Goal: Transaction & Acquisition: Purchase product/service

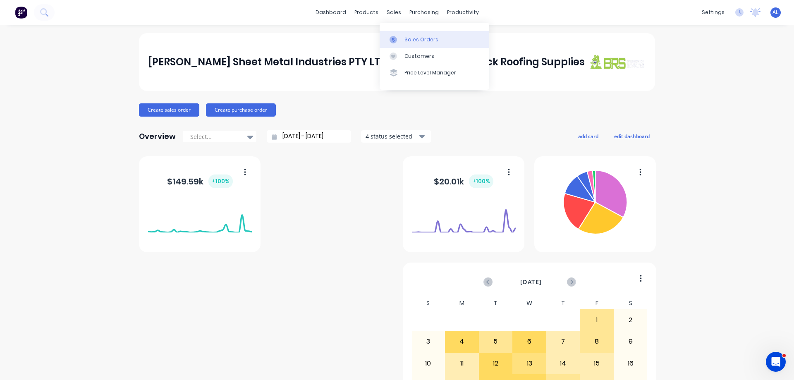
click at [414, 41] on div "Sales Orders" at bounding box center [421, 39] width 34 height 7
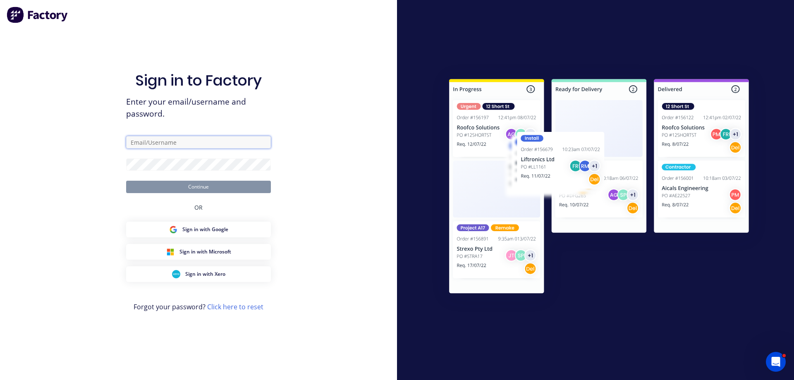
type input "[PERSON_NAME][EMAIL_ADDRESS][DOMAIN_NAME]"
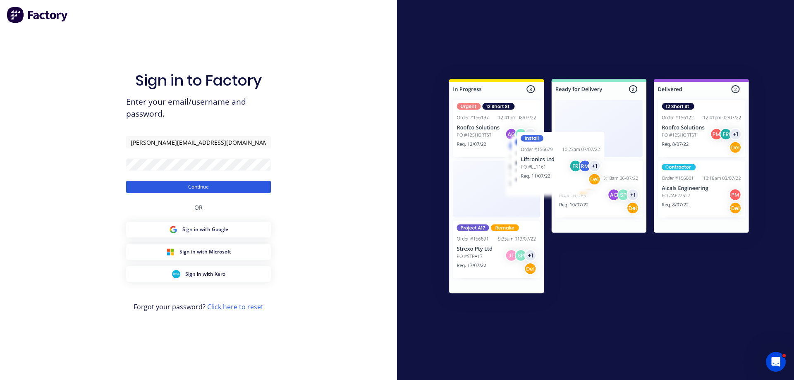
click at [184, 187] on button "Continue" at bounding box center [198, 187] width 145 height 12
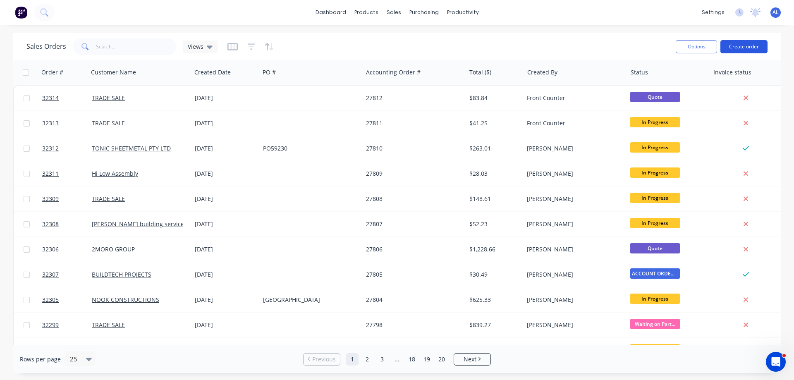
click at [736, 48] on button "Create order" at bounding box center [743, 46] width 47 height 13
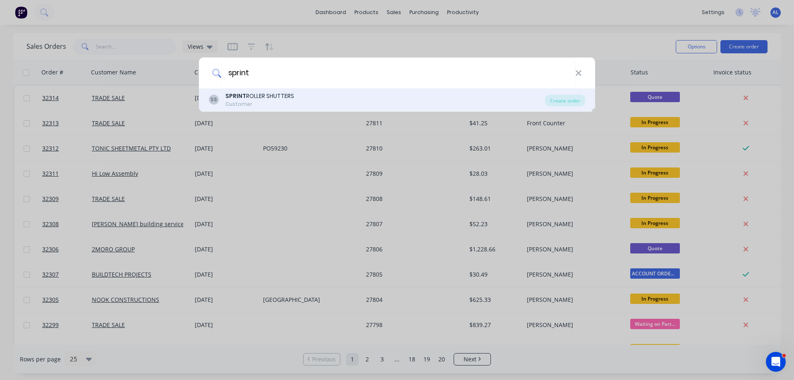
type input "sprint"
click at [300, 97] on div "SS SPRINT ROLLER SHUTTERS Customer" at bounding box center [377, 100] width 336 height 16
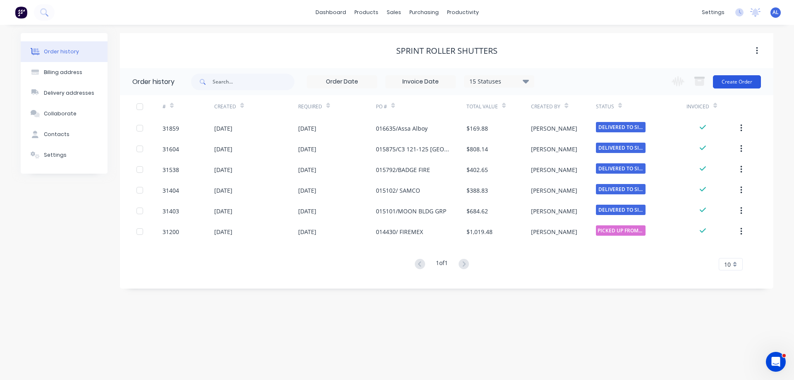
click at [732, 82] on button "Create Order" at bounding box center [737, 81] width 48 height 13
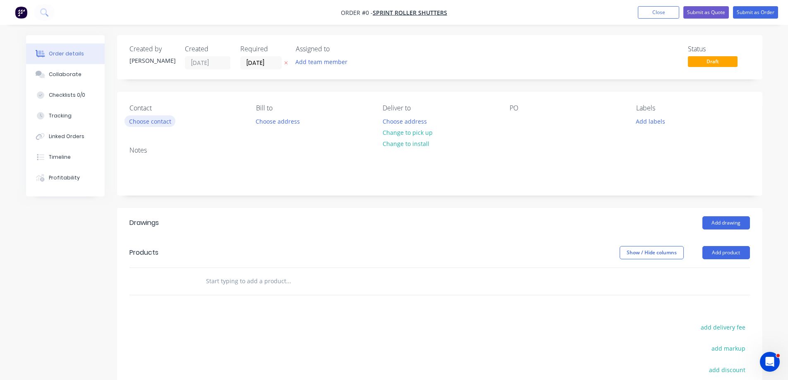
click at [150, 123] on button "Choose contact" at bounding box center [149, 120] width 51 height 11
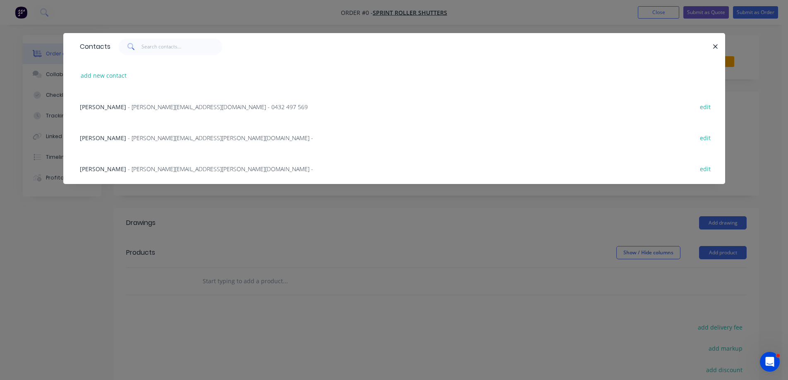
click at [135, 107] on span "- [PERSON_NAME][EMAIL_ADDRESS][DOMAIN_NAME] - 0432 497 569" at bounding box center [218, 107] width 180 height 8
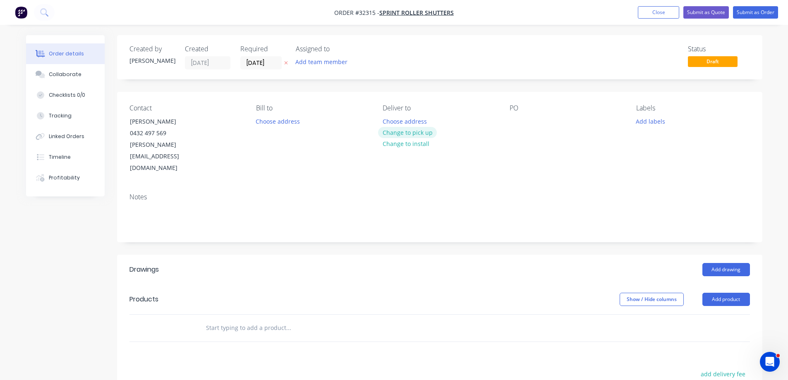
click at [404, 132] on button "Change to pick up" at bounding box center [407, 132] width 59 height 11
click at [404, 134] on button "Change to delivery" at bounding box center [408, 132] width 60 height 11
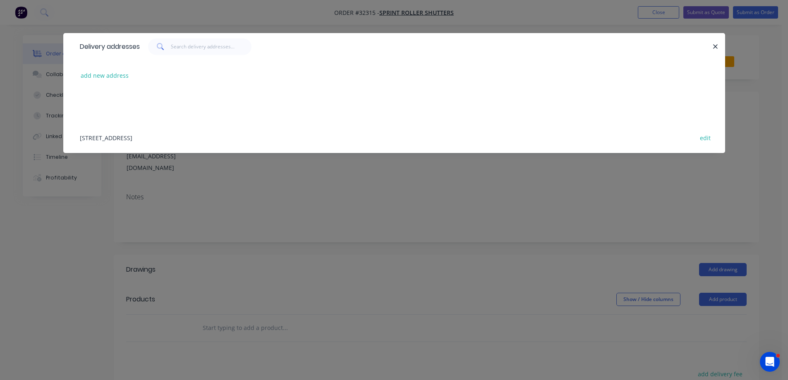
click at [126, 139] on div "[STREET_ADDRESS] edit" at bounding box center [394, 137] width 637 height 31
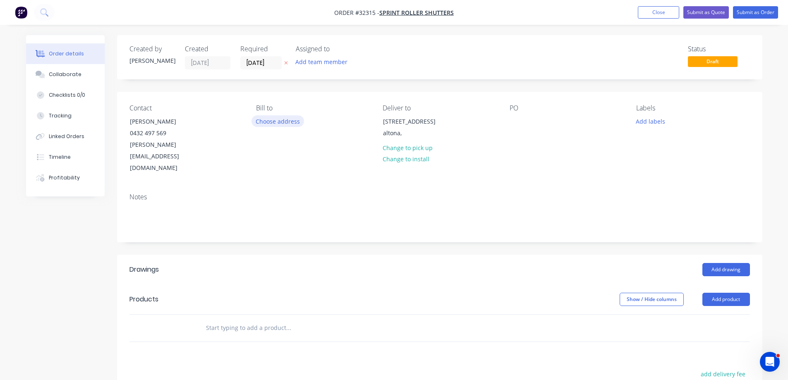
click at [285, 122] on button "Choose address" at bounding box center [277, 120] width 53 height 11
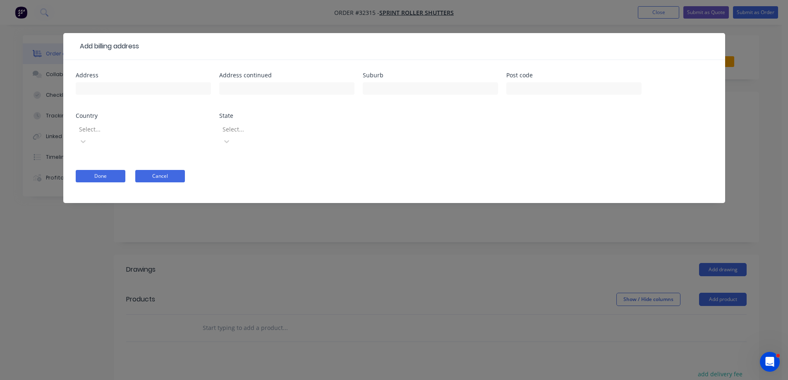
click at [165, 170] on button "Cancel" at bounding box center [160, 176] width 50 height 12
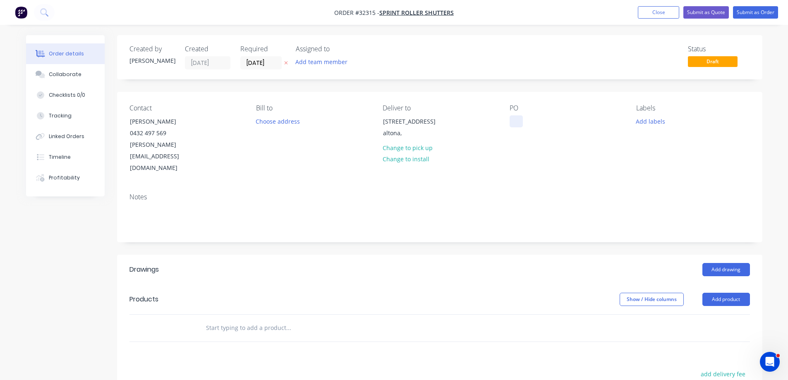
drag, startPoint x: 517, startPoint y: 121, endPoint x: 522, endPoint y: 148, distance: 27.5
click at [517, 122] on div at bounding box center [516, 121] width 13 height 12
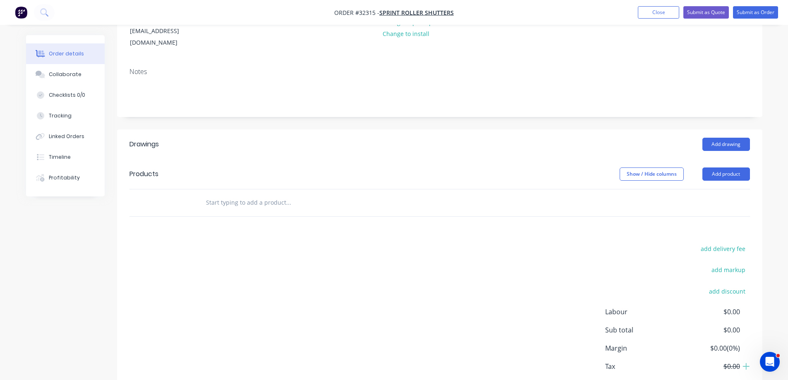
scroll to position [161, 0]
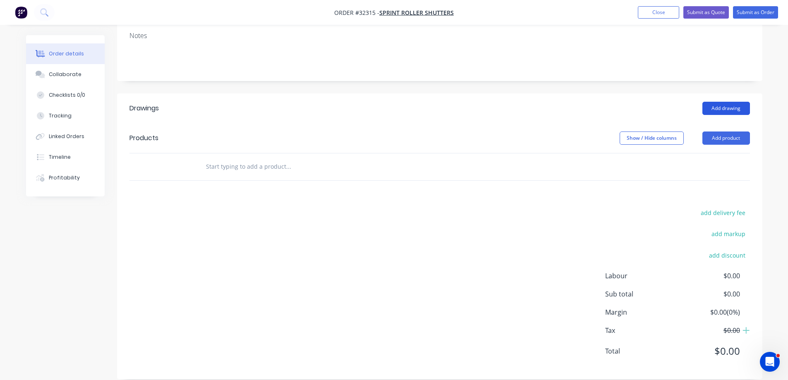
click at [725, 102] on button "Add drawing" at bounding box center [726, 108] width 48 height 13
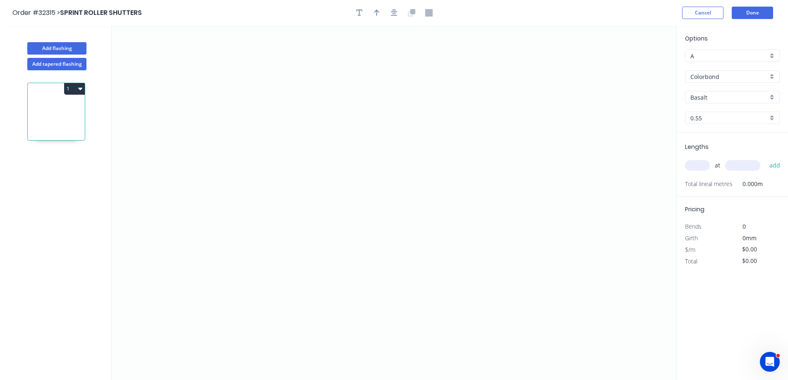
drag, startPoint x: 771, startPoint y: 79, endPoint x: 766, endPoint y: 84, distance: 7.0
click at [770, 81] on div "Colorbond" at bounding box center [732, 76] width 95 height 12
click at [743, 124] on div "Galvanised" at bounding box center [732, 121] width 94 height 14
type input "Galvanised"
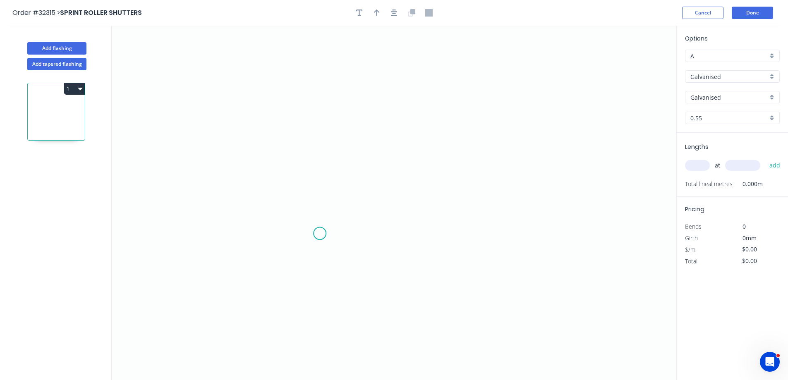
click at [321, 233] on icon "0" at bounding box center [394, 203] width 565 height 354
drag, startPoint x: 328, startPoint y: 79, endPoint x: 333, endPoint y: 81, distance: 5.4
click at [328, 79] on icon "0" at bounding box center [394, 203] width 565 height 354
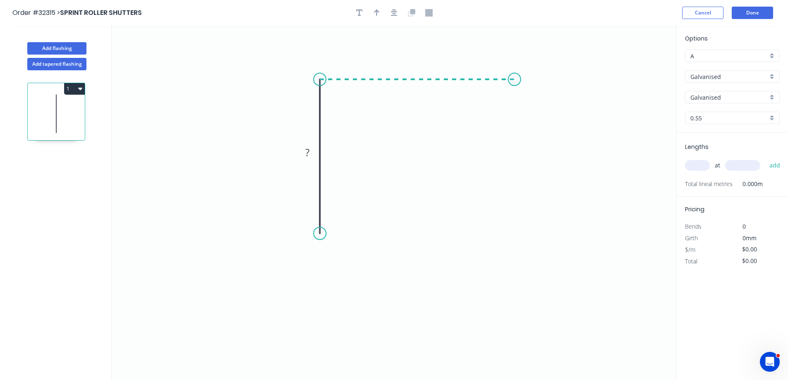
click at [514, 84] on icon "0 ?" at bounding box center [394, 203] width 565 height 354
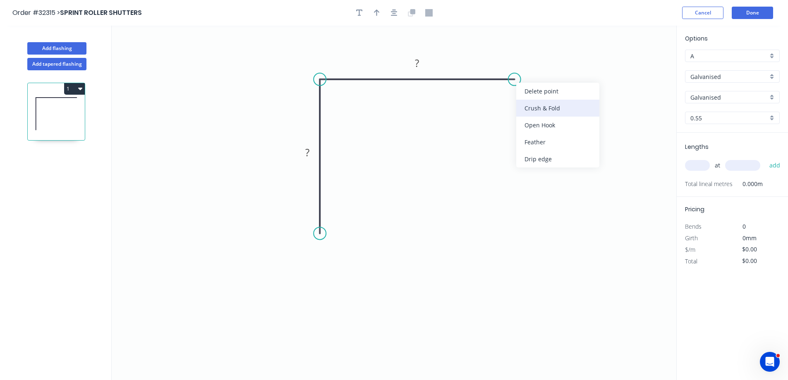
click at [554, 109] on div "Crush & Fold" at bounding box center [557, 108] width 83 height 17
click at [536, 104] on div "Flip bend" at bounding box center [555, 106] width 83 height 17
click at [421, 67] on rect at bounding box center [417, 64] width 17 height 12
type input "$64.60"
click at [397, 14] on icon "button" at bounding box center [394, 12] width 7 height 7
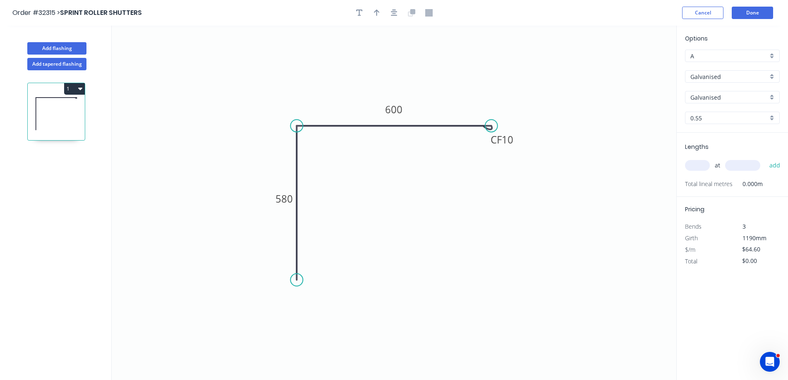
drag, startPoint x: 701, startPoint y: 170, endPoint x: 692, endPoint y: 171, distance: 9.2
click at [695, 170] on input "text" at bounding box center [697, 165] width 25 height 11
type input "2"
type input "2745"
click at [765, 158] on button "add" at bounding box center [774, 165] width 19 height 14
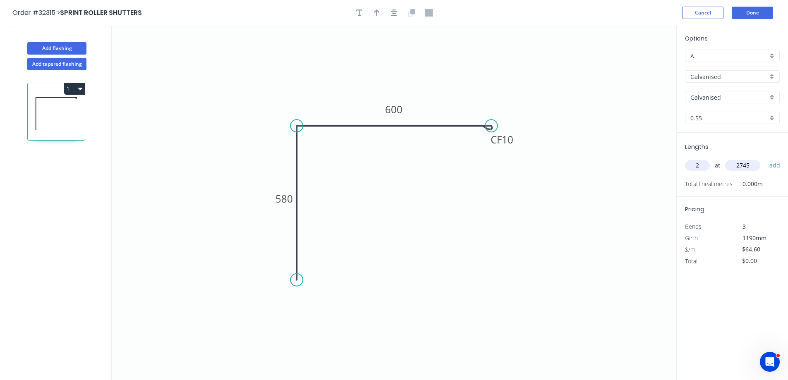
type input "$354.65"
type input "2"
type input "2700"
click at [765, 158] on button "add" at bounding box center [774, 165] width 19 height 14
type input "$703.49"
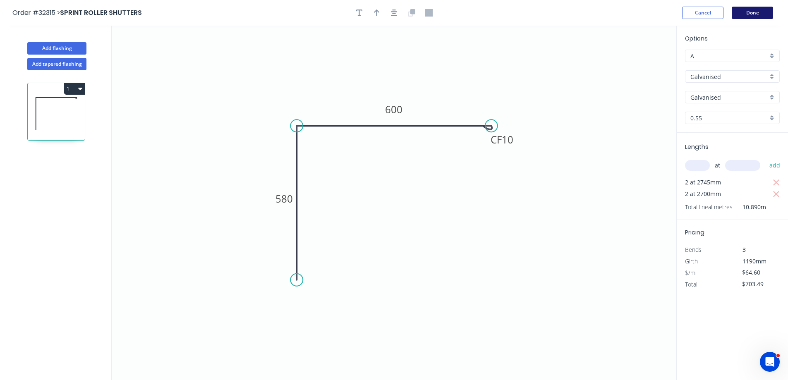
click at [763, 13] on button "Done" at bounding box center [752, 13] width 41 height 12
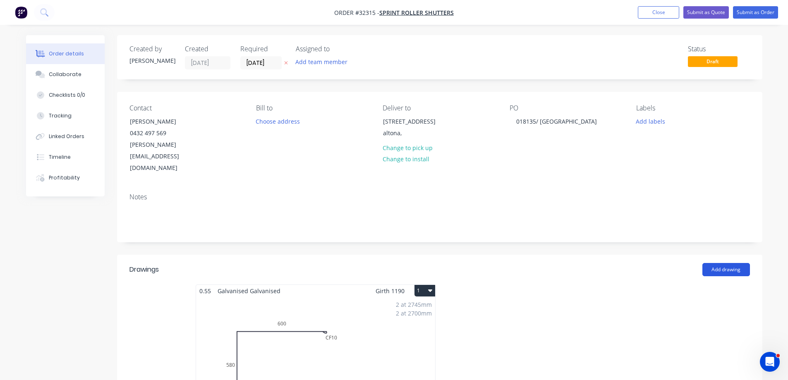
click at [735, 263] on button "Add drawing" at bounding box center [726, 269] width 48 height 13
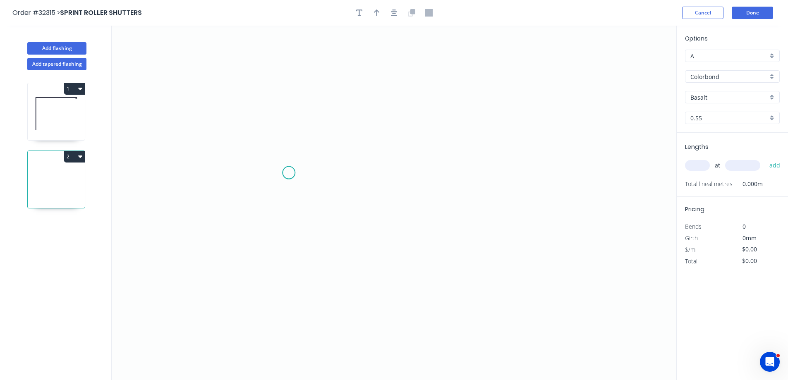
click at [289, 173] on icon "0" at bounding box center [394, 203] width 565 height 354
click at [507, 183] on icon "0" at bounding box center [394, 203] width 565 height 354
click at [404, 187] on rect at bounding box center [398, 182] width 17 height 12
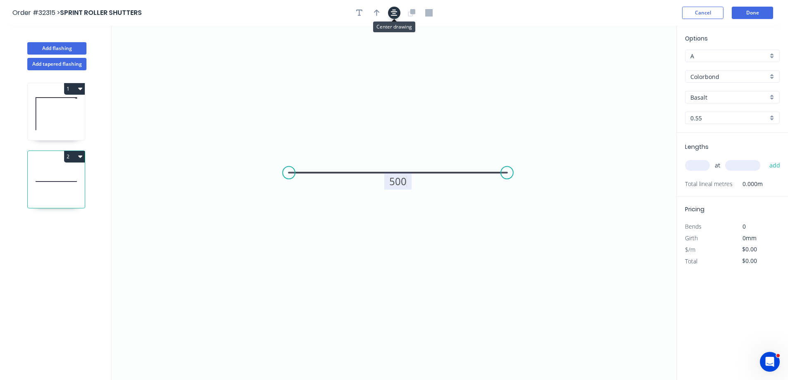
click at [399, 13] on button "button" at bounding box center [394, 13] width 12 height 12
type input "$23.17"
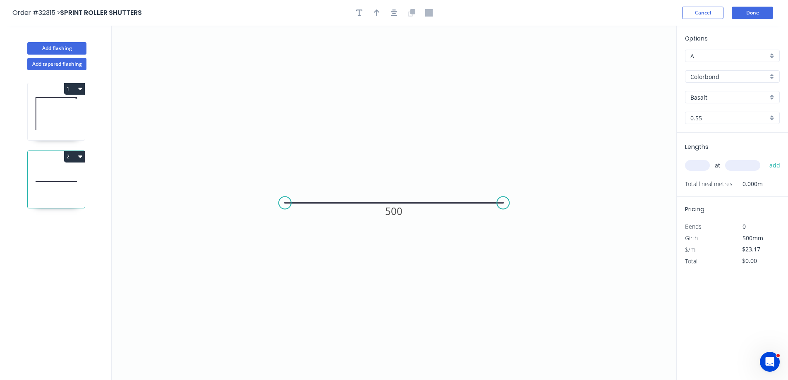
click at [775, 77] on div "Colorbond" at bounding box center [732, 76] width 95 height 12
click at [719, 118] on div "Galvanised" at bounding box center [732, 121] width 94 height 14
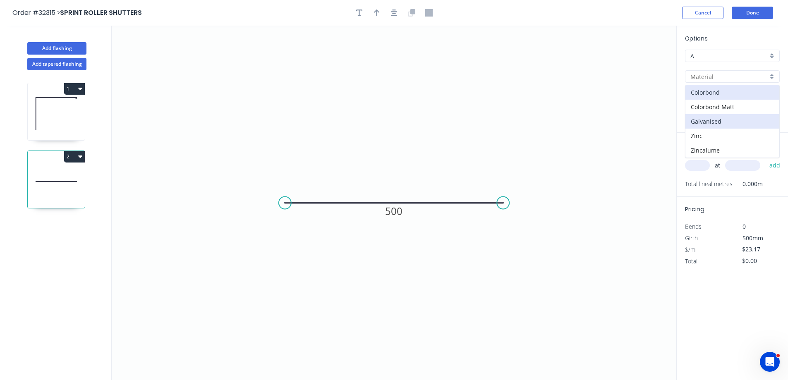
type input "Galvanised"
type input "$38.67"
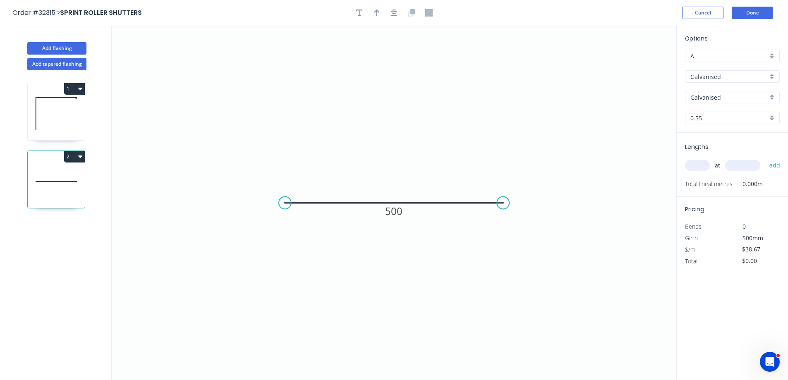
click at [693, 165] on input "text" at bounding box center [697, 165] width 25 height 11
type input "4"
type input "500"
click at [765, 158] on button "add" at bounding box center [774, 165] width 19 height 14
type input "$154.68"
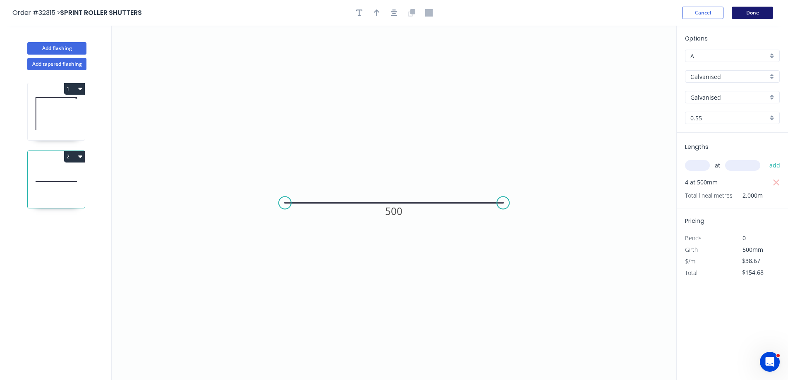
click at [747, 13] on button "Done" at bounding box center [752, 13] width 41 height 12
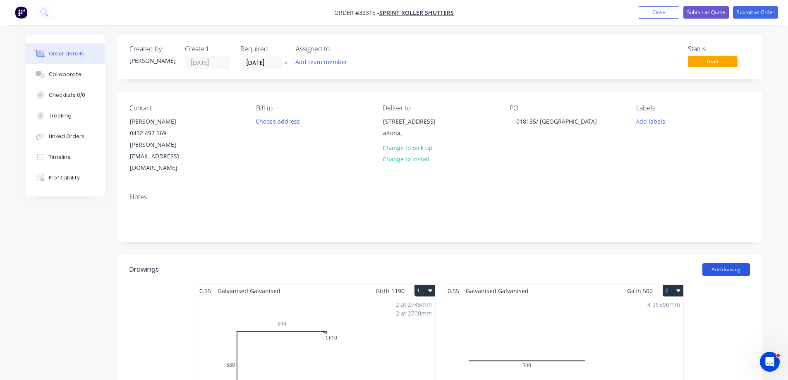
click at [721, 263] on button "Add drawing" at bounding box center [726, 269] width 48 height 13
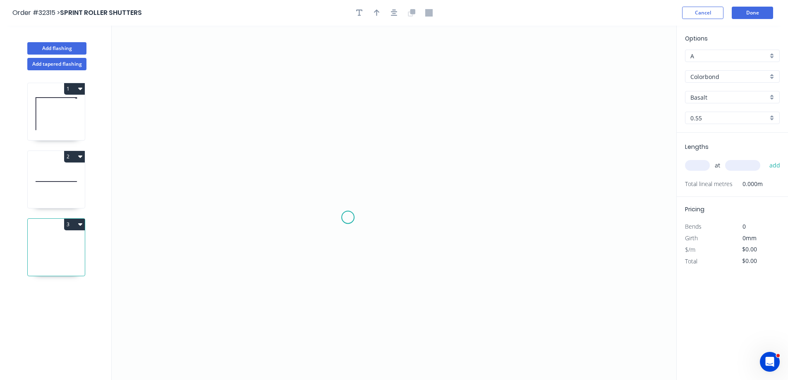
drag, startPoint x: 348, startPoint y: 218, endPoint x: 347, endPoint y: 179, distance: 38.1
click at [347, 209] on icon "0" at bounding box center [394, 203] width 565 height 354
click at [454, 206] on icon "0 ?" at bounding box center [394, 203] width 565 height 354
drag, startPoint x: 340, startPoint y: 257, endPoint x: 347, endPoint y: 304, distance: 48.0
click at [347, 306] on circle at bounding box center [348, 306] width 12 height 12
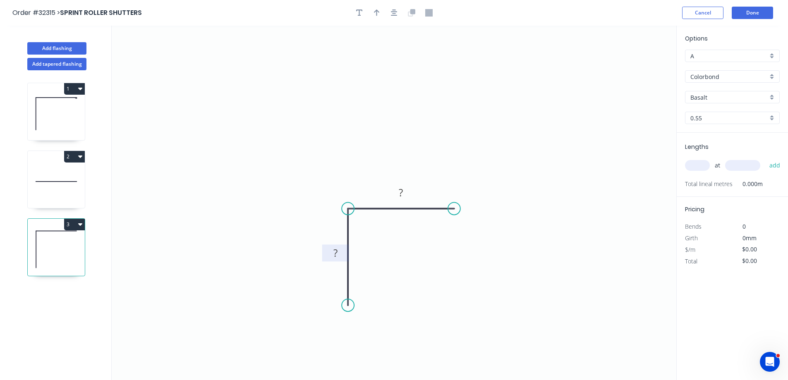
click at [336, 251] on tspan "?" at bounding box center [335, 253] width 4 height 14
type input "$6.26"
click at [396, 14] on icon "button" at bounding box center [394, 12] width 7 height 7
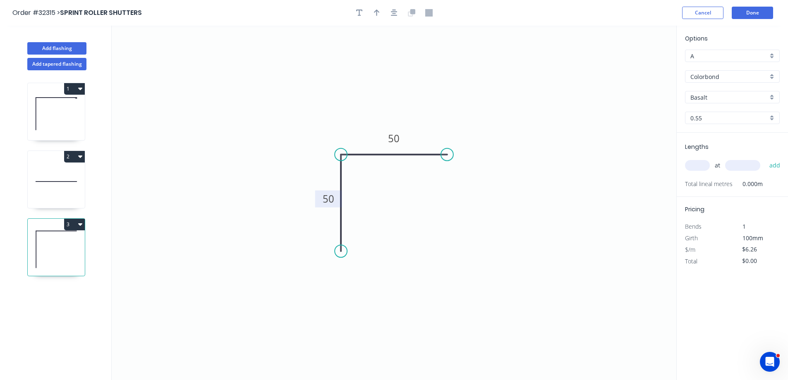
click at [776, 76] on div "Colorbond" at bounding box center [732, 76] width 95 height 12
click at [722, 124] on div "Galvanised" at bounding box center [732, 121] width 94 height 14
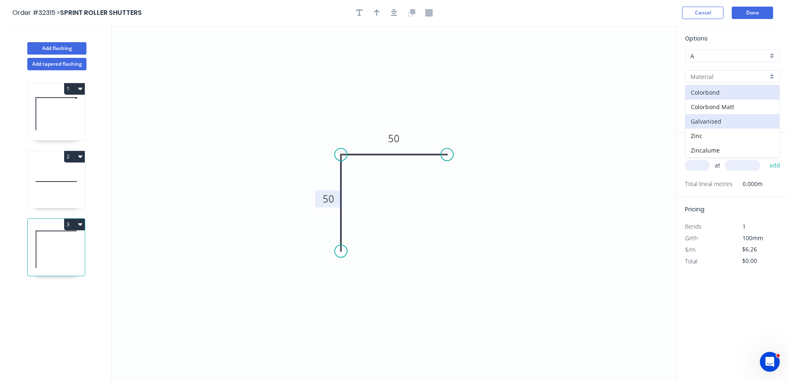
type input "Galvanised"
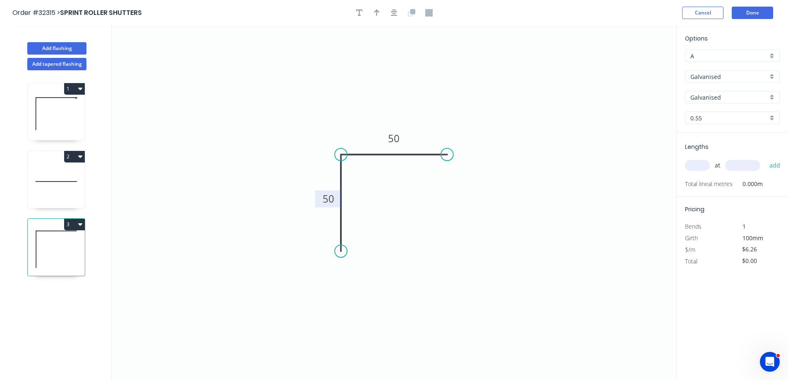
type input "$15.70"
drag, startPoint x: 693, startPoint y: 165, endPoint x: 687, endPoint y: 168, distance: 5.9
click at [694, 165] on input "text" at bounding box center [697, 165] width 25 height 11
type input "8"
type input "600"
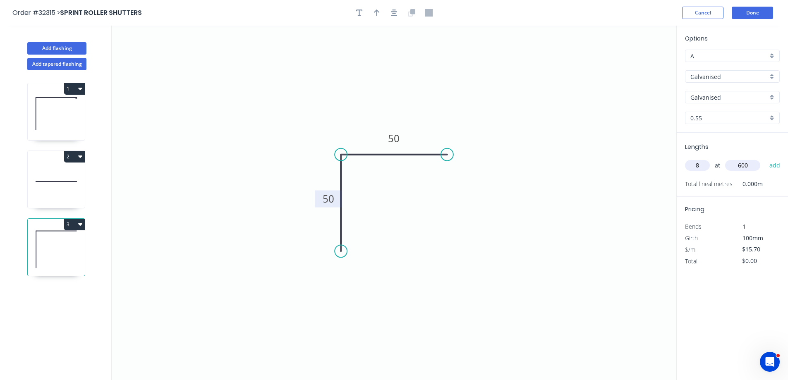
click at [765, 158] on button "add" at bounding box center [774, 165] width 19 height 14
type input "$125.60"
click at [761, 14] on button "Done" at bounding box center [752, 13] width 41 height 12
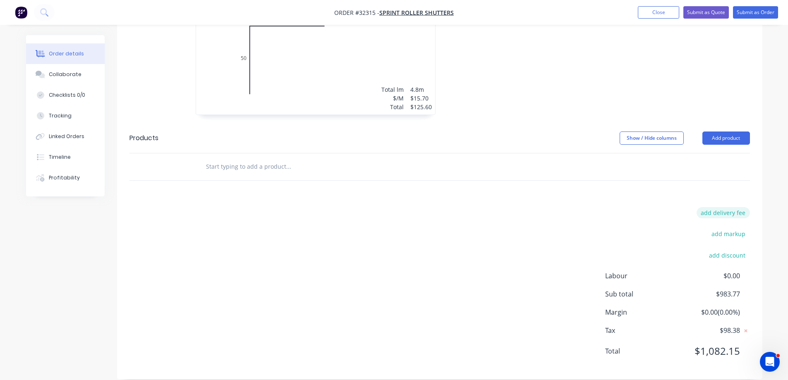
click at [715, 207] on button "add delivery fee" at bounding box center [722, 212] width 53 height 11
type input "50"
click input "submit" at bounding box center [0, 0] width 0 height 0
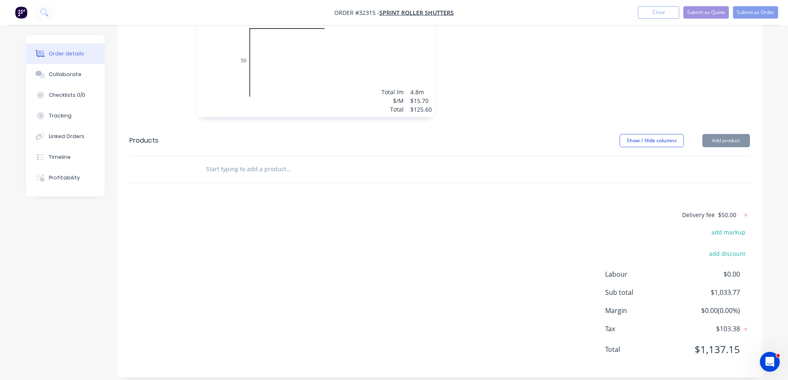
scroll to position [452, 0]
click at [720, 249] on button "add discount" at bounding box center [727, 254] width 45 height 11
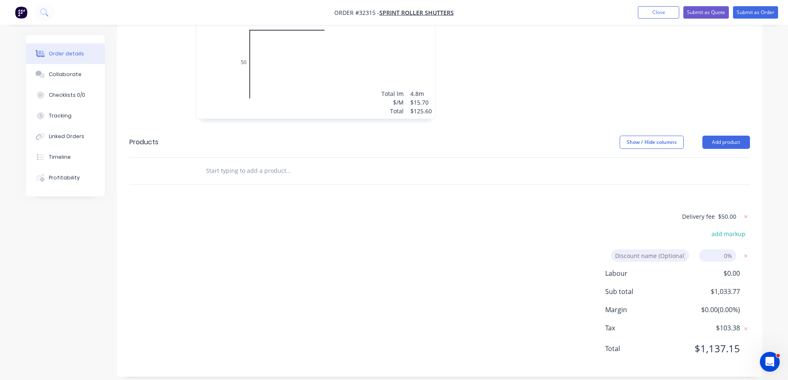
scroll to position [449, 0]
type input "TRADE"
click at [723, 252] on input at bounding box center [717, 258] width 37 height 12
type input "10"
click at [549, 222] on div "Delivery fee $50.00 add markup TRADE TRADE Discount name (Optional) 10 10 0% La…" at bounding box center [439, 290] width 620 height 153
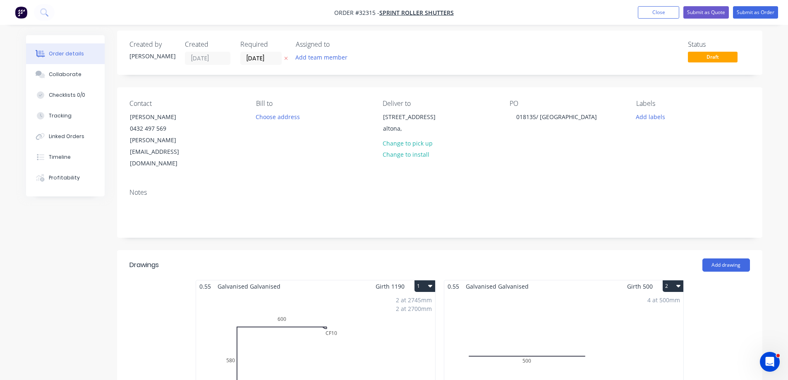
scroll to position [0, 0]
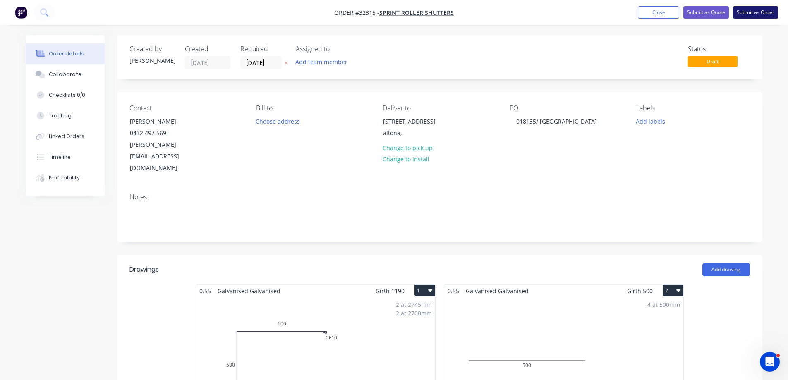
click at [758, 14] on button "Submit as Order" at bounding box center [755, 12] width 45 height 12
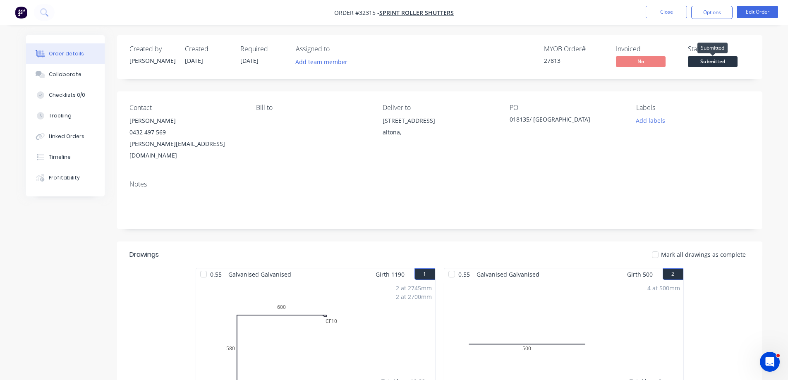
click at [721, 59] on span "Submitted" at bounding box center [713, 61] width 50 height 10
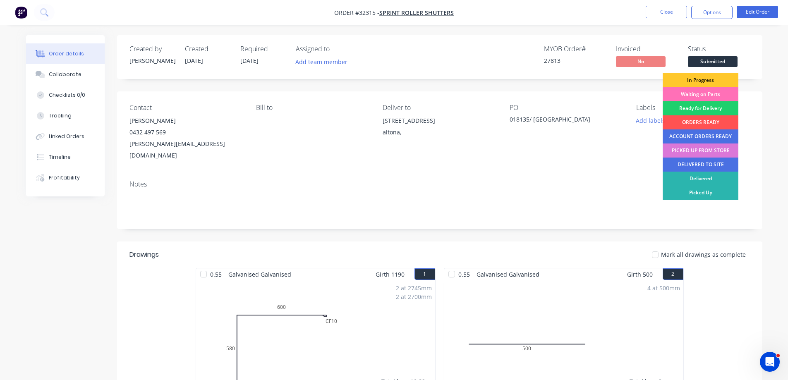
click at [712, 79] on div "In Progress" at bounding box center [701, 80] width 76 height 14
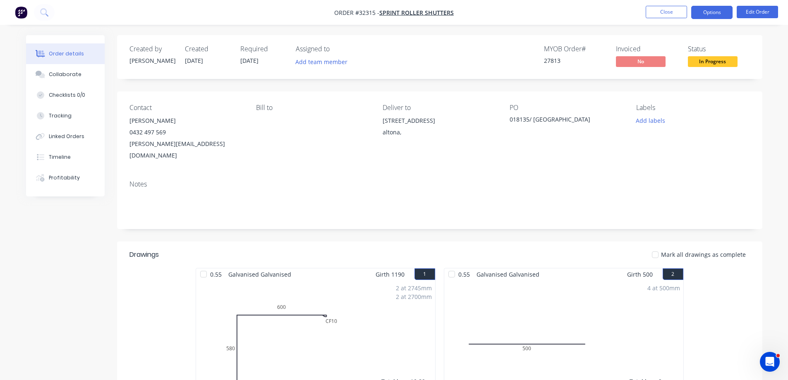
click at [718, 15] on button "Options" at bounding box center [711, 12] width 41 height 13
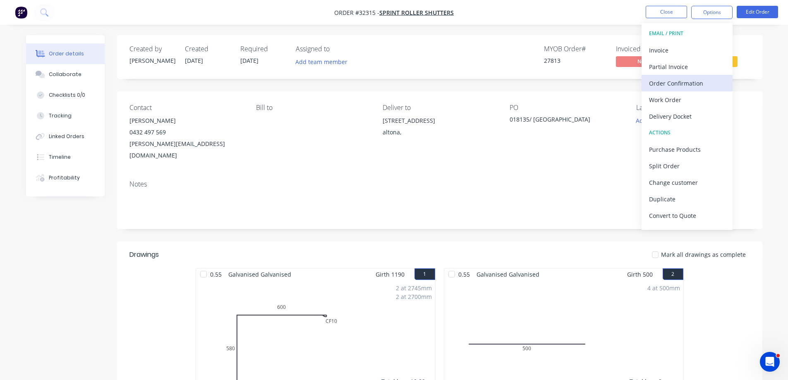
click at [692, 83] on div "Order Confirmation" at bounding box center [687, 83] width 76 height 12
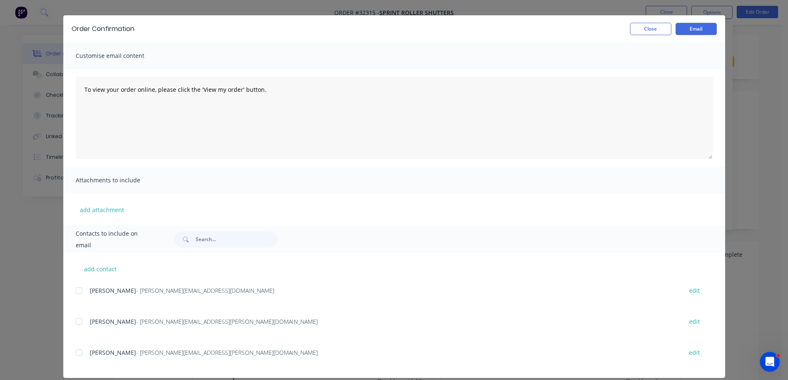
scroll to position [27, 0]
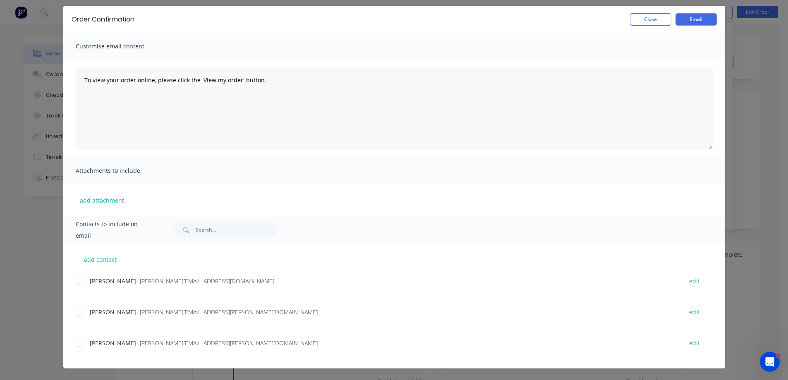
click at [76, 344] on div at bounding box center [79, 343] width 17 height 17
click at [77, 313] on div at bounding box center [79, 312] width 17 height 17
click at [77, 281] on div at bounding box center [79, 281] width 17 height 17
click at [699, 20] on button "Email" at bounding box center [695, 19] width 41 height 12
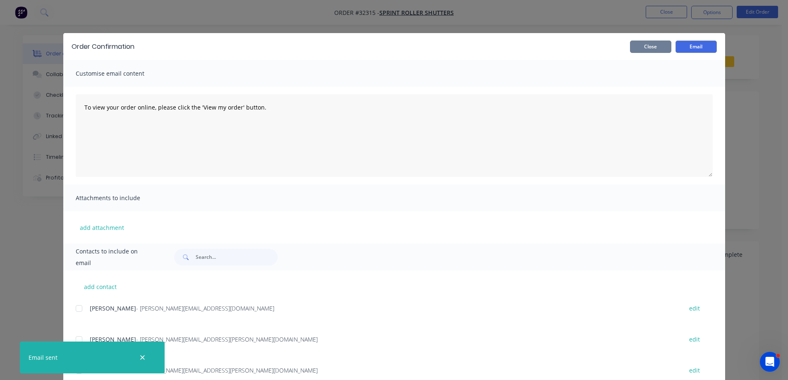
click at [660, 47] on button "Close" at bounding box center [650, 47] width 41 height 12
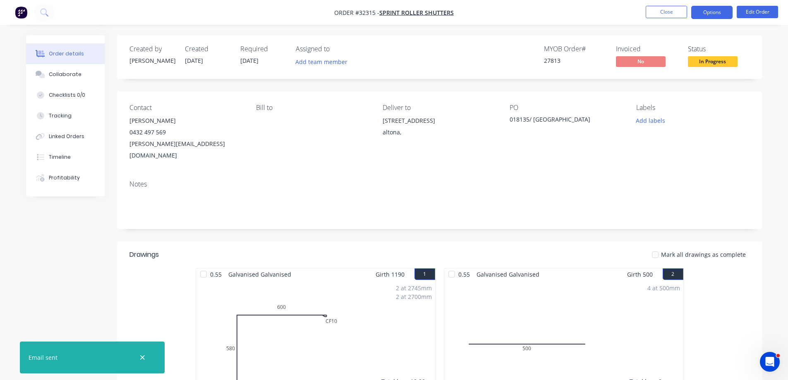
click at [710, 16] on button "Options" at bounding box center [711, 12] width 41 height 13
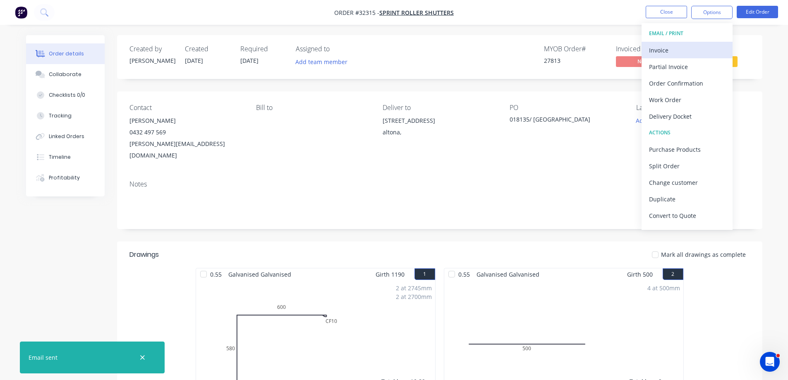
click at [658, 51] on div "Invoice" at bounding box center [687, 50] width 76 height 12
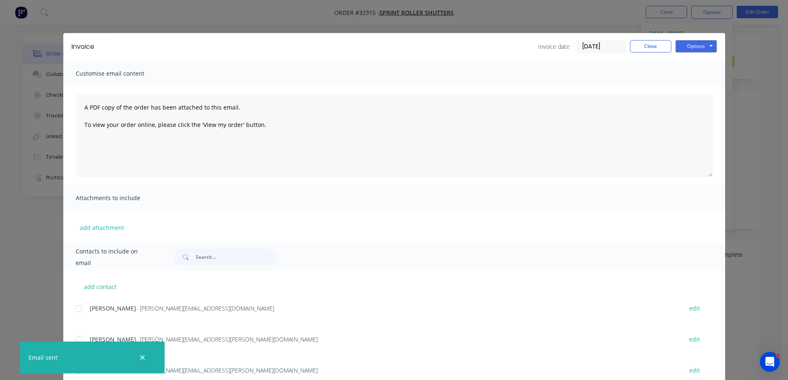
click at [76, 308] on div at bounding box center [79, 308] width 17 height 17
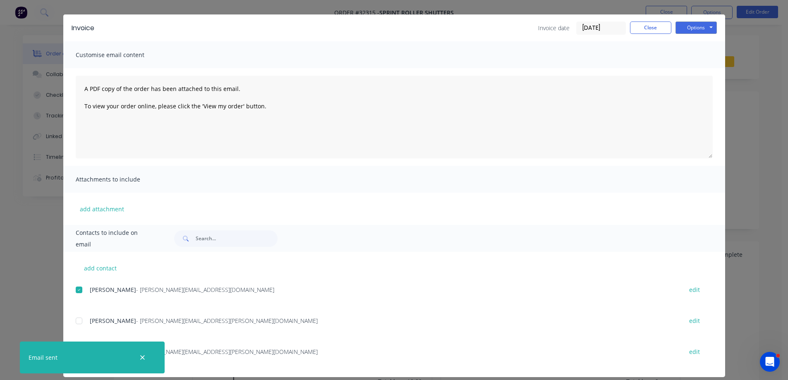
scroll to position [27, 0]
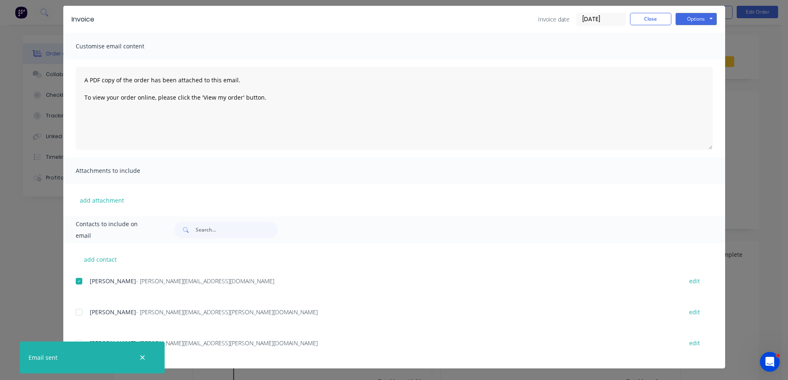
click at [77, 311] on div at bounding box center [79, 312] width 17 height 17
click at [140, 357] on icon "button" at bounding box center [142, 357] width 5 height 7
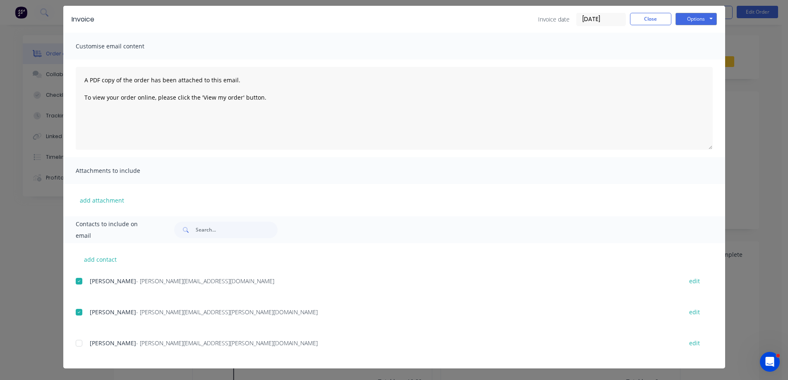
click at [77, 344] on div at bounding box center [79, 343] width 17 height 17
click at [702, 20] on button "Options" at bounding box center [695, 19] width 41 height 12
click at [701, 62] on button "Email" at bounding box center [701, 61] width 53 height 14
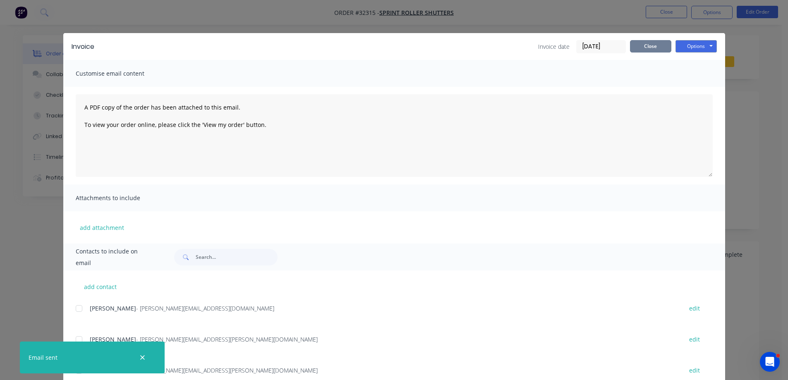
click at [659, 48] on button "Close" at bounding box center [650, 46] width 41 height 12
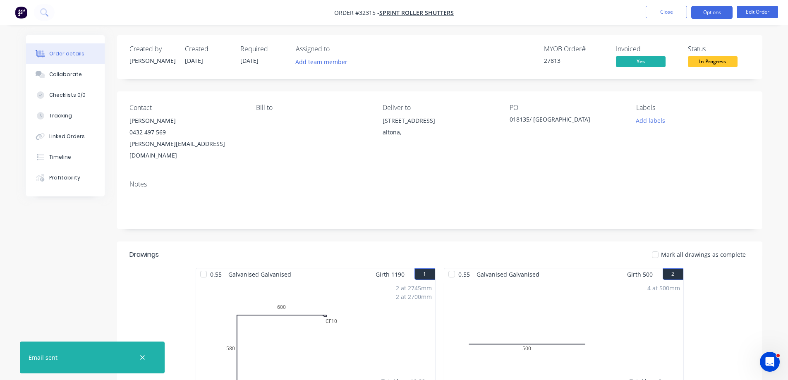
click at [712, 10] on button "Options" at bounding box center [711, 12] width 41 height 13
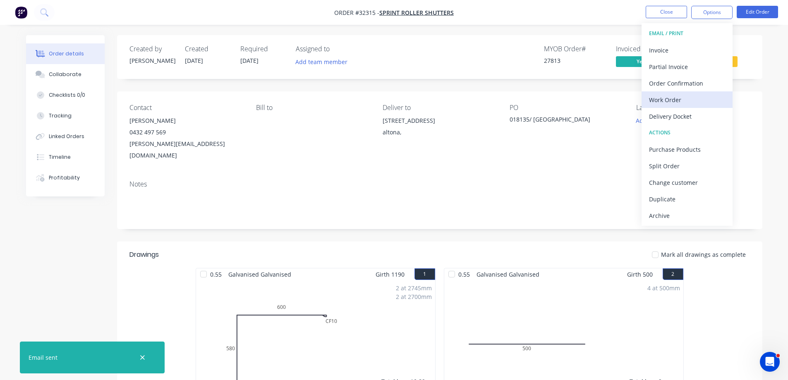
click at [686, 100] on div "Work Order" at bounding box center [687, 100] width 76 height 12
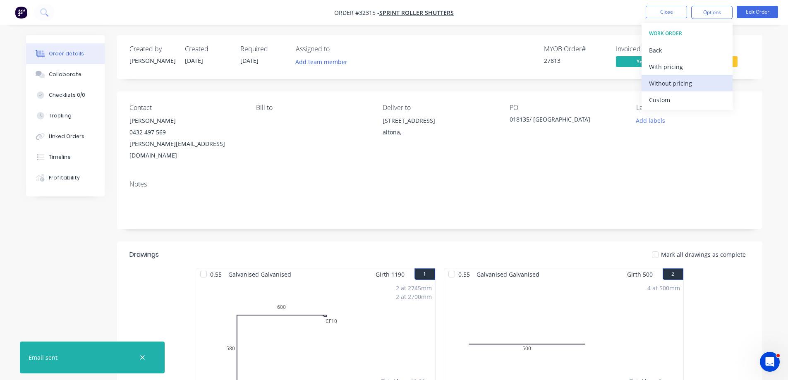
click at [699, 82] on div "Without pricing" at bounding box center [687, 83] width 76 height 12
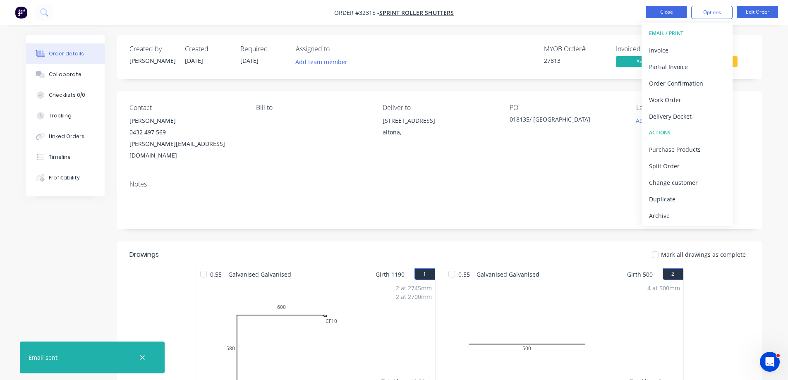
click at [662, 15] on button "Close" at bounding box center [666, 12] width 41 height 12
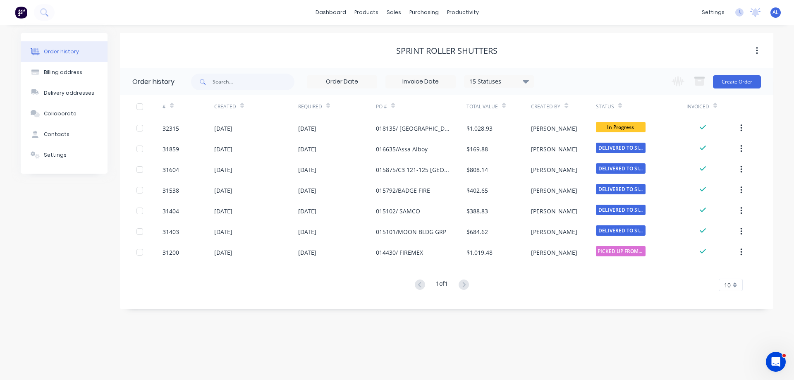
click at [23, 13] on img at bounding box center [21, 12] width 12 height 12
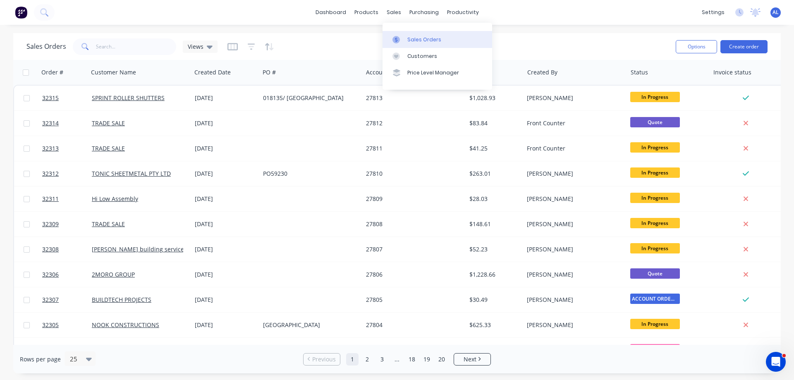
click at [408, 41] on div "Sales Orders" at bounding box center [424, 39] width 34 height 7
click at [417, 41] on div "Sales Orders" at bounding box center [424, 39] width 34 height 7
click at [741, 50] on button "Create order" at bounding box center [743, 46] width 47 height 13
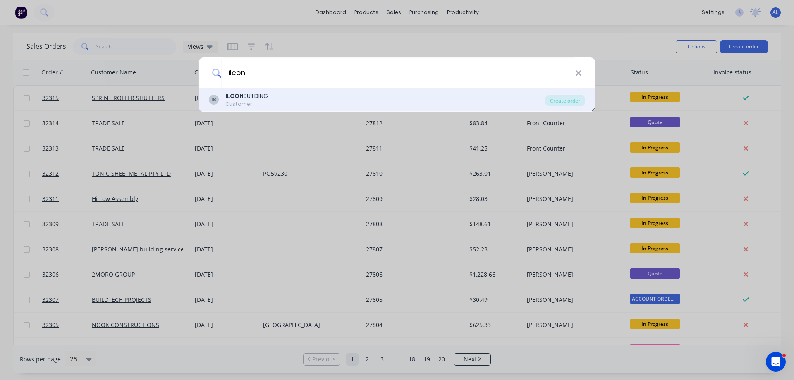
type input "ilcon"
click at [273, 94] on div "IB ILCON BUILDING Customer" at bounding box center [377, 100] width 336 height 16
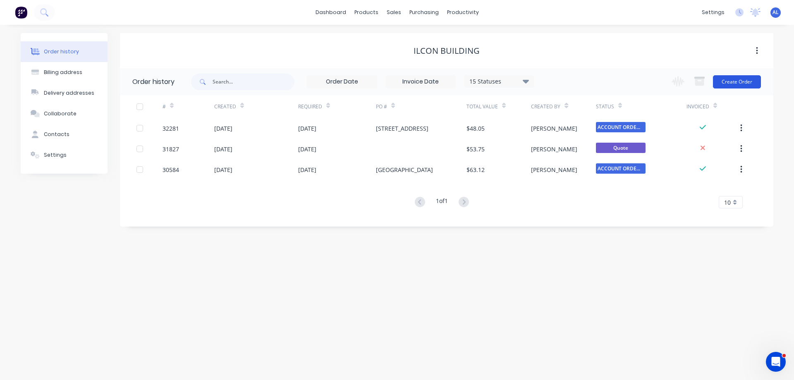
click at [732, 81] on button "Create Order" at bounding box center [737, 81] width 48 height 13
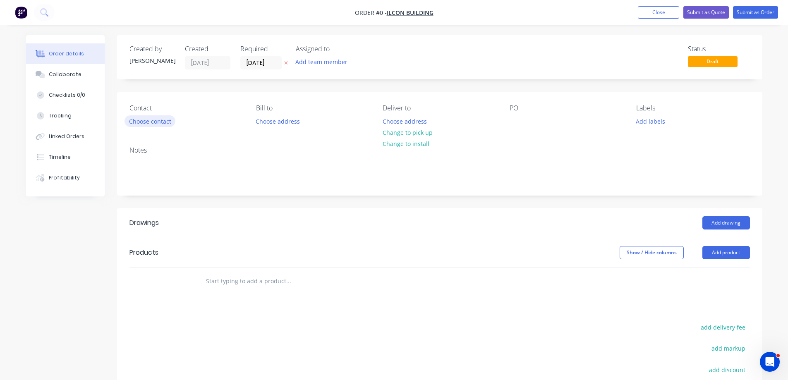
click at [163, 120] on button "Choose contact" at bounding box center [149, 120] width 51 height 11
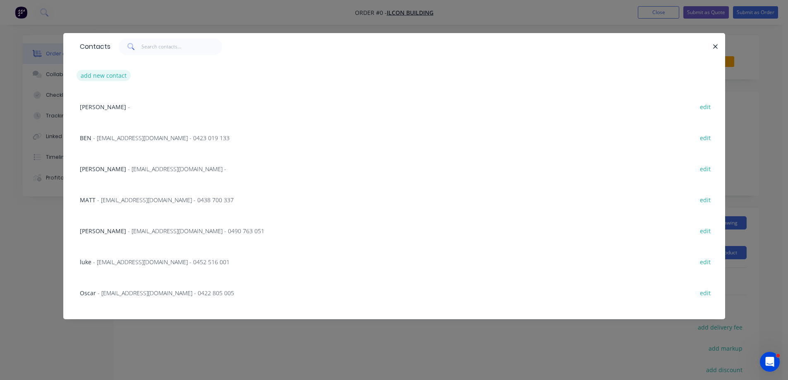
click at [97, 74] on button "add new contact" at bounding box center [104, 75] width 55 height 11
select select "AU"
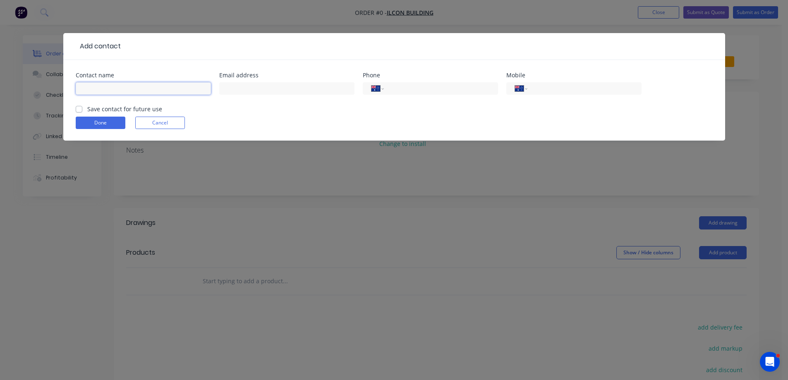
click at [114, 92] on input "text" at bounding box center [143, 88] width 135 height 12
type input "[PERSON_NAME]"
click at [268, 85] on input "text" at bounding box center [286, 88] width 135 height 12
click at [598, 90] on input "tel" at bounding box center [582, 89] width 99 height 10
type input "0419 586 299"
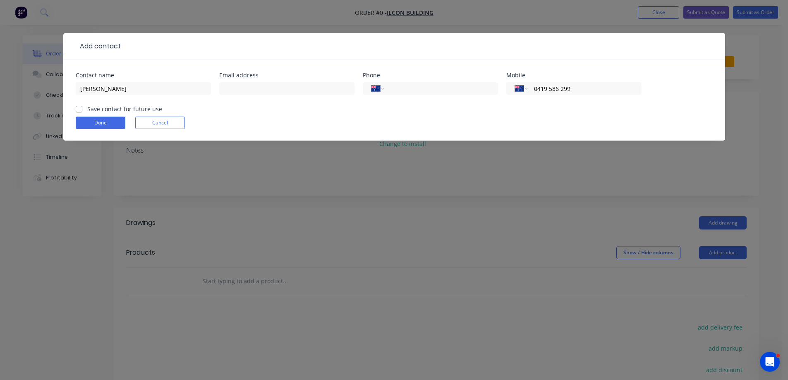
click at [87, 109] on label "Save contact for future use" at bounding box center [124, 109] width 75 height 9
click at [79, 109] on input "Save contact for future use" at bounding box center [79, 109] width 7 height 8
checkbox input "true"
click at [123, 123] on button "Done" at bounding box center [101, 123] width 50 height 12
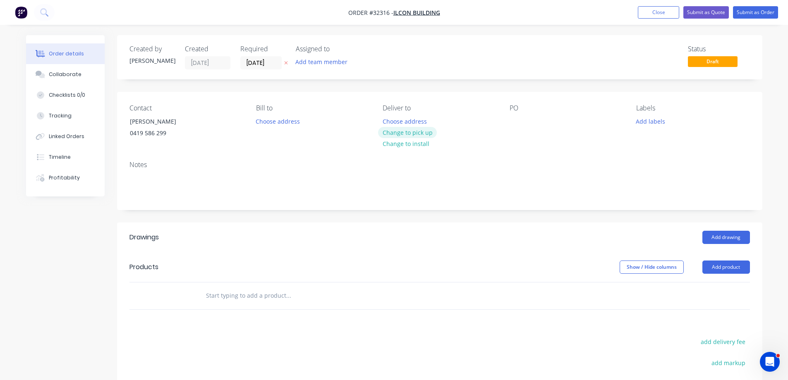
click at [400, 132] on button "Change to pick up" at bounding box center [407, 132] width 59 height 11
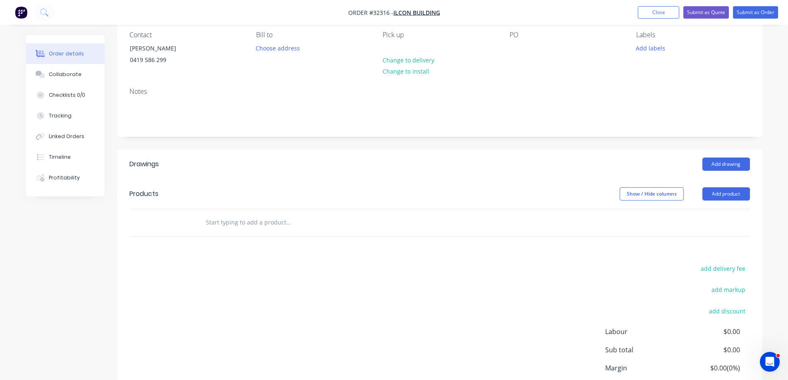
scroll to position [141, 0]
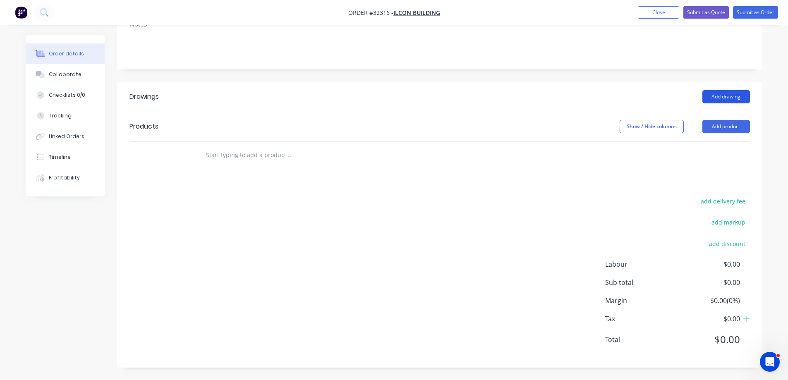
click at [739, 96] on button "Add drawing" at bounding box center [726, 96] width 48 height 13
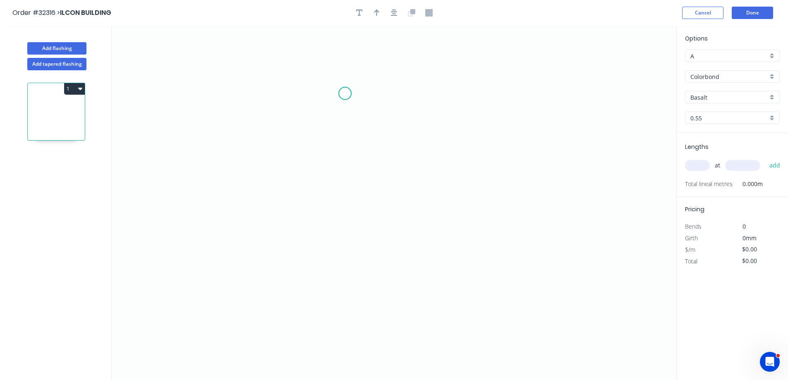
click at [345, 93] on icon "0" at bounding box center [394, 203] width 565 height 354
click at [348, 220] on icon "0" at bounding box center [394, 203] width 565 height 354
click at [421, 234] on icon "0 ?" at bounding box center [394, 203] width 565 height 354
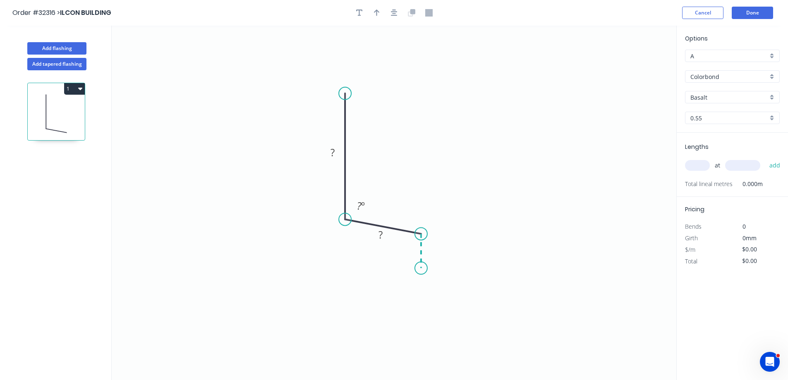
click at [421, 268] on icon "0 ? ? ? º" at bounding box center [394, 203] width 565 height 354
click at [337, 153] on rect at bounding box center [332, 153] width 17 height 12
type input "$9.56"
click at [393, 14] on icon "button" at bounding box center [394, 12] width 7 height 7
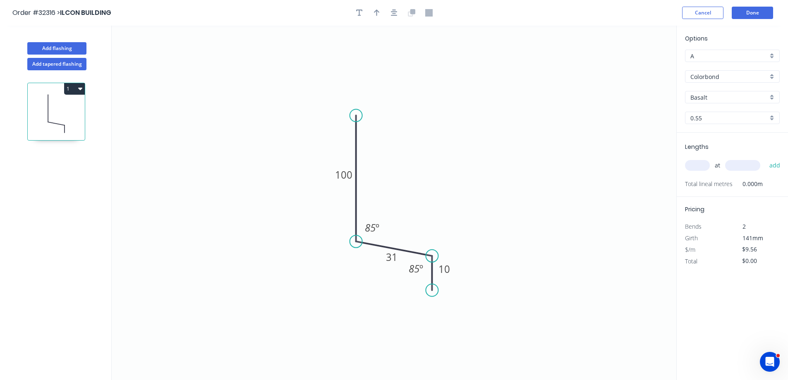
click at [772, 95] on div "Basalt" at bounding box center [732, 97] width 95 height 12
click at [732, 136] on div "Pale Eucalypt" at bounding box center [732, 136] width 94 height 14
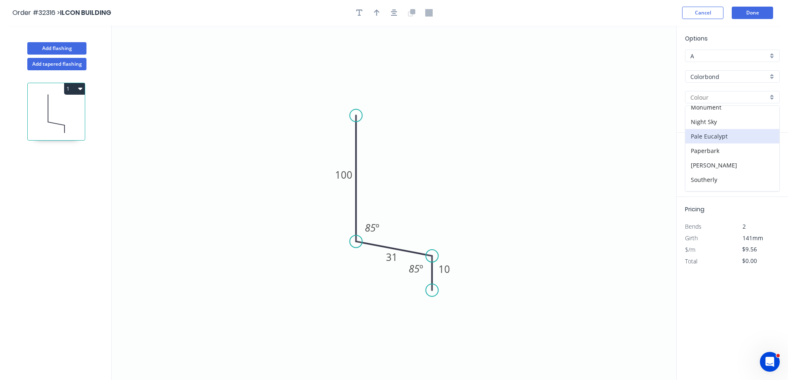
type input "Pale Eucalypt"
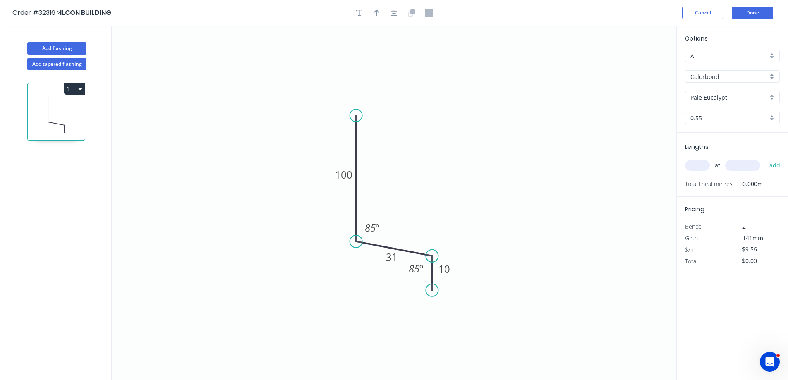
click at [698, 167] on input "text" at bounding box center [697, 165] width 25 height 11
click at [397, 12] on icon "button" at bounding box center [394, 13] width 7 height 7
drag, startPoint x: 701, startPoint y: 169, endPoint x: 634, endPoint y: 179, distance: 67.4
click at [700, 169] on input "text" at bounding box center [697, 165] width 25 height 11
type input "1"
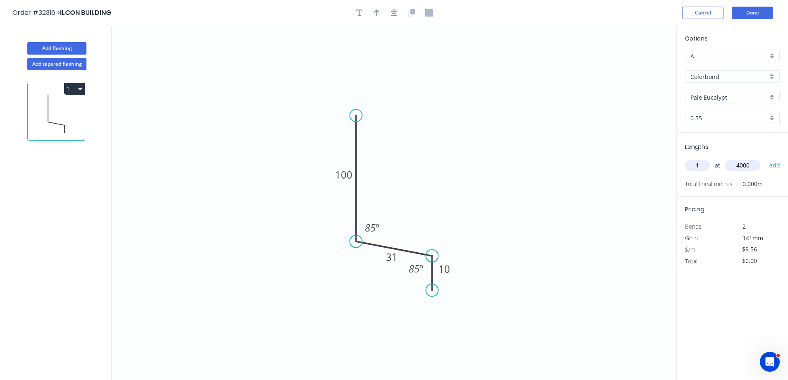
type input "4000"
click at [765, 158] on button "add" at bounding box center [774, 165] width 19 height 14
type input "$38.24"
click at [375, 12] on icon "button" at bounding box center [377, 13] width 6 height 7
click at [633, 66] on icon at bounding box center [634, 57] width 7 height 26
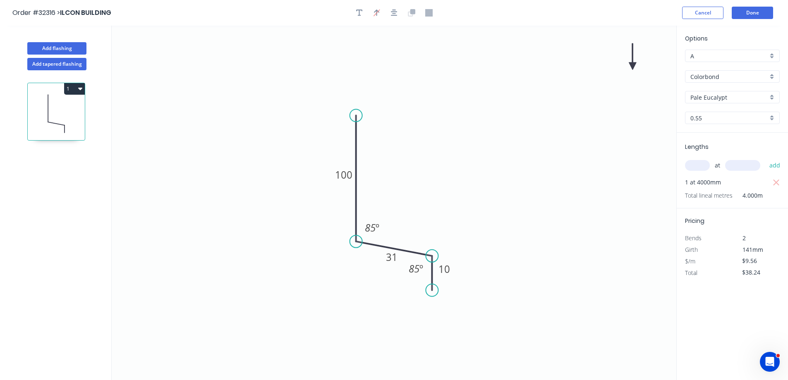
click at [632, 65] on icon at bounding box center [632, 56] width 7 height 26
drag, startPoint x: 633, startPoint y: 66, endPoint x: 414, endPoint y: 223, distance: 268.8
click at [414, 223] on icon at bounding box center [421, 216] width 24 height 24
click at [416, 221] on icon at bounding box center [421, 216] width 24 height 24
click at [416, 221] on icon at bounding box center [424, 222] width 26 height 7
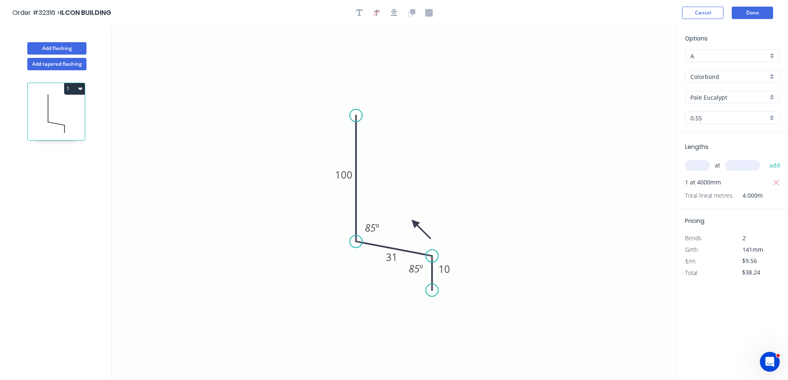
click at [416, 221] on icon "0 100 31 10 85 º 85 º" at bounding box center [394, 203] width 565 height 354
click at [415, 222] on icon at bounding box center [421, 230] width 24 height 24
click at [415, 222] on icon at bounding box center [422, 229] width 24 height 24
click at [415, 223] on icon at bounding box center [415, 231] width 7 height 26
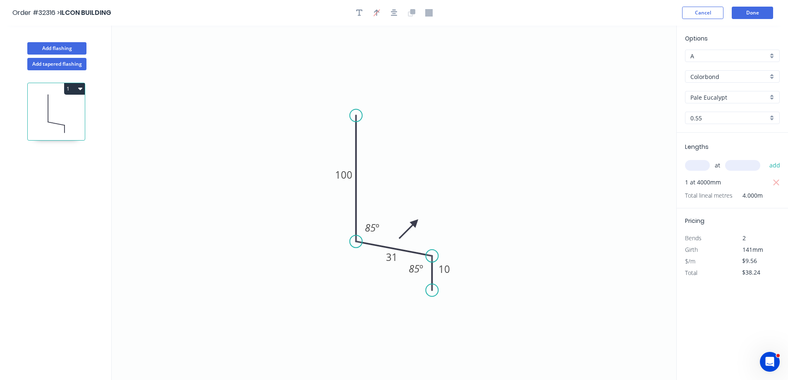
click at [415, 223] on icon at bounding box center [409, 229] width 24 height 24
click at [414, 222] on icon at bounding box center [405, 221] width 26 height 7
click at [414, 222] on icon at bounding box center [404, 221] width 26 height 7
click at [412, 222] on icon at bounding box center [407, 215] width 24 height 24
drag, startPoint x: 414, startPoint y: 219, endPoint x: 404, endPoint y: 221, distance: 9.7
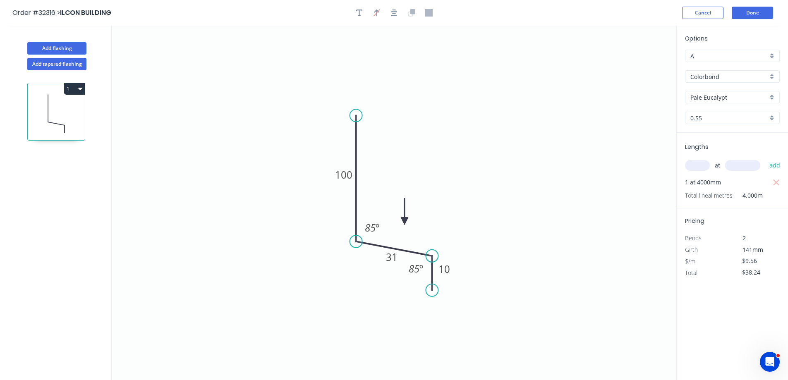
click at [404, 221] on icon at bounding box center [404, 212] width 7 height 26
click at [697, 164] on input "text" at bounding box center [697, 165] width 25 height 11
click at [759, 15] on button "Done" at bounding box center [752, 13] width 41 height 12
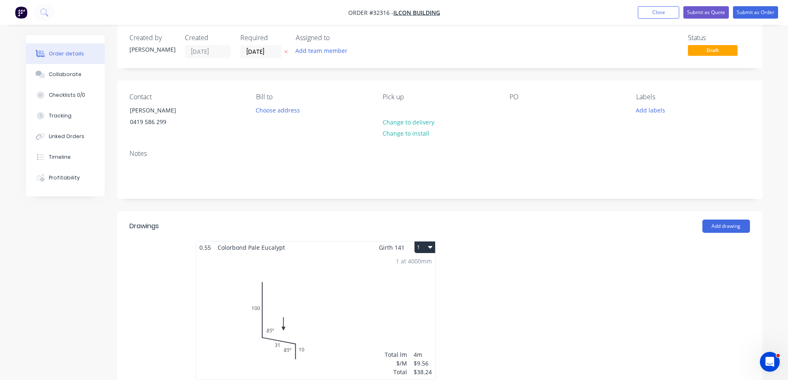
scroll to position [165, 0]
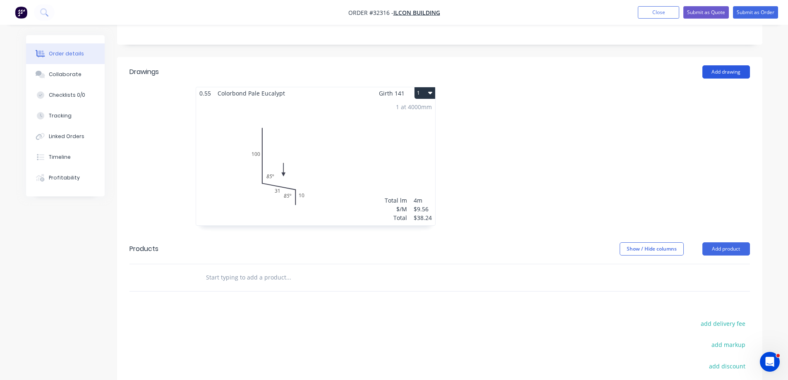
click at [726, 75] on button "Add drawing" at bounding box center [726, 71] width 48 height 13
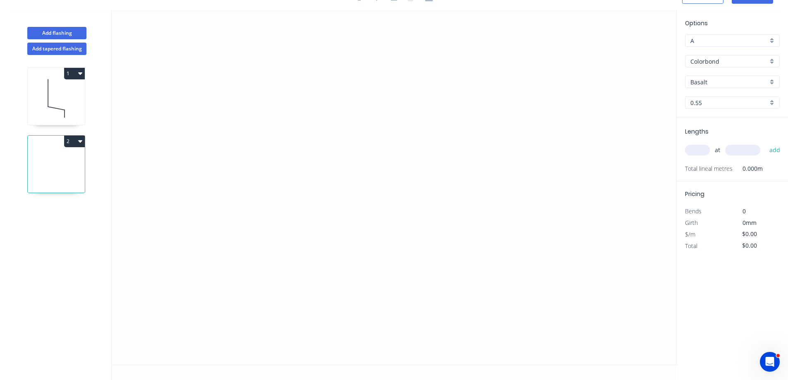
scroll to position [15, 0]
click at [321, 218] on icon "0" at bounding box center [394, 187] width 565 height 354
click at [325, 103] on icon "0" at bounding box center [394, 187] width 565 height 354
drag, startPoint x: 460, startPoint y: 108, endPoint x: 0, endPoint y: 379, distance: 534.3
click at [459, 108] on icon "0 ?" at bounding box center [394, 187] width 565 height 354
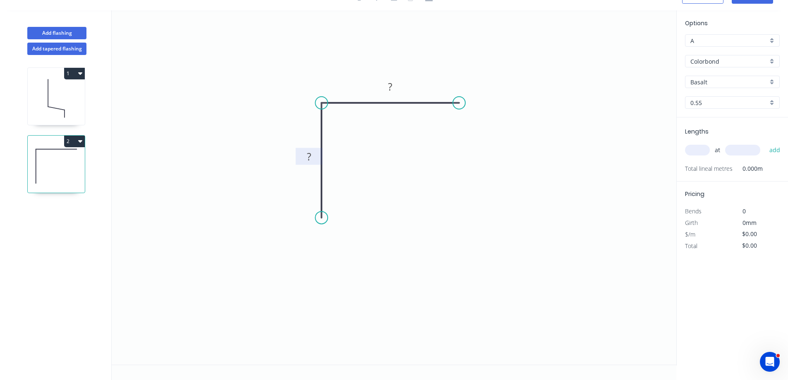
click at [311, 157] on rect at bounding box center [309, 157] width 17 height 12
type input "$6.26"
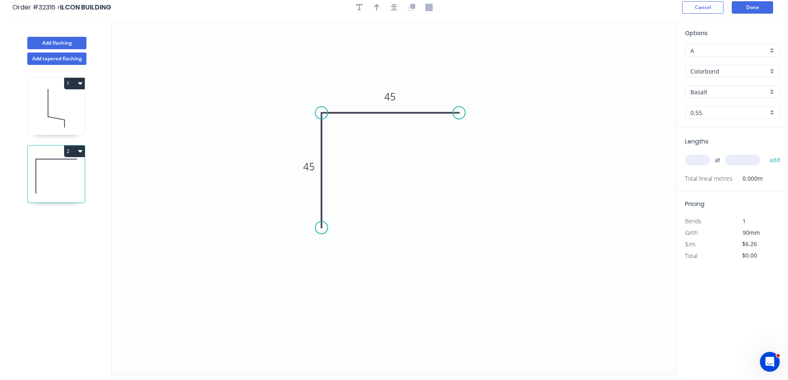
scroll to position [0, 0]
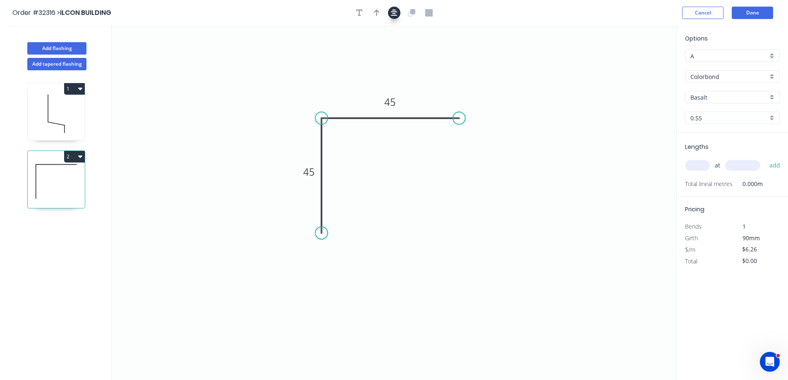
click at [391, 12] on icon "button" at bounding box center [394, 12] width 7 height 7
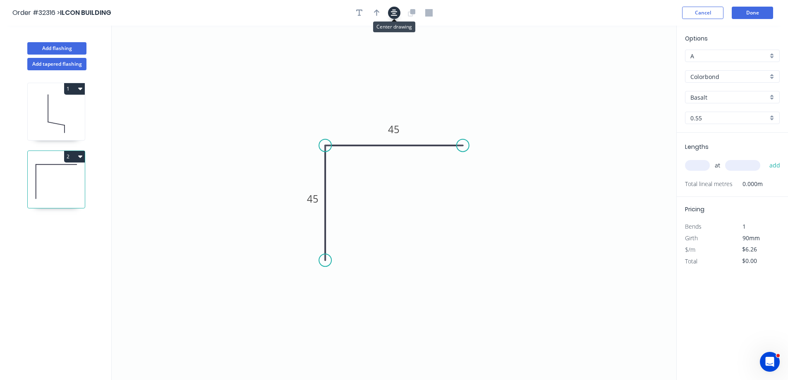
click at [392, 13] on icon "button" at bounding box center [394, 13] width 7 height 7
click at [774, 98] on div "Basalt" at bounding box center [732, 97] width 95 height 12
click at [727, 141] on div "Pale Eucalypt" at bounding box center [732, 138] width 94 height 14
type input "Pale Eucalypt"
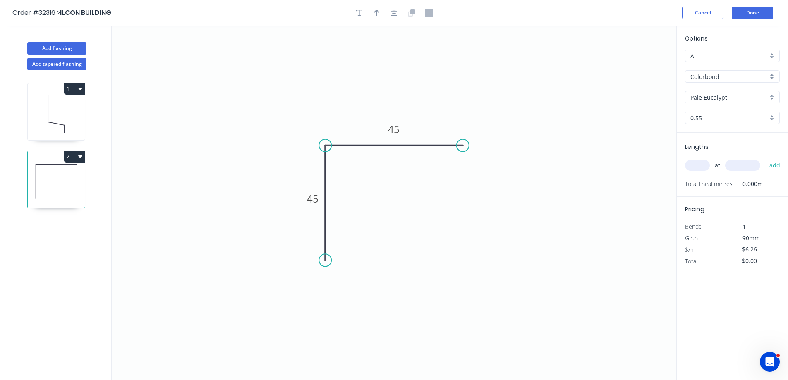
drag, startPoint x: 695, startPoint y: 163, endPoint x: 688, endPoint y: 165, distance: 7.1
click at [695, 164] on input "text" at bounding box center [697, 165] width 25 height 11
type input "2"
type input "3400"
click at [765, 158] on button "add" at bounding box center [774, 165] width 19 height 14
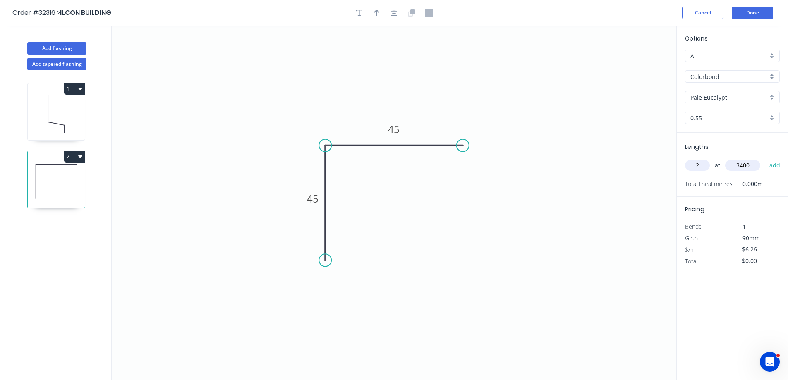
type input "$42.57"
click at [390, 13] on button "button" at bounding box center [394, 13] width 12 height 12
click at [379, 8] on button "button" at bounding box center [377, 13] width 12 height 12
drag, startPoint x: 635, startPoint y: 63, endPoint x: 610, endPoint y: 89, distance: 36.9
click at [436, 83] on icon "0 45 45" at bounding box center [394, 203] width 565 height 354
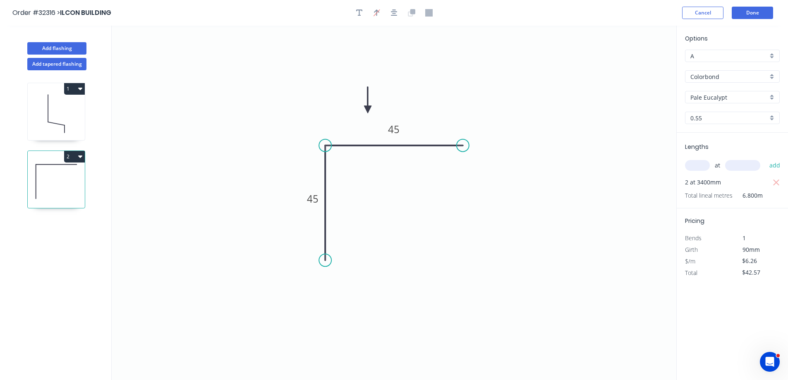
drag, startPoint x: 634, startPoint y: 66, endPoint x: 372, endPoint y: 110, distance: 265.8
click at [369, 110] on icon at bounding box center [367, 100] width 7 height 26
click at [744, 17] on button "Done" at bounding box center [752, 13] width 41 height 12
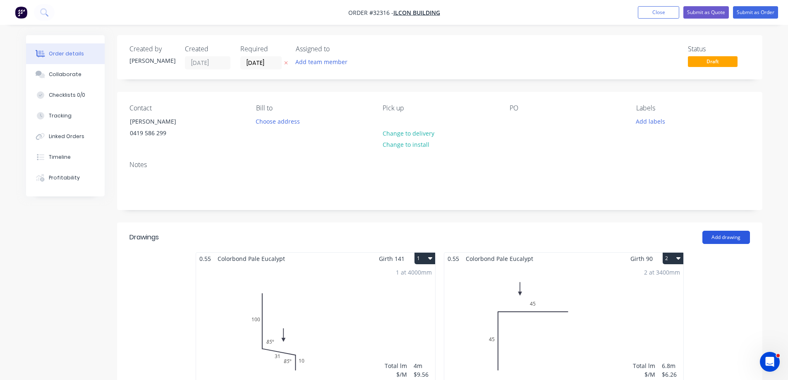
click at [734, 240] on button "Add drawing" at bounding box center [726, 237] width 48 height 13
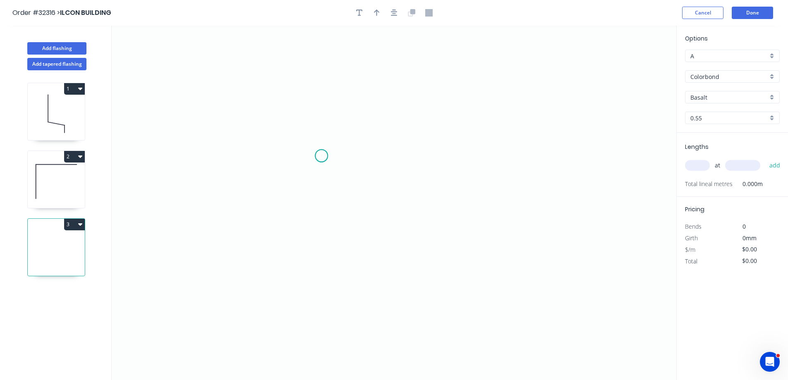
click at [321, 156] on icon "0" at bounding box center [394, 203] width 565 height 354
click at [513, 163] on icon "0" at bounding box center [394, 203] width 565 height 354
click at [515, 110] on icon "0 ?" at bounding box center [394, 203] width 565 height 354
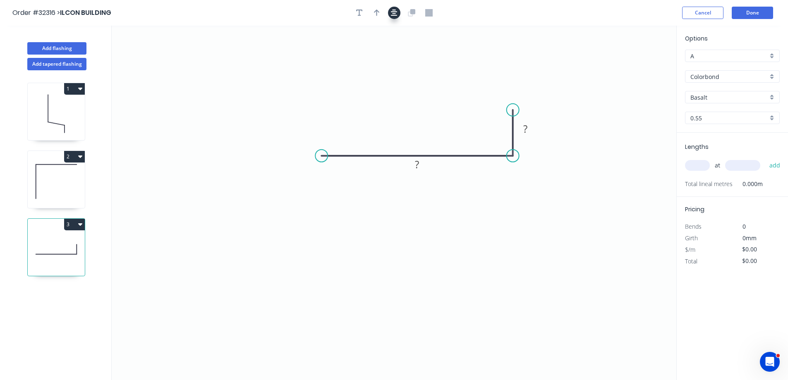
click at [395, 12] on icon "button" at bounding box center [394, 12] width 7 height 7
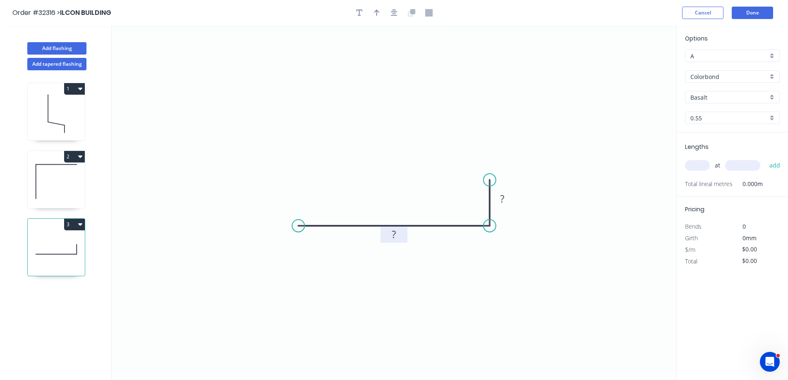
drag, startPoint x: 400, startPoint y: 239, endPoint x: 402, endPoint y: 234, distance: 5.2
click at [401, 237] on rect at bounding box center [394, 235] width 17 height 12
type input "$7.97"
click at [770, 76] on div "Colorbond" at bounding box center [732, 76] width 95 height 12
click at [740, 134] on div "Zinc" at bounding box center [732, 136] width 94 height 14
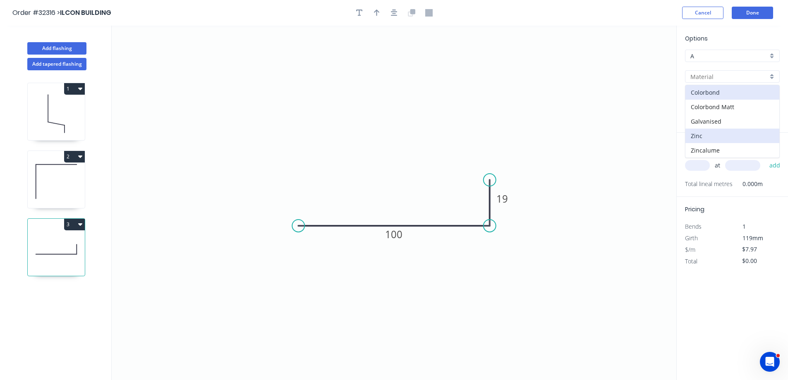
type input "Zinc"
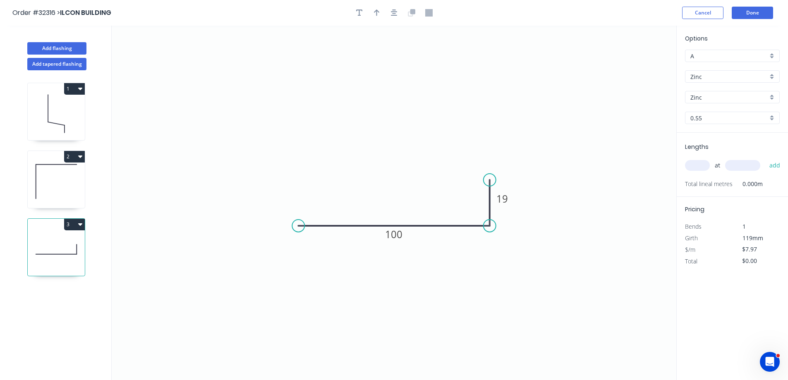
type input "$7.27"
click at [701, 164] on input "text" at bounding box center [697, 165] width 25 height 11
type input "2"
type input "3600"
click at [765, 158] on button "add" at bounding box center [774, 165] width 19 height 14
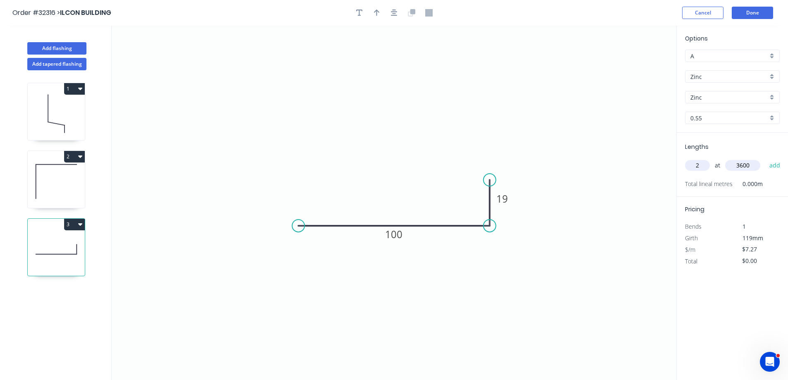
type input "$52.34"
click at [746, 14] on button "Done" at bounding box center [752, 13] width 41 height 12
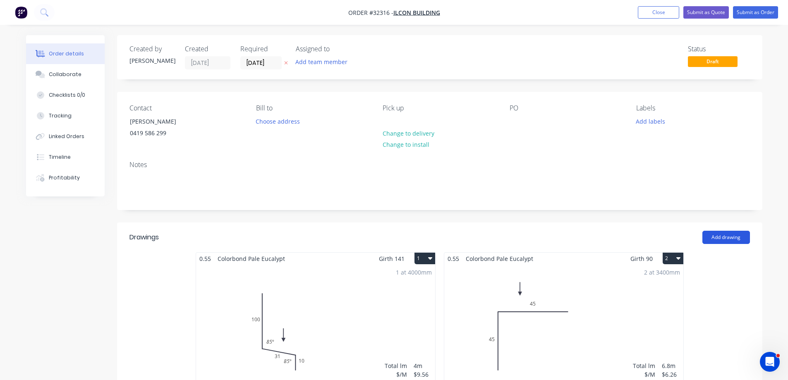
click at [730, 238] on button "Add drawing" at bounding box center [726, 237] width 48 height 13
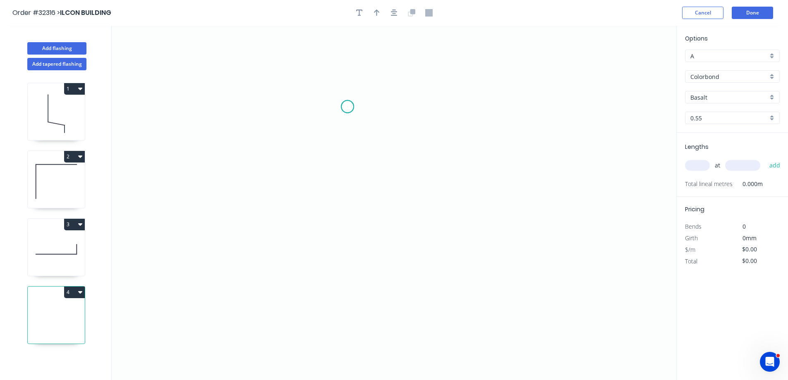
click at [347, 107] on icon "0" at bounding box center [394, 203] width 565 height 354
drag, startPoint x: 351, startPoint y: 257, endPoint x: 389, endPoint y: 253, distance: 38.3
click at [351, 257] on icon "0" at bounding box center [394, 203] width 565 height 354
click at [453, 285] on icon "0 ?" at bounding box center [394, 203] width 565 height 354
click at [453, 281] on circle at bounding box center [453, 284] width 12 height 12
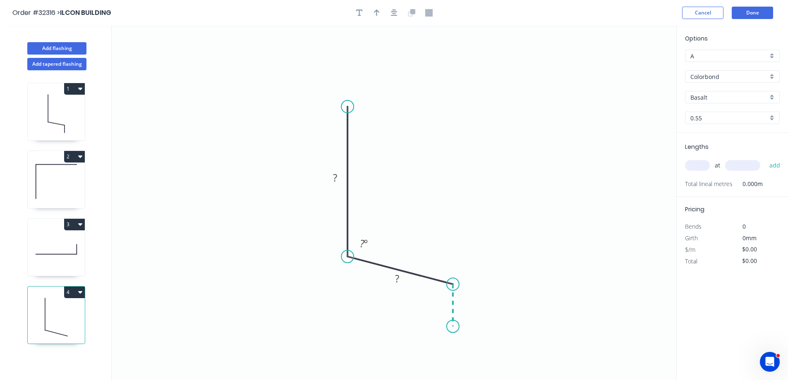
click at [450, 327] on icon "0 ? ? ? º" at bounding box center [394, 203] width 565 height 354
drag, startPoint x: 336, startPoint y: 179, endPoint x: 432, endPoint y: 174, distance: 96.1
click at [337, 179] on tspan "?" at bounding box center [335, 178] width 4 height 14
type input "$9.56"
click at [397, 17] on button "button" at bounding box center [394, 13] width 12 height 12
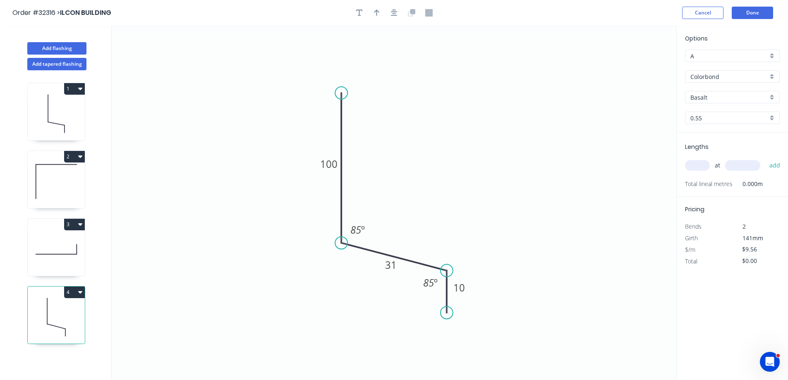
click at [774, 80] on div "Colorbond" at bounding box center [732, 76] width 95 height 12
click at [736, 136] on div "Zinc" at bounding box center [732, 136] width 94 height 14
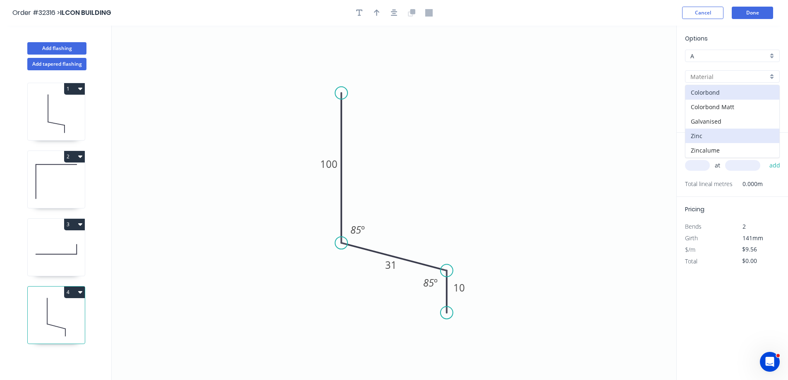
type input "Zinc"
type input "$8.86"
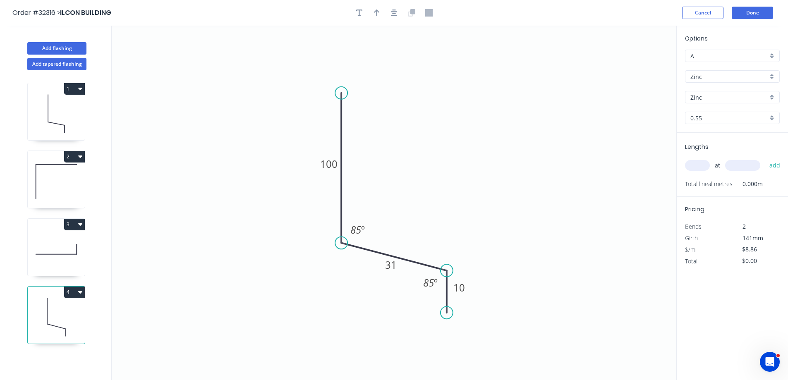
drag, startPoint x: 701, startPoint y: 167, endPoint x: 565, endPoint y: 143, distance: 138.2
click at [701, 167] on input "text" at bounding box center [697, 165] width 25 height 11
type input "5"
type input "3500"
click at [765, 158] on button "add" at bounding box center [774, 165] width 19 height 14
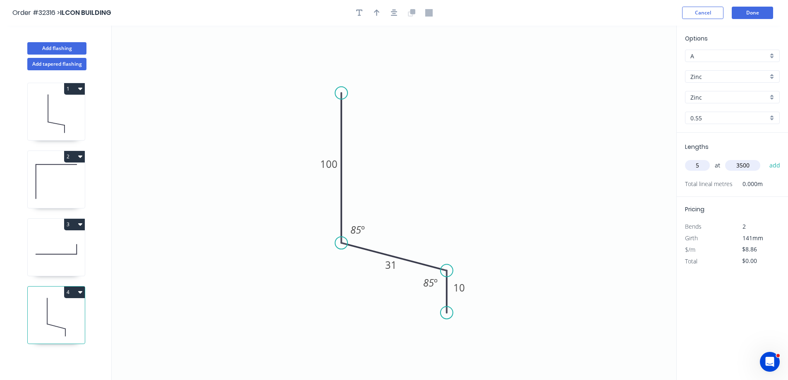
type input "$155.05"
click at [747, 15] on button "Done" at bounding box center [752, 13] width 41 height 12
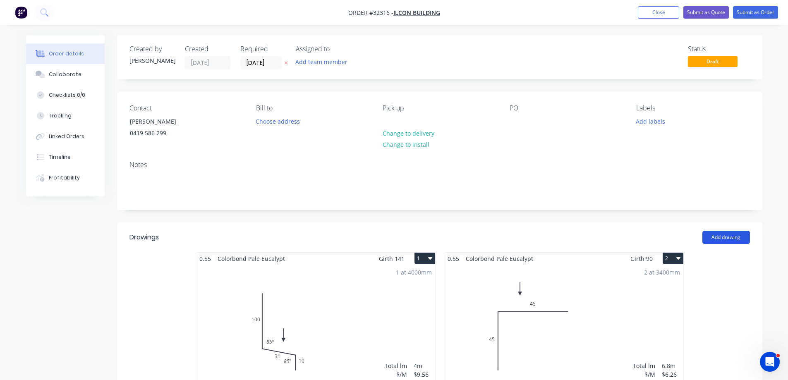
click at [727, 234] on button "Add drawing" at bounding box center [726, 237] width 48 height 13
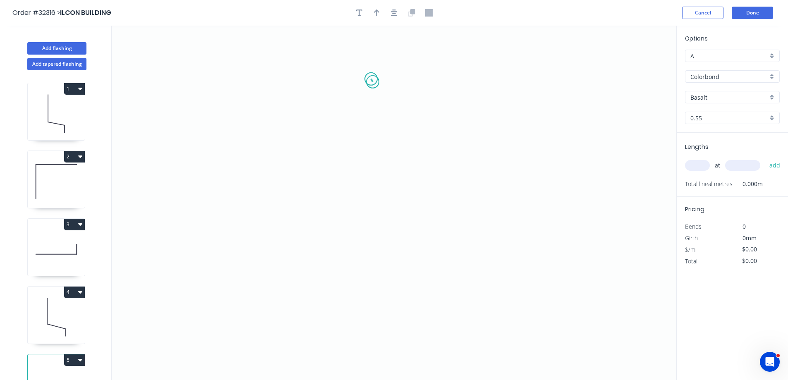
drag, startPoint x: 371, startPoint y: 79, endPoint x: 371, endPoint y: 86, distance: 7.0
click at [373, 82] on icon "0" at bounding box center [394, 203] width 565 height 354
click at [378, 215] on icon "0" at bounding box center [394, 203] width 565 height 354
click at [442, 227] on icon "0 ?" at bounding box center [394, 203] width 565 height 354
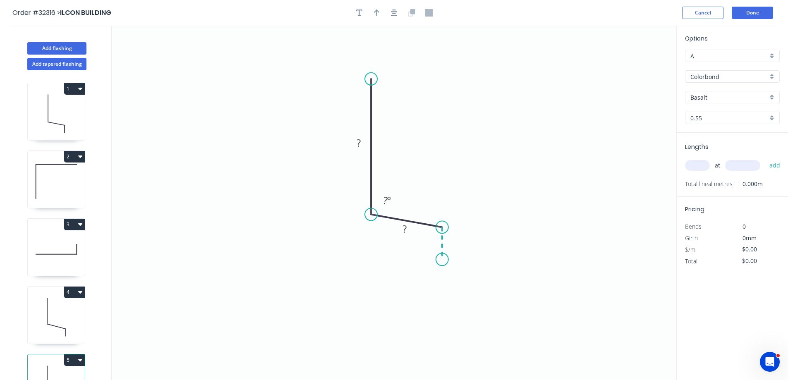
drag, startPoint x: 442, startPoint y: 260, endPoint x: 0, endPoint y: 256, distance: 442.1
click at [442, 260] on icon "0 ? ? ? º" at bounding box center [394, 203] width 565 height 354
click at [366, 141] on rect at bounding box center [358, 144] width 17 height 12
type input "$9.56"
click at [463, 242] on rect at bounding box center [454, 239] width 27 height 17
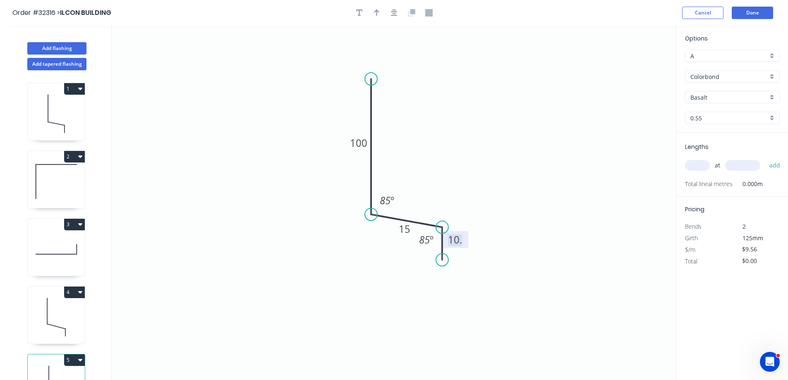
click at [455, 245] on tspan "10." at bounding box center [455, 240] width 14 height 14
click at [701, 163] on input "text" at bounding box center [697, 165] width 25 height 11
type input "3"
type input "3000"
click at [765, 158] on button "add" at bounding box center [774, 165] width 19 height 14
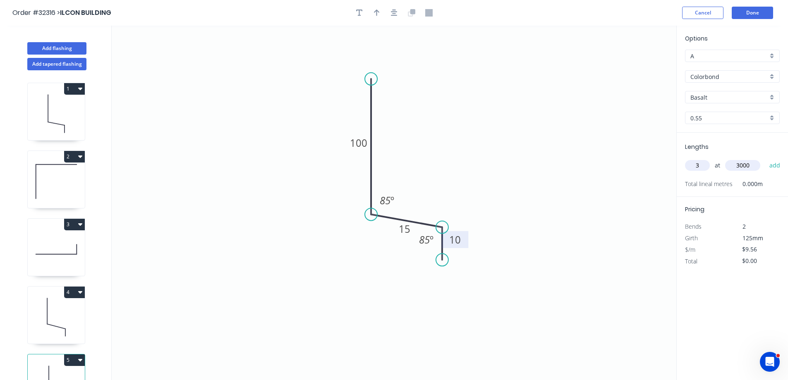
type input "$86.04"
click at [389, 13] on button "button" at bounding box center [394, 13] width 12 height 12
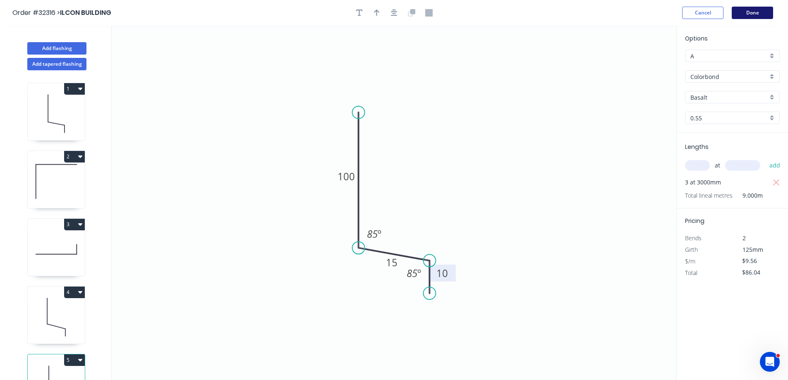
click at [757, 12] on button "Done" at bounding box center [752, 13] width 41 height 12
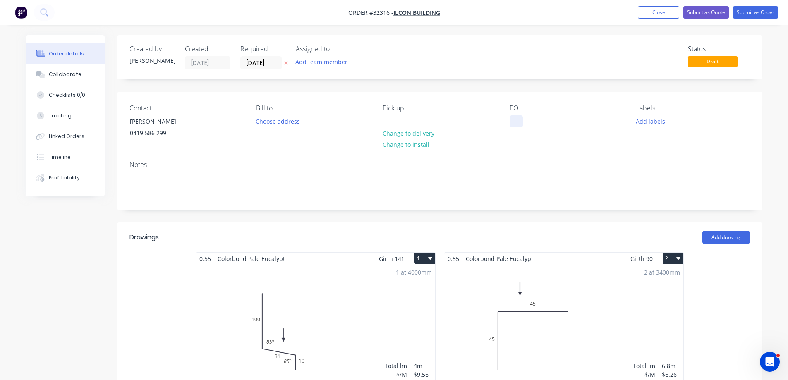
click at [519, 122] on div at bounding box center [516, 121] width 13 height 12
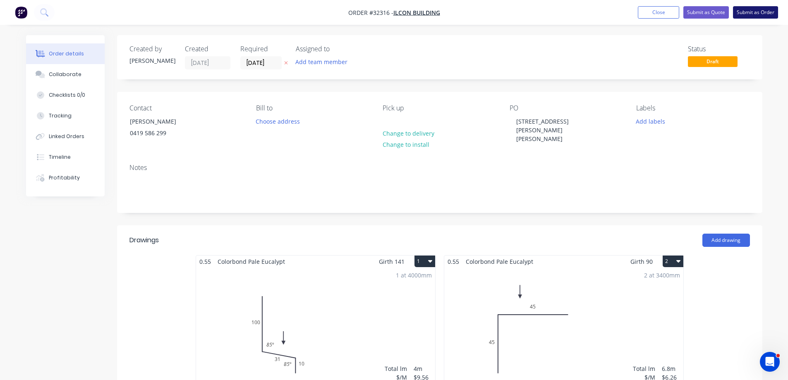
click at [756, 15] on button "Submit as Order" at bounding box center [755, 12] width 45 height 12
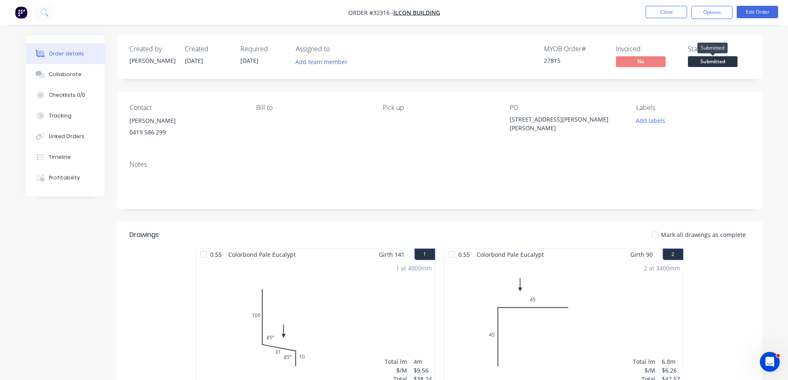
click at [700, 59] on span "Submitted" at bounding box center [713, 61] width 50 height 10
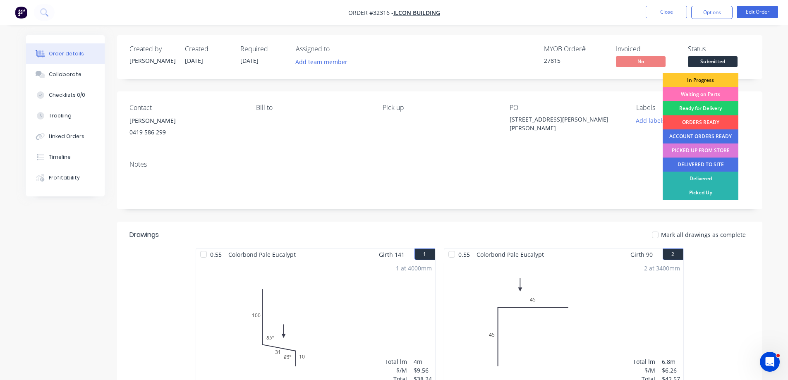
click at [706, 81] on div "In Progress" at bounding box center [701, 80] width 76 height 14
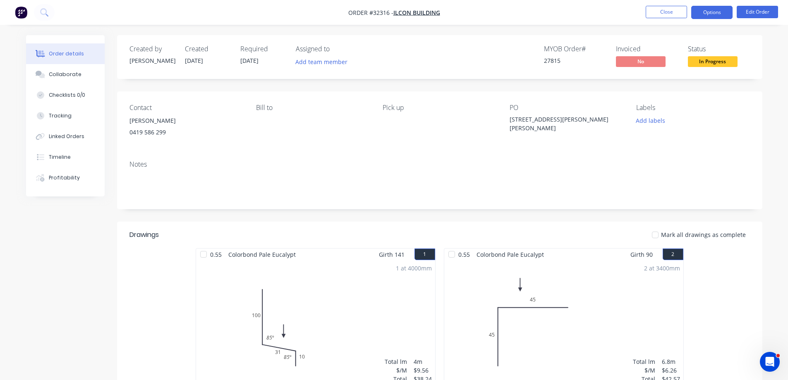
click at [706, 15] on button "Options" at bounding box center [711, 12] width 41 height 13
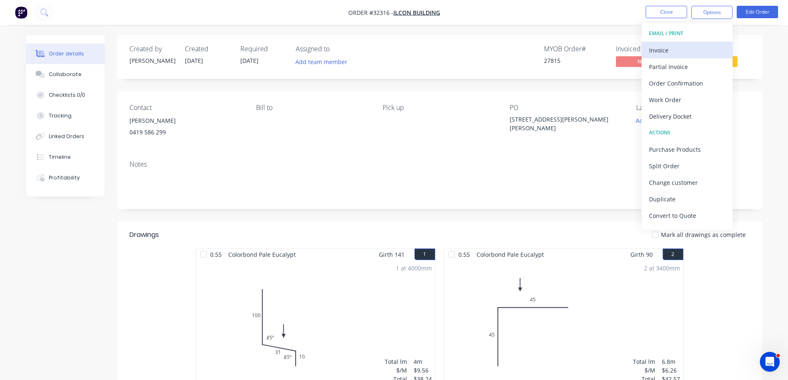
click at [691, 52] on div "Invoice" at bounding box center [687, 50] width 76 height 12
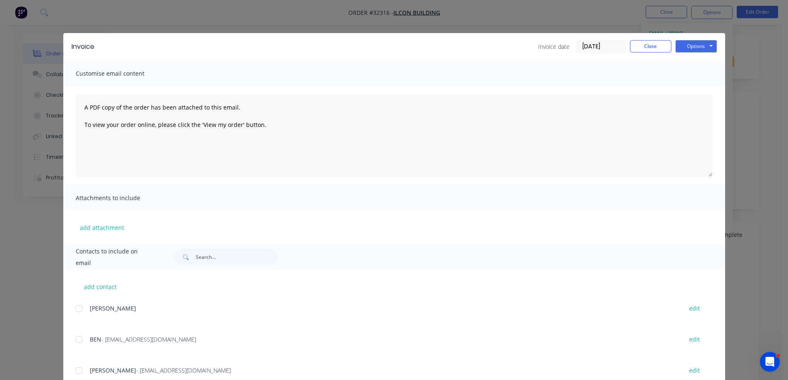
click at [78, 340] on div at bounding box center [79, 339] width 17 height 17
click at [699, 44] on button "Options" at bounding box center [695, 46] width 41 height 12
click at [712, 88] on button "Email" at bounding box center [701, 88] width 53 height 14
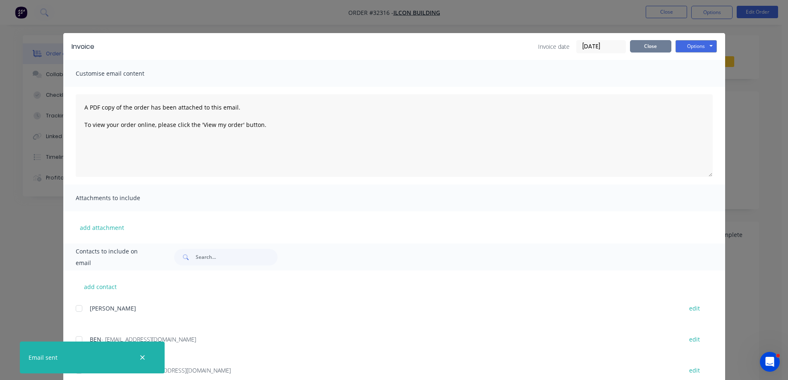
click at [656, 47] on button "Close" at bounding box center [650, 46] width 41 height 12
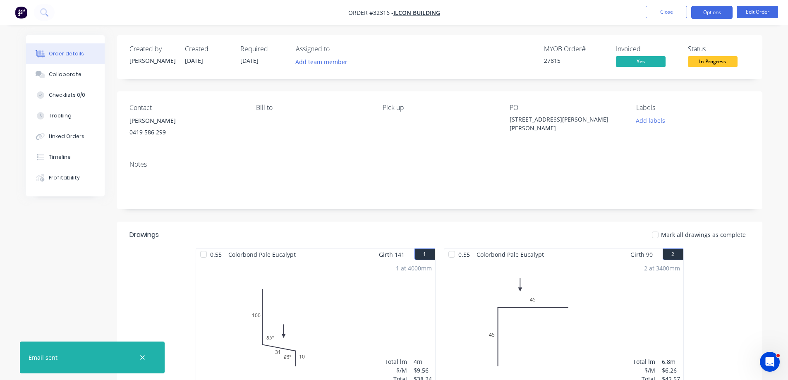
click at [715, 12] on button "Options" at bounding box center [711, 12] width 41 height 13
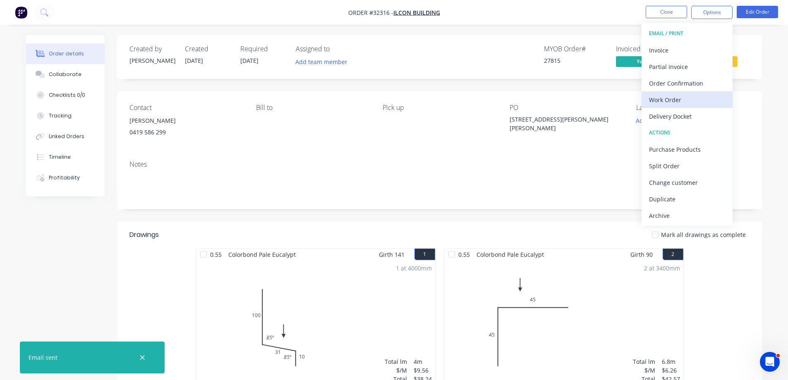
click at [695, 98] on div "Work Order" at bounding box center [687, 100] width 76 height 12
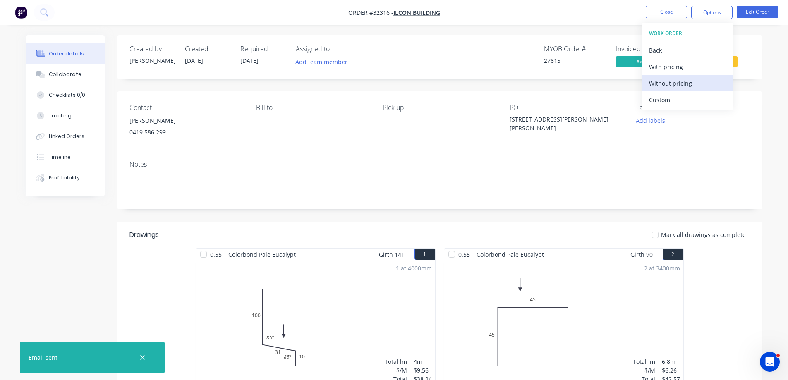
click at [691, 83] on div "Without pricing" at bounding box center [687, 83] width 76 height 12
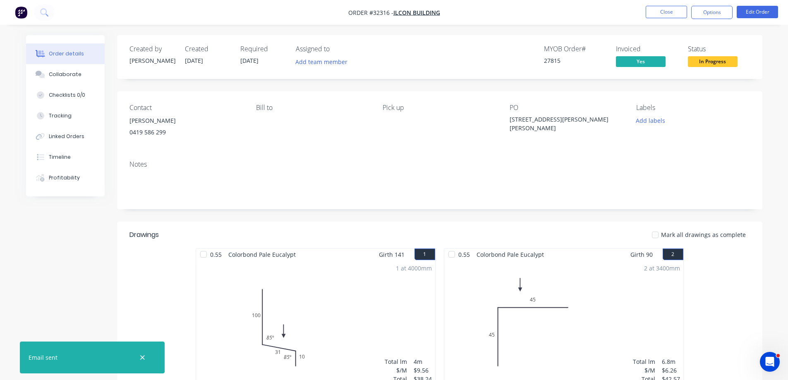
click at [573, 77] on div "Created by [PERSON_NAME] Created [DATE] Required [DATE] Assigned to Add team me…" at bounding box center [439, 57] width 645 height 44
click at [676, 12] on button "Close" at bounding box center [666, 12] width 41 height 12
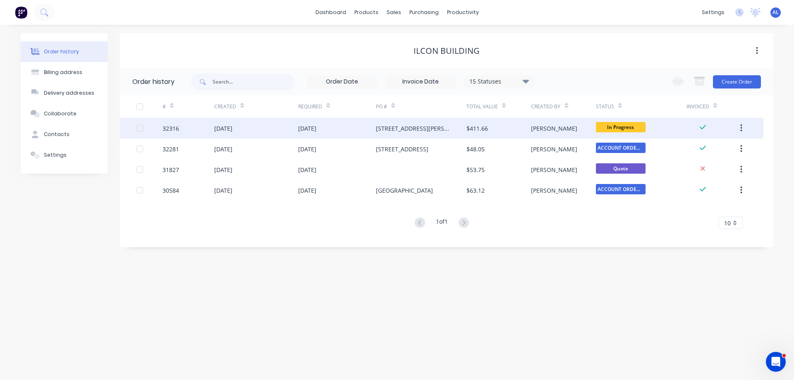
click at [540, 126] on div "[PERSON_NAME]" at bounding box center [554, 128] width 46 height 9
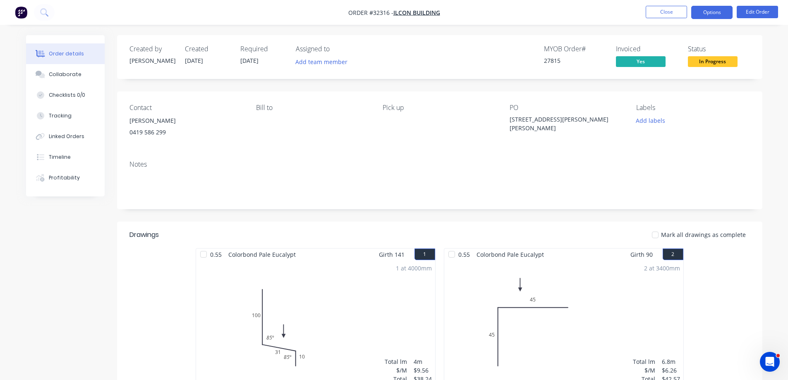
click at [702, 14] on button "Options" at bounding box center [711, 12] width 41 height 13
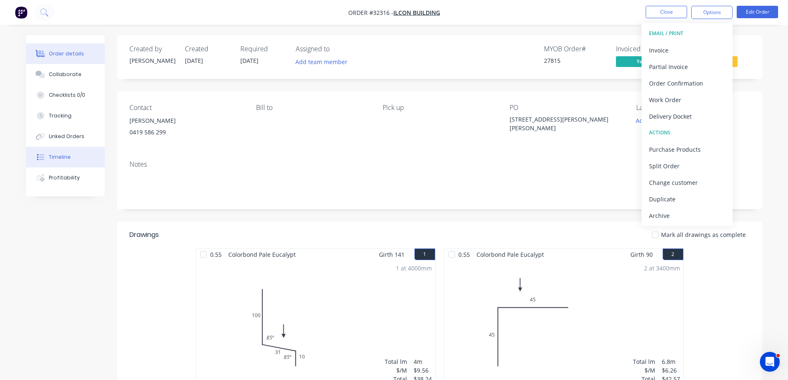
click at [61, 154] on div "Timeline" at bounding box center [60, 156] width 22 height 7
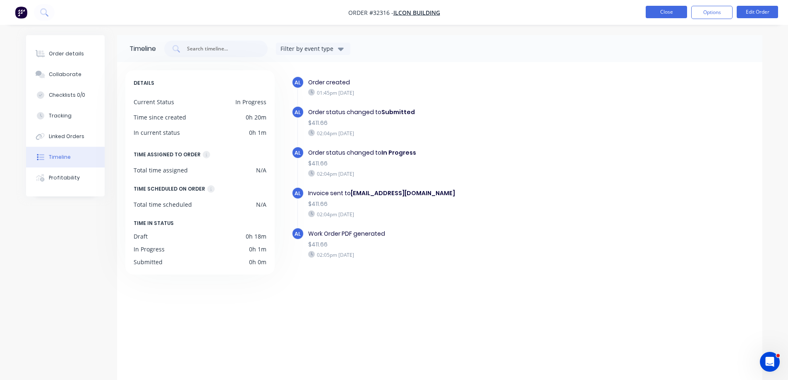
click at [653, 15] on button "Close" at bounding box center [666, 12] width 41 height 12
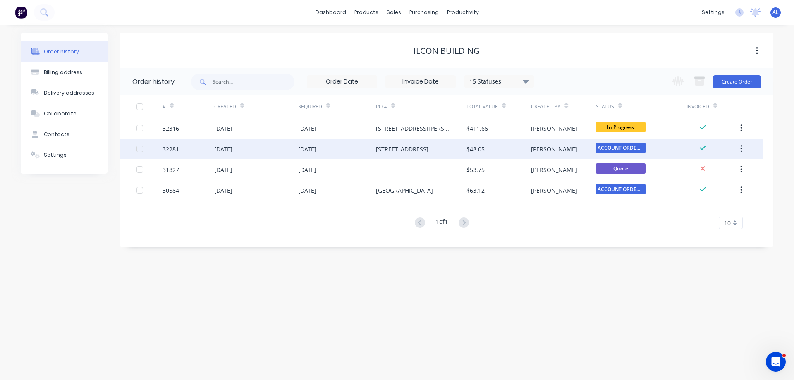
click at [511, 152] on div "$48.05" at bounding box center [499, 149] width 65 height 21
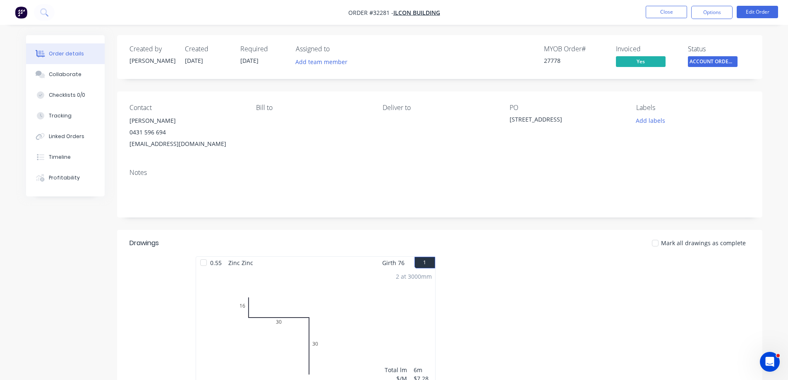
click at [19, 10] on img "button" at bounding box center [21, 12] width 12 height 12
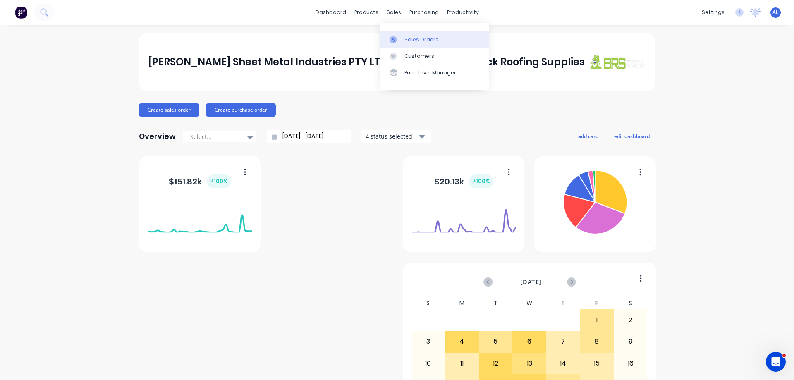
click at [413, 44] on link "Sales Orders" at bounding box center [435, 39] width 110 height 17
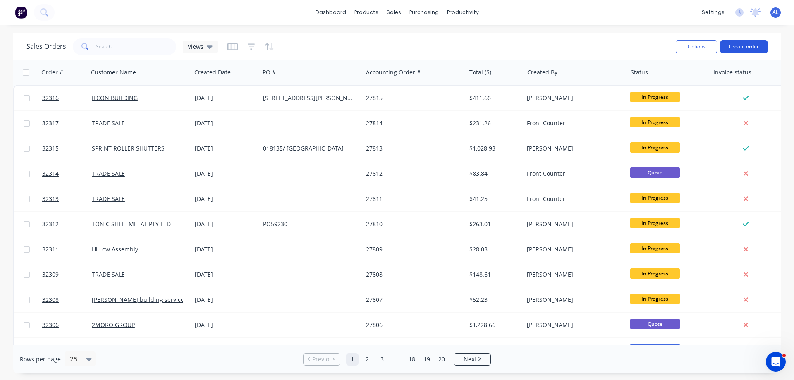
click at [754, 44] on button "Create order" at bounding box center [743, 46] width 47 height 13
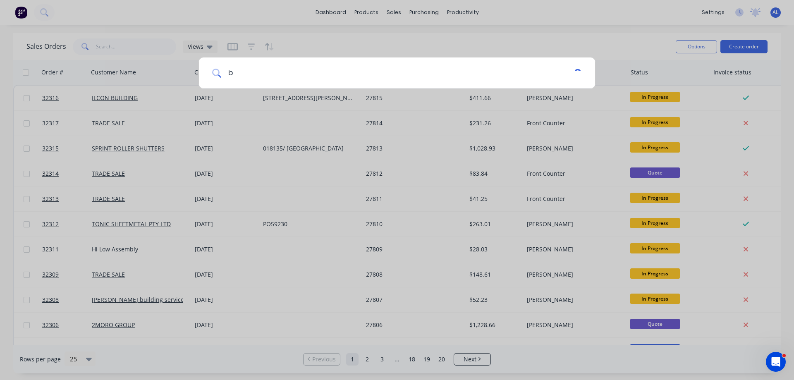
click at [355, 74] on input "b" at bounding box center [397, 72] width 352 height 31
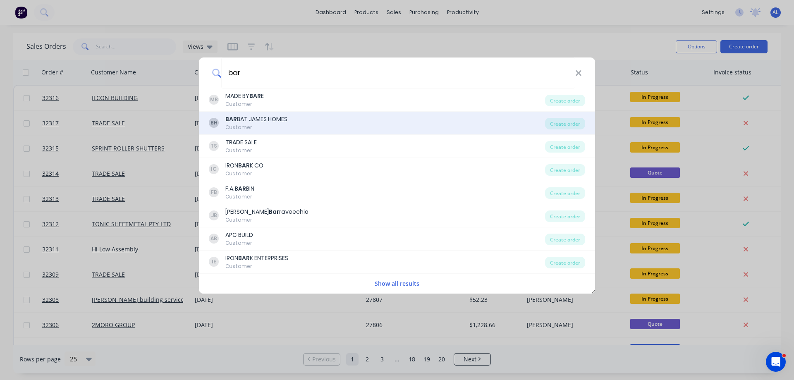
type input "bar"
click at [265, 117] on div "BAR BAT JAMES HOMES" at bounding box center [256, 119] width 62 height 9
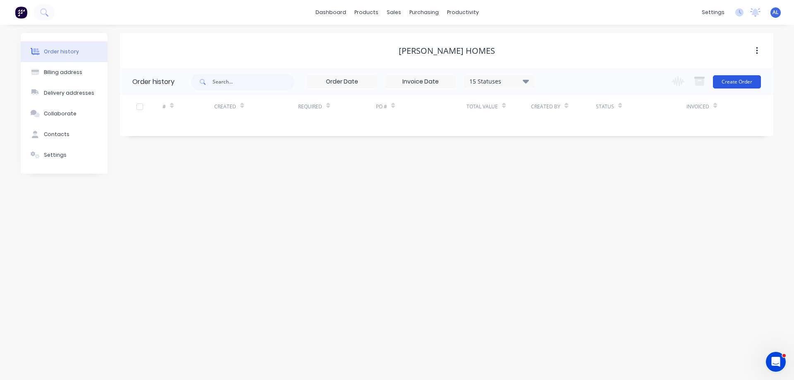
click at [732, 84] on button "Create Order" at bounding box center [737, 81] width 48 height 13
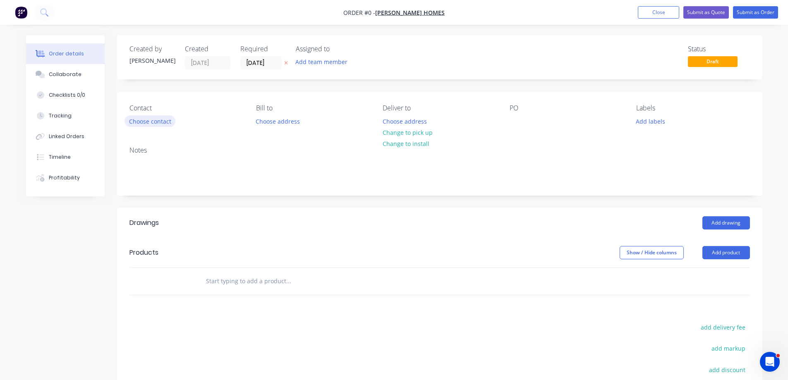
click at [151, 123] on button "Choose contact" at bounding box center [149, 120] width 51 height 11
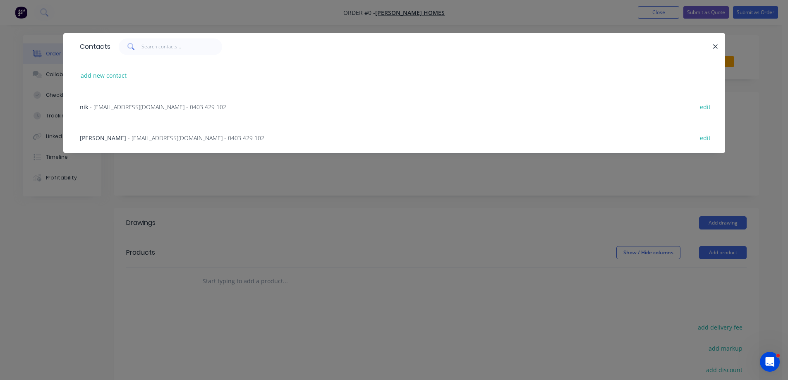
click at [130, 141] on span "- [EMAIL_ADDRESS][DOMAIN_NAME] - 0403 429 102" at bounding box center [196, 138] width 136 height 8
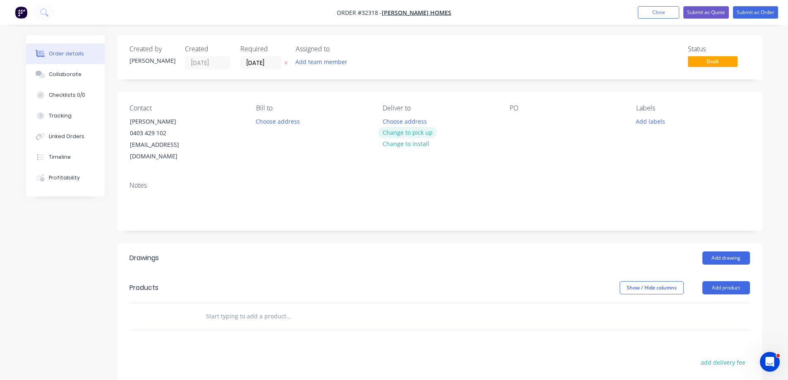
click at [409, 132] on button "Change to pick up" at bounding box center [407, 132] width 59 height 11
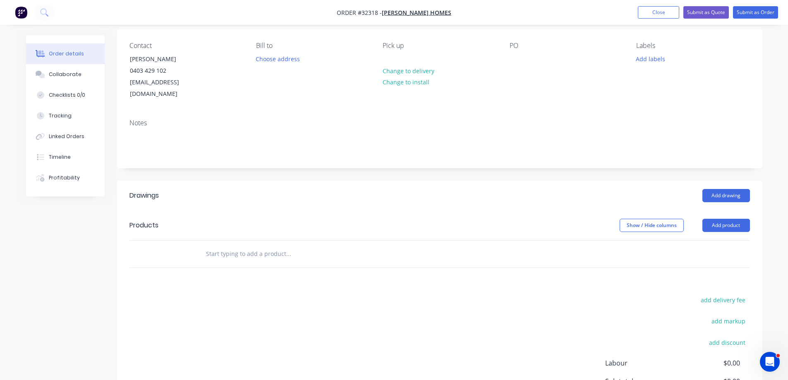
scroll to position [150, 0]
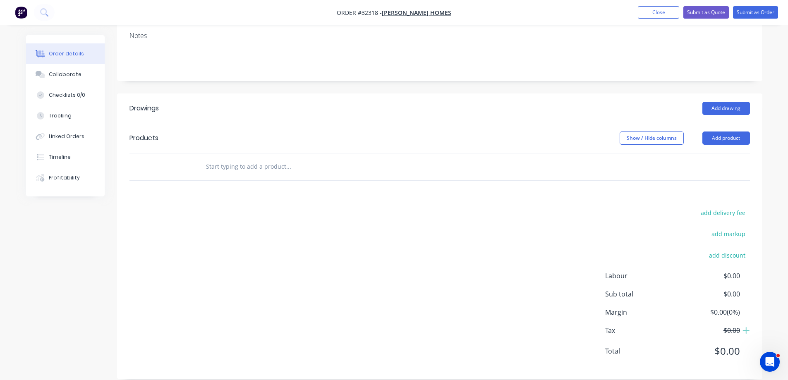
click at [234, 158] on input "text" at bounding box center [288, 166] width 165 height 17
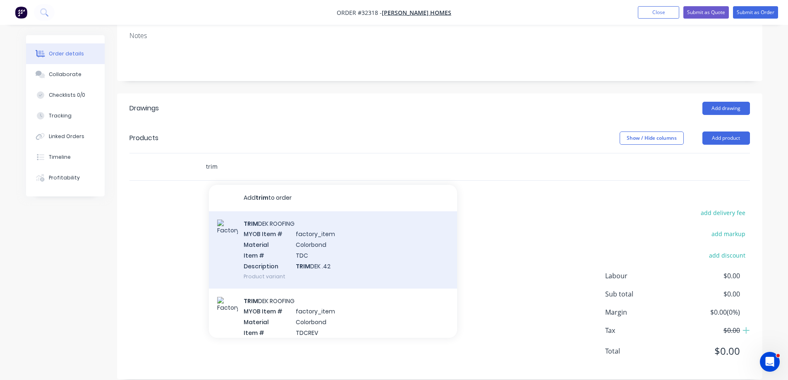
type input "trim"
click at [336, 249] on div "TRIM DEK ROOFING MYOB Item # factory_item Material Colorbond Item # TDC Descrip…" at bounding box center [333, 249] width 248 height 77
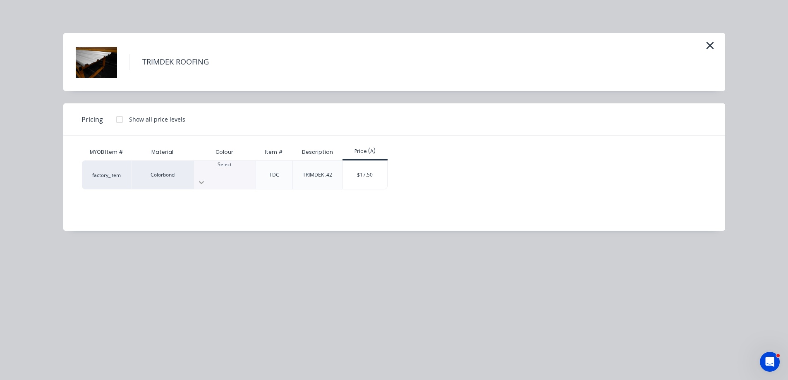
click at [247, 177] on div at bounding box center [225, 182] width 62 height 13
click at [361, 172] on div "$17.50" at bounding box center [365, 175] width 44 height 28
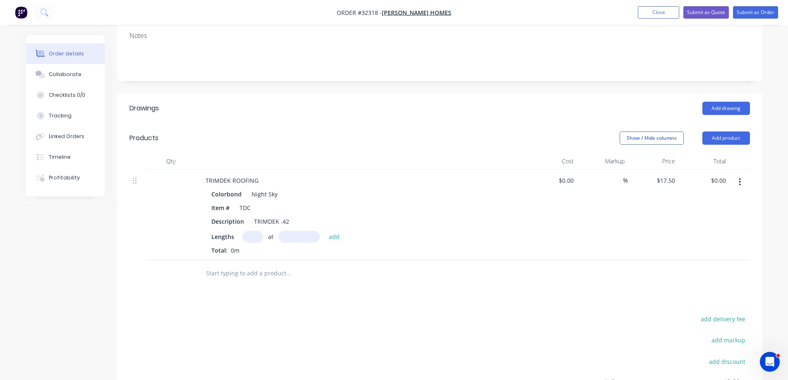
click at [251, 231] on input "text" at bounding box center [252, 237] width 21 height 12
type input "4"
type input "2170"
click at [325, 231] on button "add" at bounding box center [334, 236] width 19 height 11
type input "$151.90"
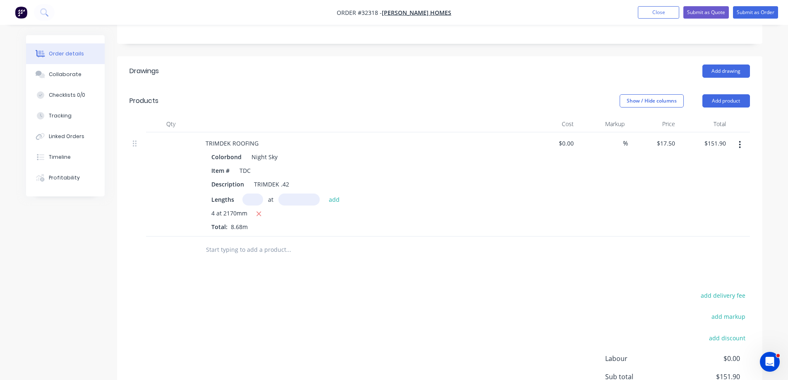
scroll to position [0, 0]
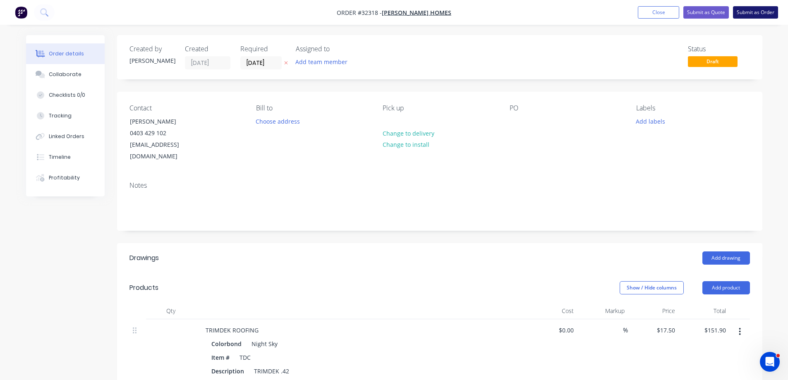
click at [761, 13] on button "Submit as Order" at bounding box center [755, 12] width 45 height 12
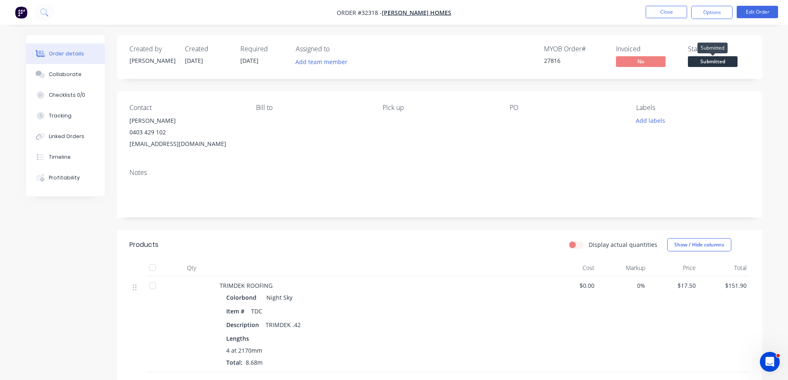
click at [714, 62] on span "Submitted" at bounding box center [713, 61] width 50 height 10
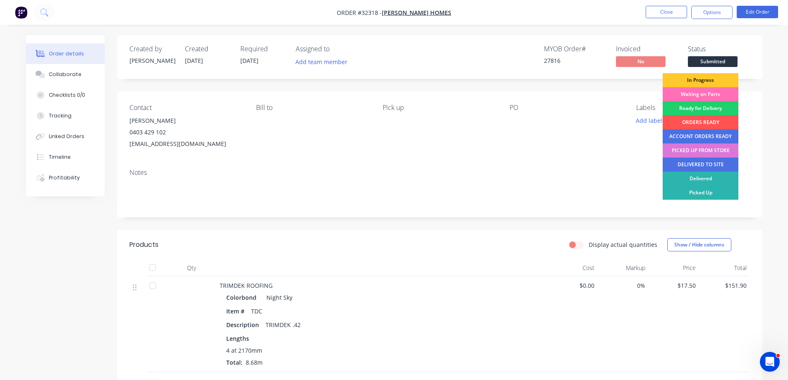
click at [716, 79] on div "In Progress" at bounding box center [701, 80] width 76 height 14
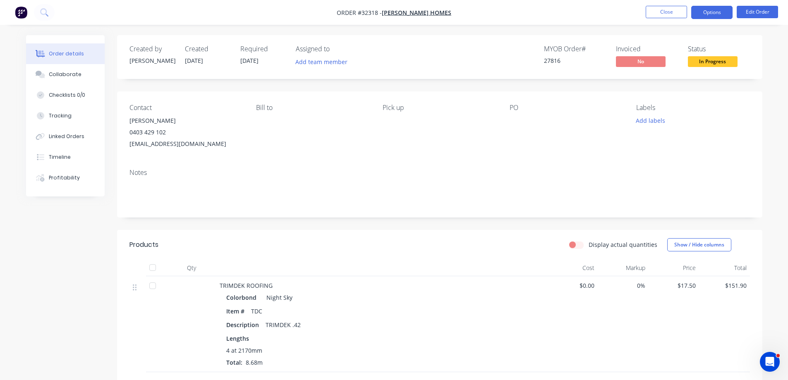
click at [704, 10] on button "Options" at bounding box center [711, 12] width 41 height 13
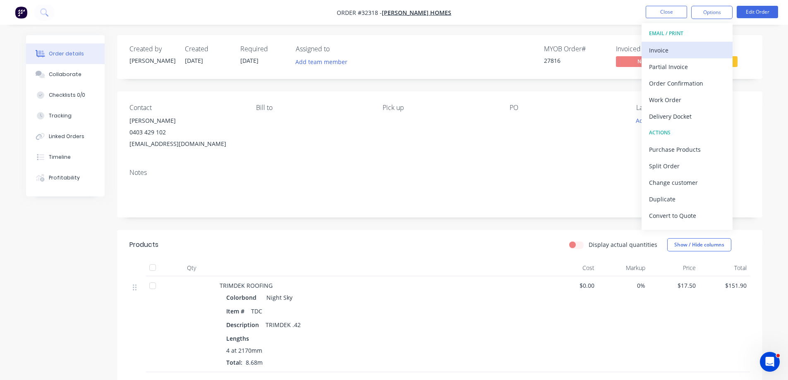
click at [683, 50] on div "Invoice" at bounding box center [687, 50] width 76 height 12
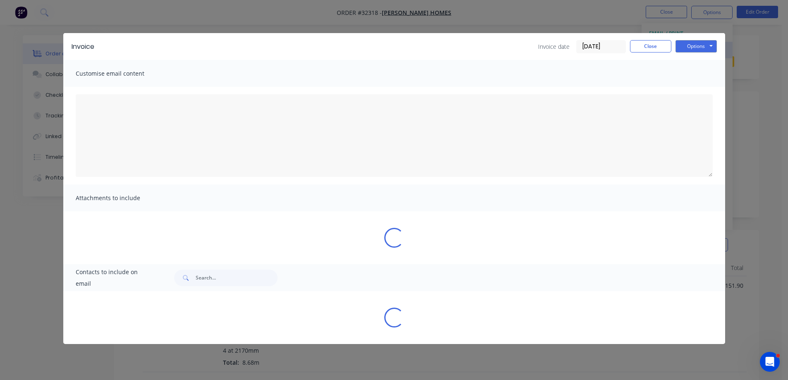
type textarea "A PDF copy of the order has been attached to this email. To view your order onl…"
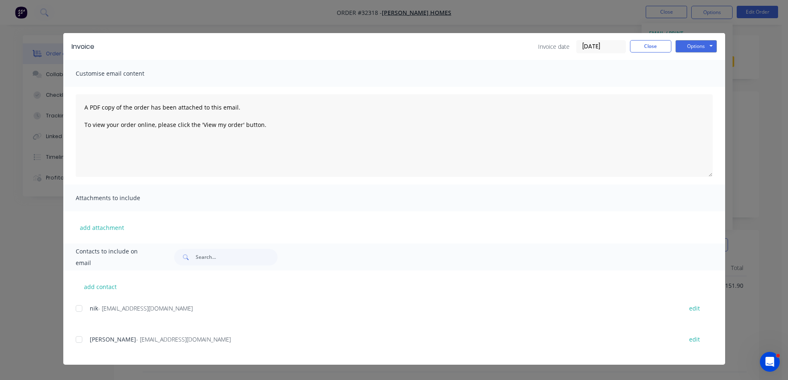
drag, startPoint x: 81, startPoint y: 307, endPoint x: 80, endPoint y: 311, distance: 4.3
click at [81, 307] on div at bounding box center [79, 308] width 17 height 17
click at [78, 339] on div at bounding box center [79, 339] width 17 height 17
click at [705, 50] on button "Options" at bounding box center [695, 46] width 41 height 12
click at [711, 82] on button "Email" at bounding box center [701, 88] width 53 height 14
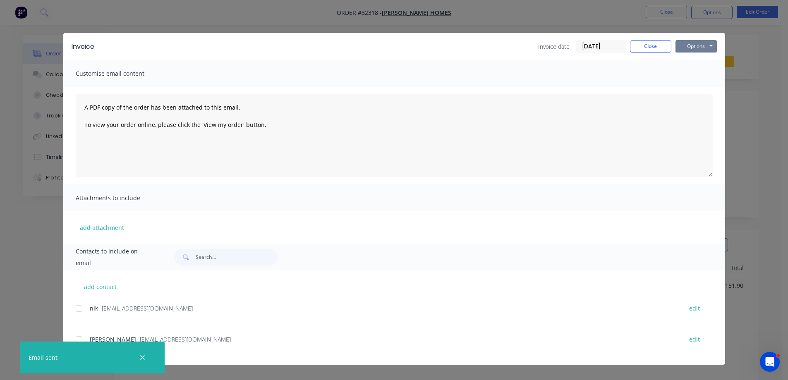
click at [696, 48] on button "Options" at bounding box center [695, 46] width 41 height 12
click at [661, 45] on button "Close" at bounding box center [650, 46] width 41 height 12
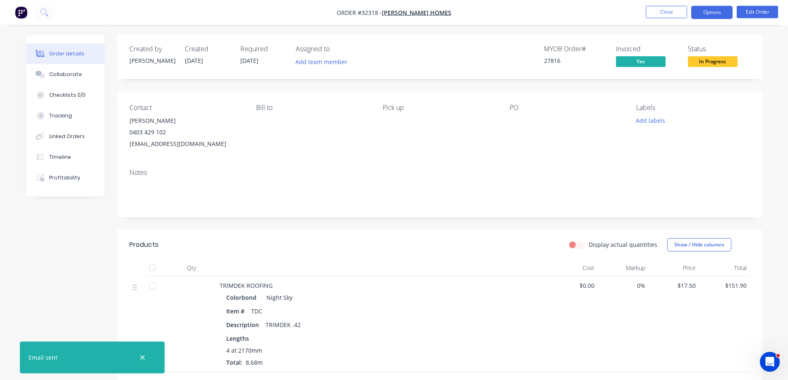
click at [708, 13] on button "Options" at bounding box center [711, 12] width 41 height 13
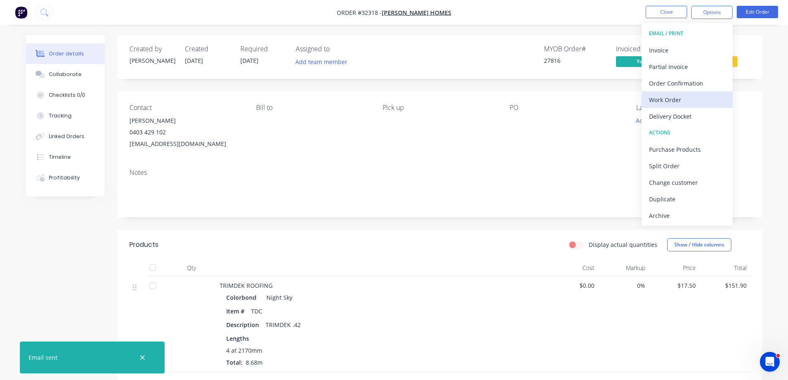
click at [696, 98] on div "Work Order" at bounding box center [687, 100] width 76 height 12
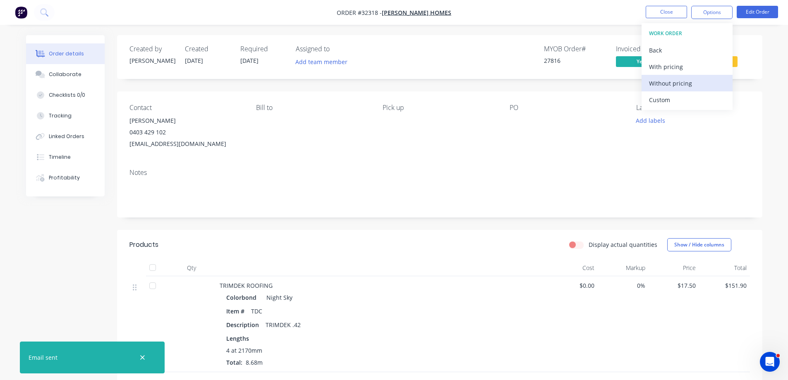
click at [698, 79] on div "Without pricing" at bounding box center [687, 83] width 76 height 12
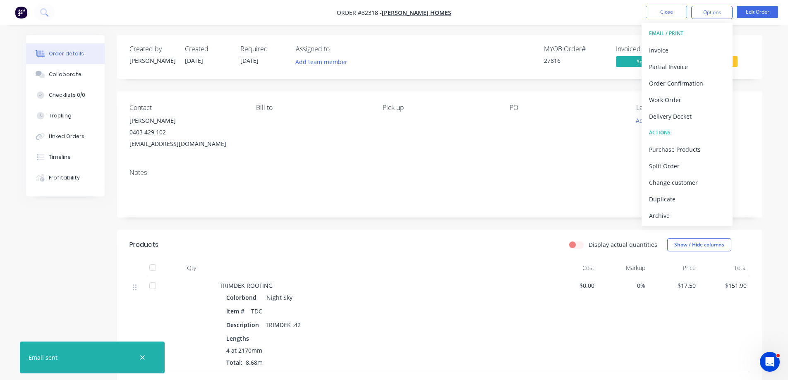
click at [750, 143] on div "Contact [PERSON_NAME] [PHONE_NUMBER] [EMAIL_ADDRESS][DOMAIN_NAME] Bill to Pick …" at bounding box center [439, 126] width 645 height 71
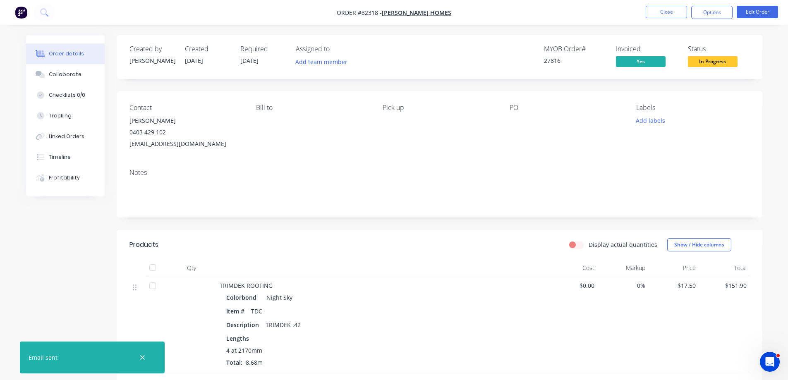
click at [729, 66] on span "In Progress" at bounding box center [713, 61] width 50 height 10
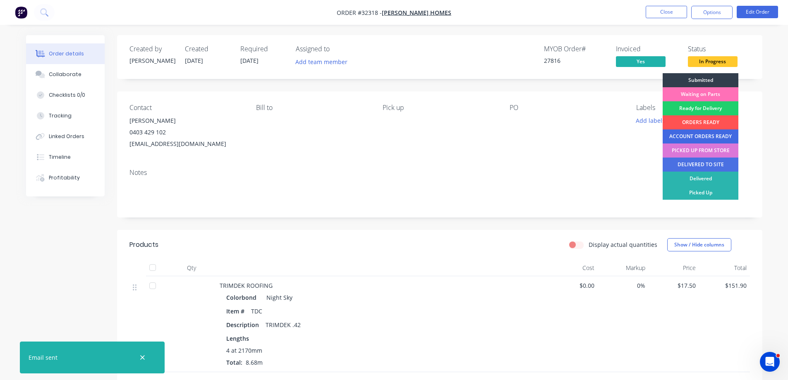
click at [714, 133] on div "ACCOUNT ORDERS READY" at bounding box center [701, 136] width 76 height 14
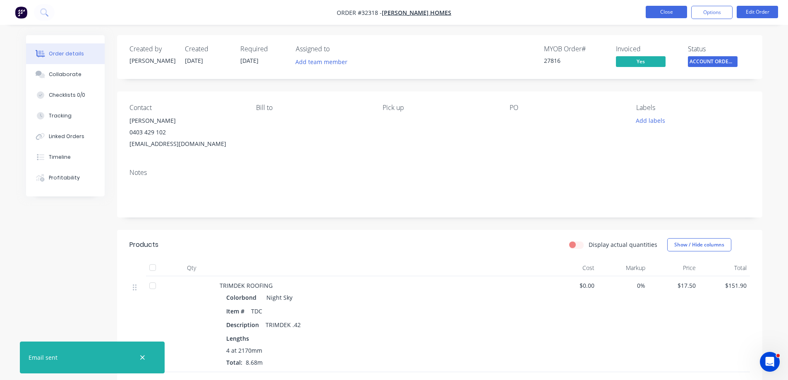
click at [675, 13] on button "Close" at bounding box center [666, 12] width 41 height 12
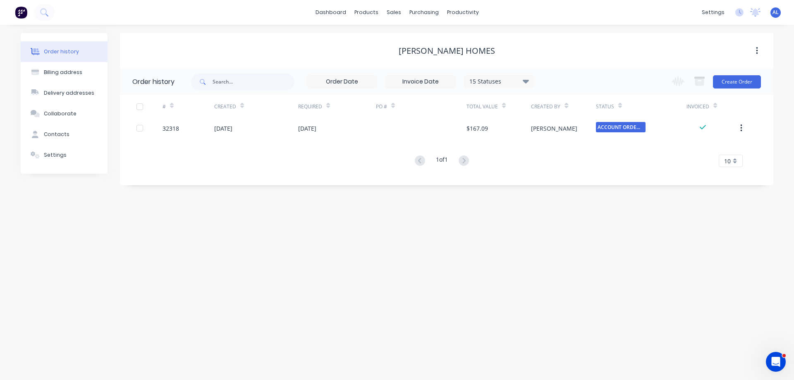
click at [23, 12] on img at bounding box center [21, 12] width 12 height 12
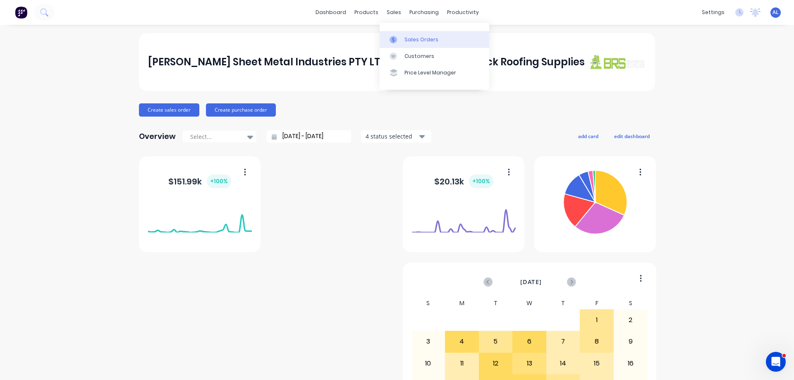
click at [423, 38] on div "Sales Orders" at bounding box center [421, 39] width 34 height 7
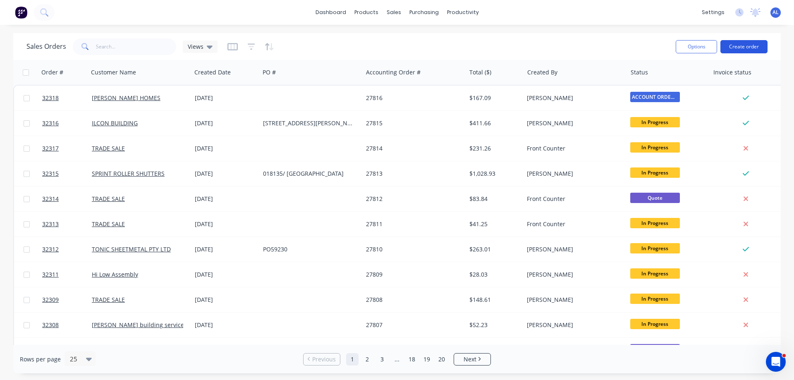
click at [744, 45] on button "Create order" at bounding box center [743, 46] width 47 height 13
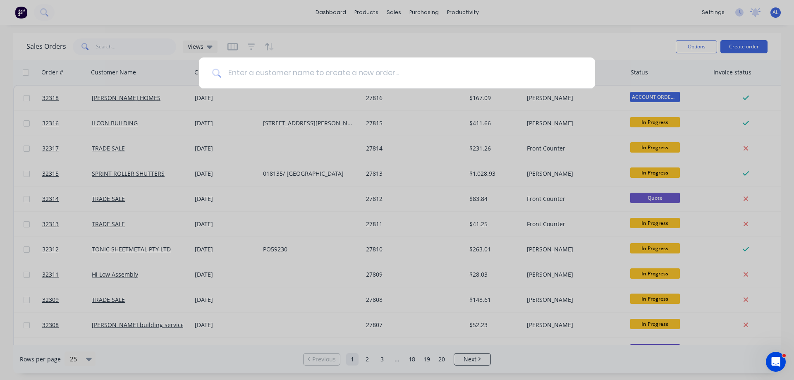
click at [307, 62] on input at bounding box center [401, 72] width 361 height 31
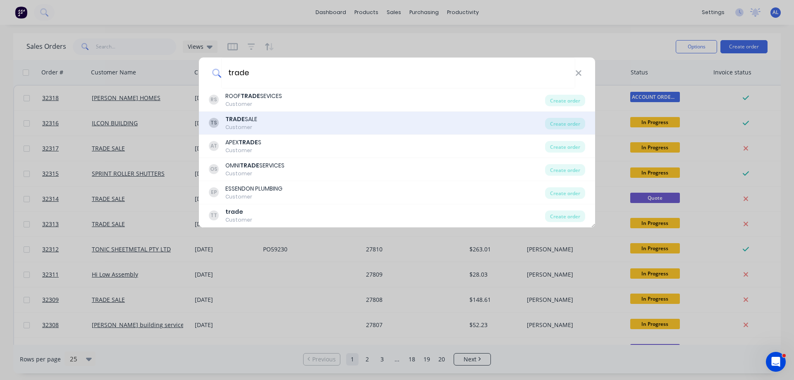
type input "trade"
click at [294, 124] on div "TS TRADE SALE Customer" at bounding box center [377, 123] width 336 height 16
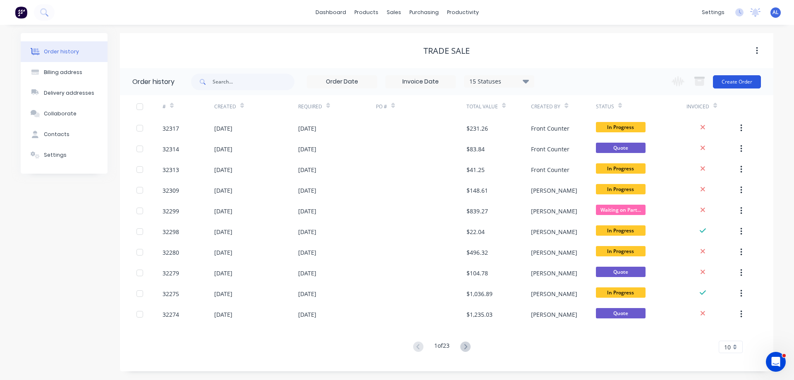
click at [736, 84] on button "Create Order" at bounding box center [737, 81] width 48 height 13
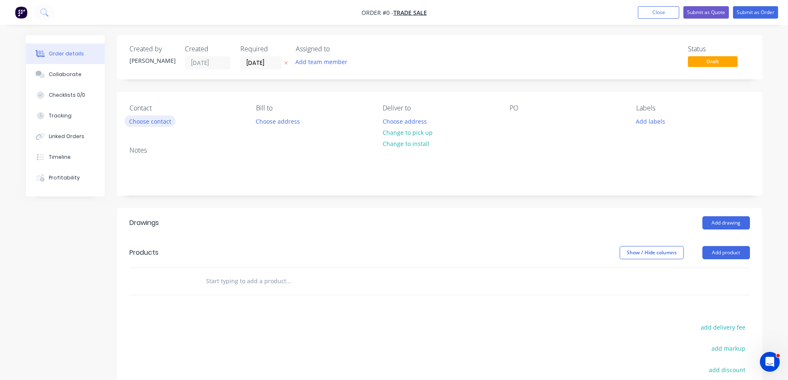
click at [155, 124] on button "Choose contact" at bounding box center [149, 120] width 51 height 11
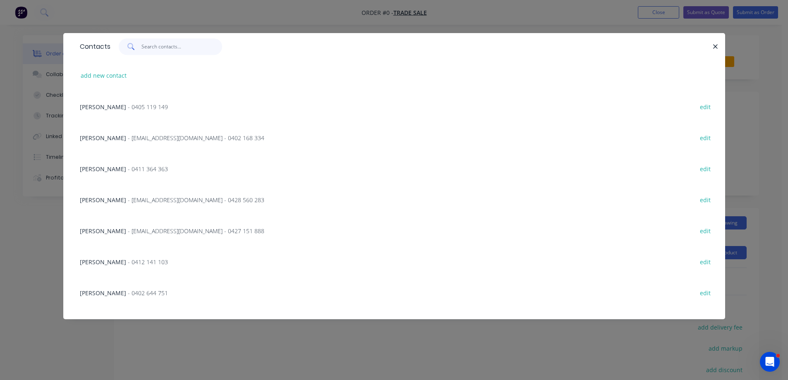
click at [160, 52] on input "text" at bounding box center [181, 46] width 81 height 17
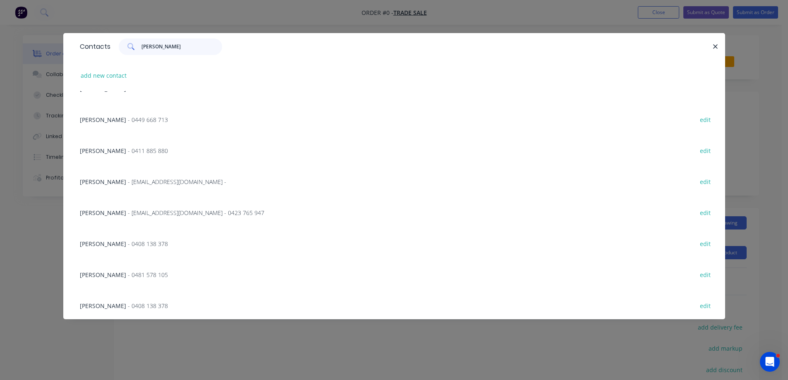
scroll to position [175, 0]
type input "[PERSON_NAME]"
click at [115, 148] on span "[PERSON_NAME]" at bounding box center [103, 149] width 46 height 8
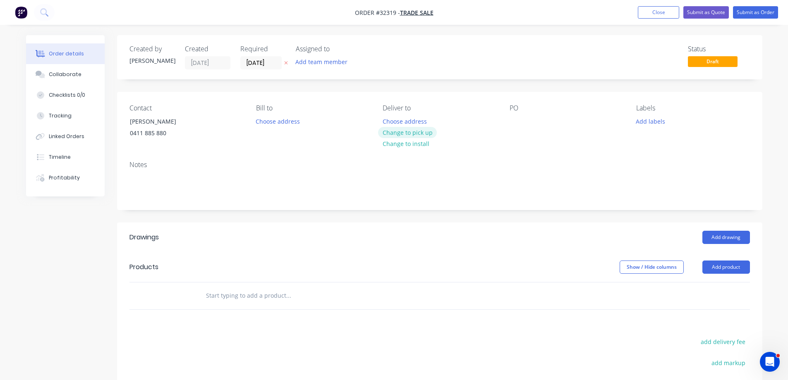
click at [416, 131] on button "Change to pick up" at bounding box center [407, 132] width 59 height 11
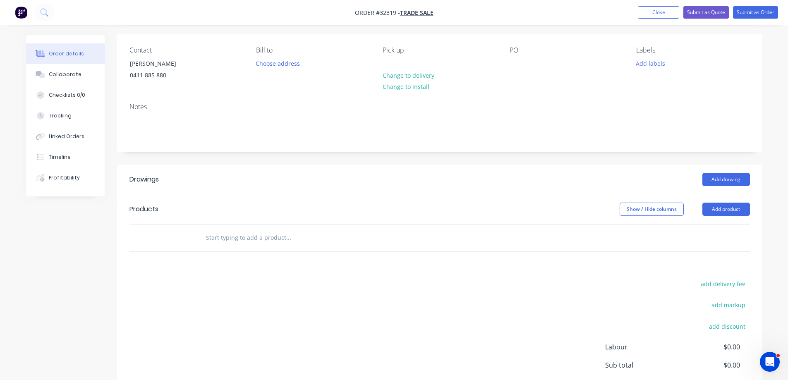
scroll to position [141, 0]
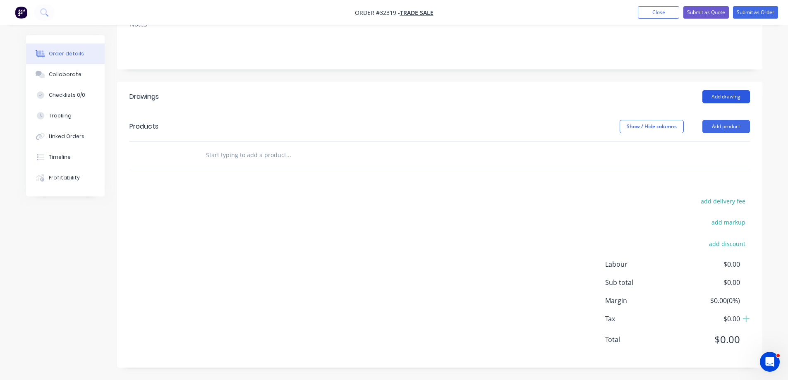
click at [729, 99] on button "Add drawing" at bounding box center [726, 96] width 48 height 13
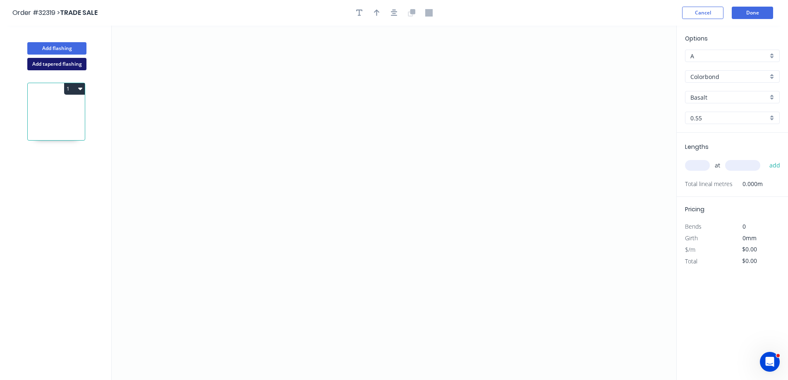
click at [61, 67] on button "Add tapered flashing" at bounding box center [56, 64] width 59 height 12
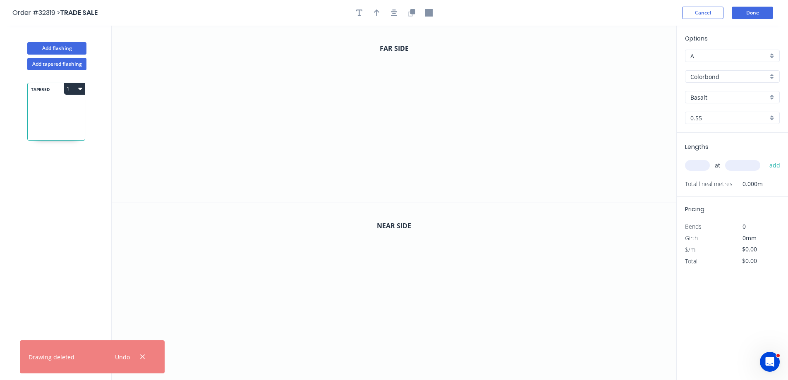
click at [140, 358] on icon "button" at bounding box center [142, 356] width 5 height 7
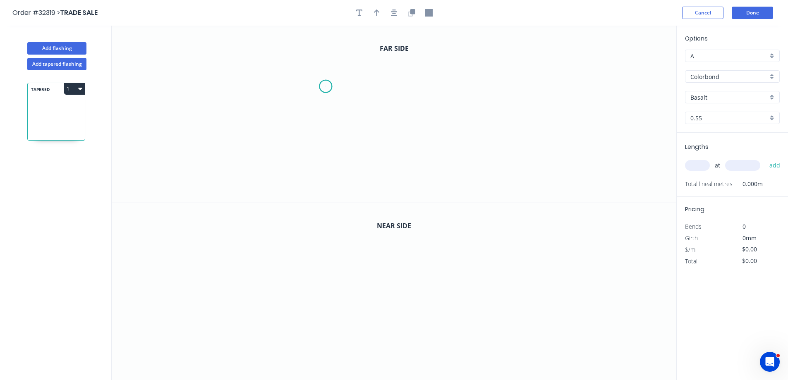
click at [326, 86] on icon "0" at bounding box center [394, 114] width 565 height 177
click at [467, 81] on icon "0" at bounding box center [394, 114] width 565 height 177
click at [465, 164] on icon "0 ?" at bounding box center [394, 114] width 565 height 177
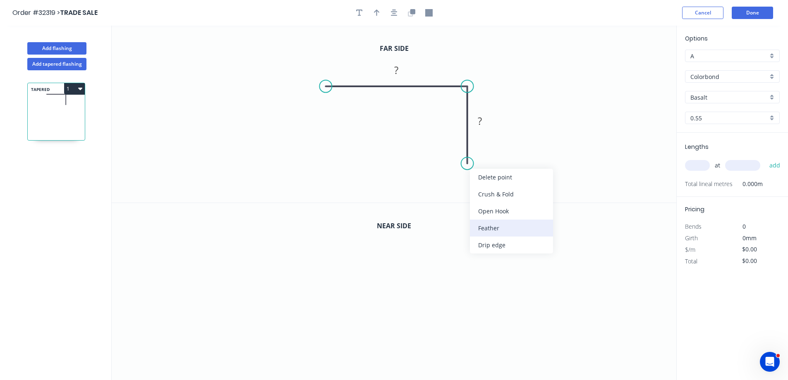
click at [510, 229] on div "Feather" at bounding box center [511, 228] width 83 height 17
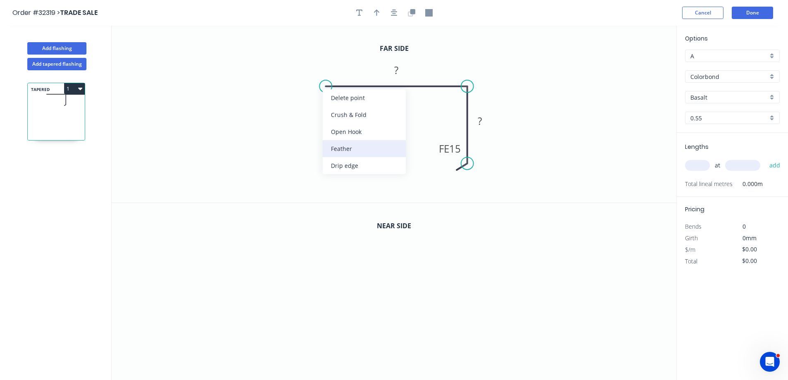
click at [352, 148] on div "Feather" at bounding box center [364, 148] width 83 height 17
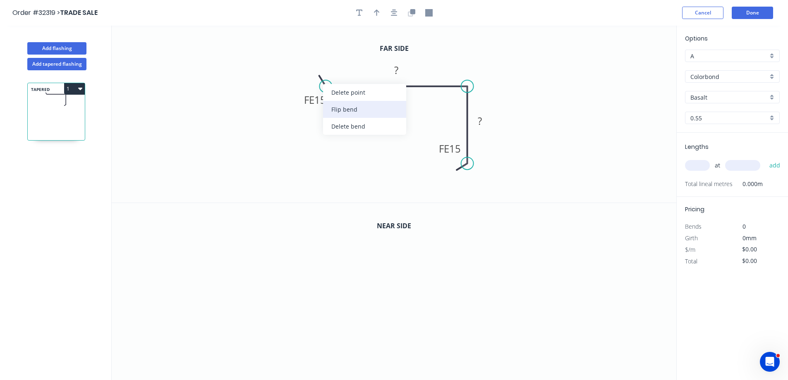
click at [346, 106] on div "Flip bend" at bounding box center [364, 109] width 83 height 17
click at [324, 60] on tspan "15" at bounding box center [320, 65] width 12 height 14
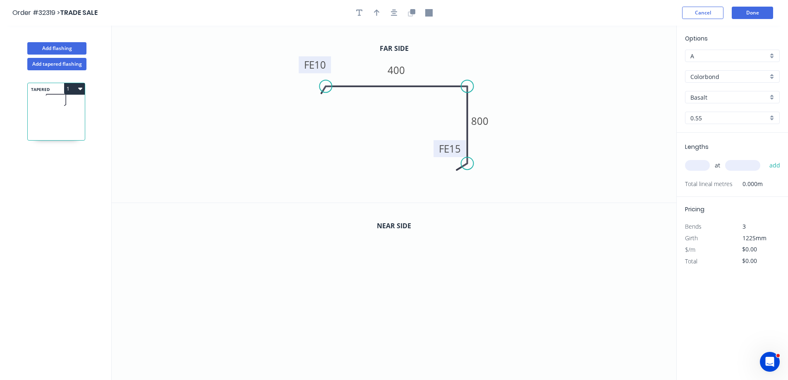
click at [455, 149] on tspan "15" at bounding box center [455, 149] width 12 height 14
click at [395, 13] on icon "button" at bounding box center [394, 12] width 7 height 7
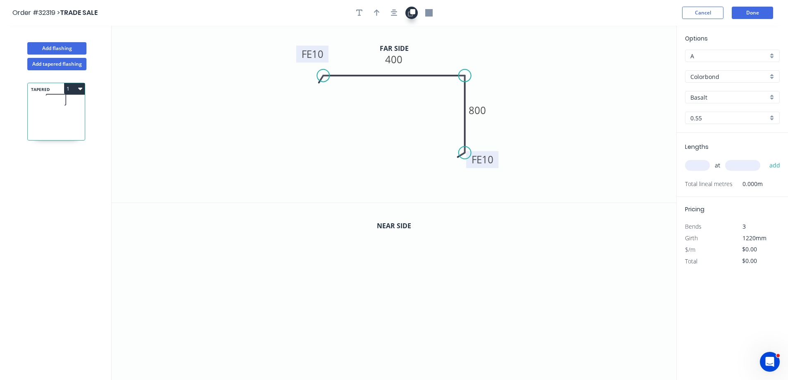
click at [414, 17] on button "button" at bounding box center [411, 13] width 12 height 12
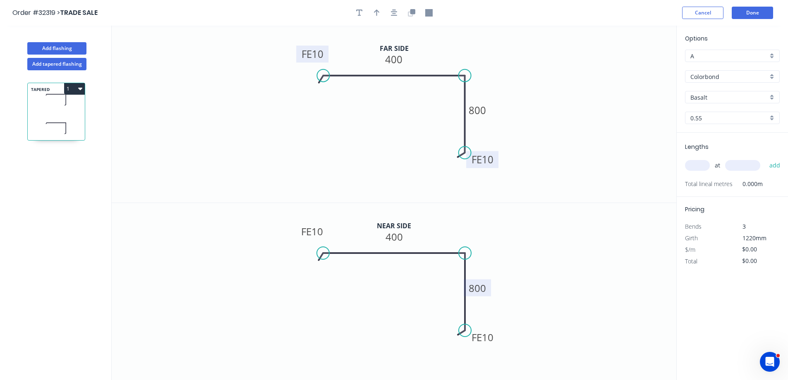
click at [486, 287] on g "800" at bounding box center [477, 288] width 27 height 17
click at [550, 274] on icon "0 FE 10 400 FE 10 582" at bounding box center [394, 291] width 565 height 177
click at [323, 55] on tspan "10" at bounding box center [318, 54] width 12 height 14
drag, startPoint x: 322, startPoint y: 232, endPoint x: 359, endPoint y: 240, distance: 38.5
click at [322, 232] on tspan "10" at bounding box center [317, 232] width 12 height 14
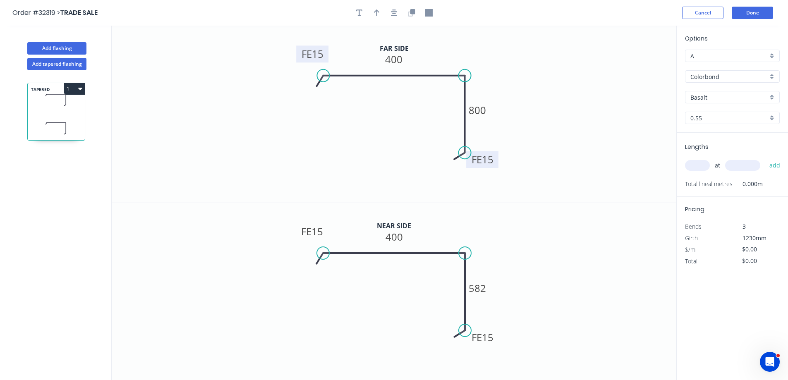
drag, startPoint x: 700, startPoint y: 165, endPoint x: 610, endPoint y: 207, distance: 99.0
click at [699, 167] on input "text" at bounding box center [697, 165] width 25 height 11
type input "1"
type input "2200"
click at [765, 158] on button "add" at bounding box center [774, 165] width 19 height 14
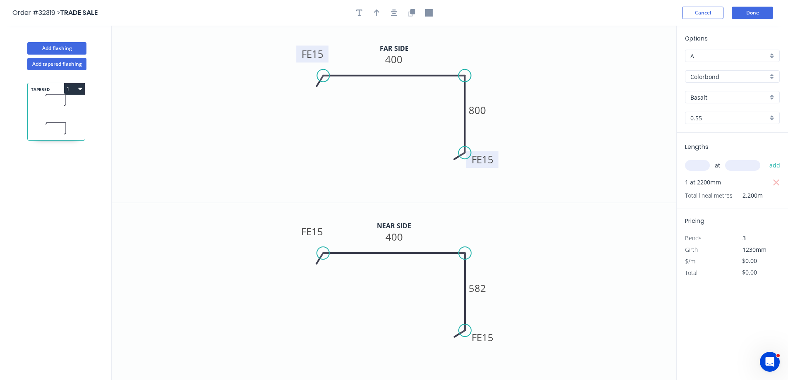
click at [769, 99] on div "Basalt" at bounding box center [732, 97] width 95 height 12
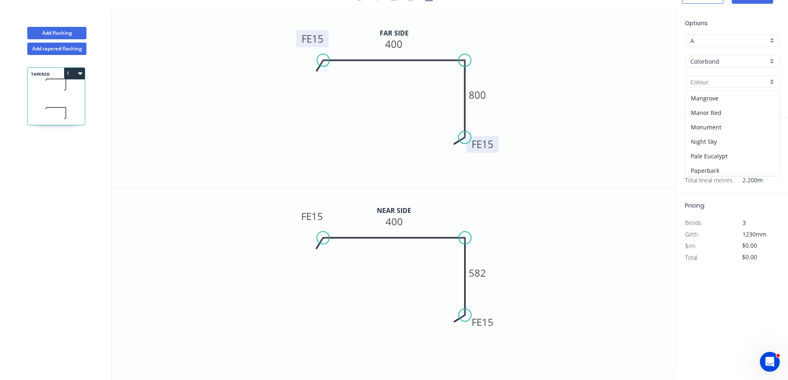
scroll to position [167, 0]
click at [721, 147] on div "Night Sky" at bounding box center [732, 148] width 94 height 14
type input "Night Sky"
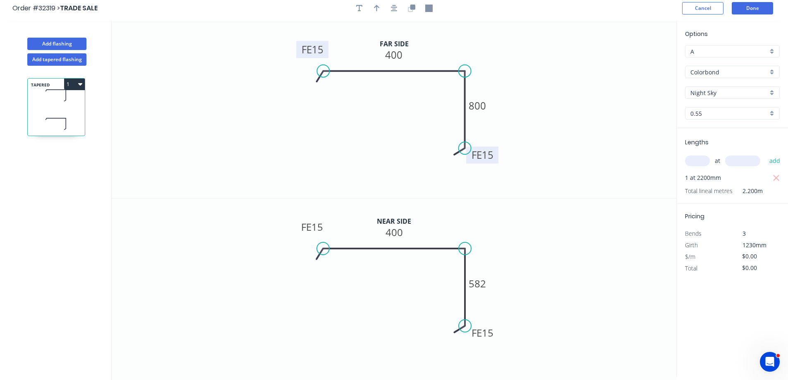
scroll to position [0, 0]
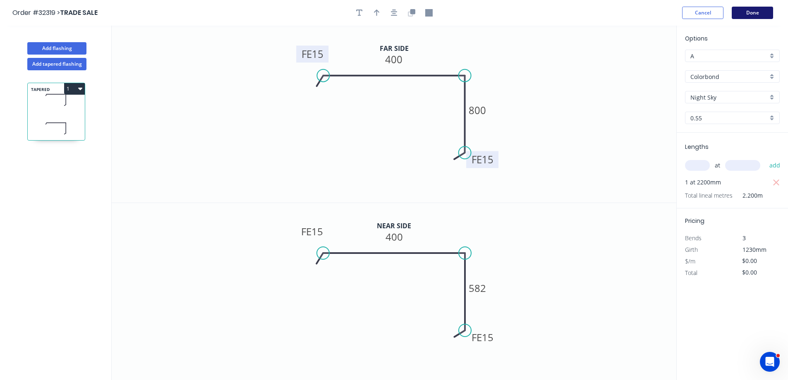
click at [756, 12] on button "Done" at bounding box center [752, 13] width 41 height 12
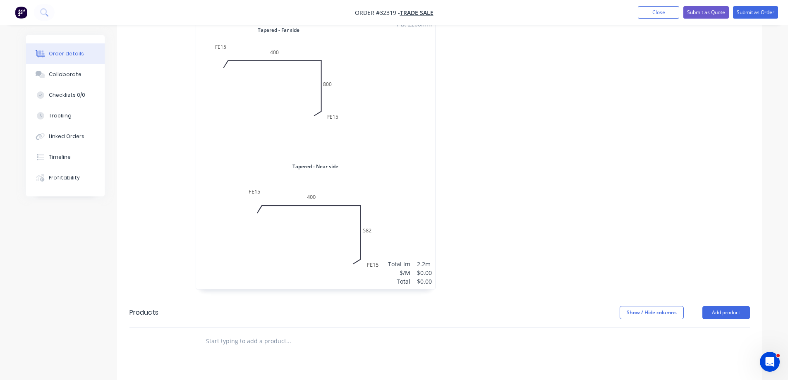
scroll to position [83, 0]
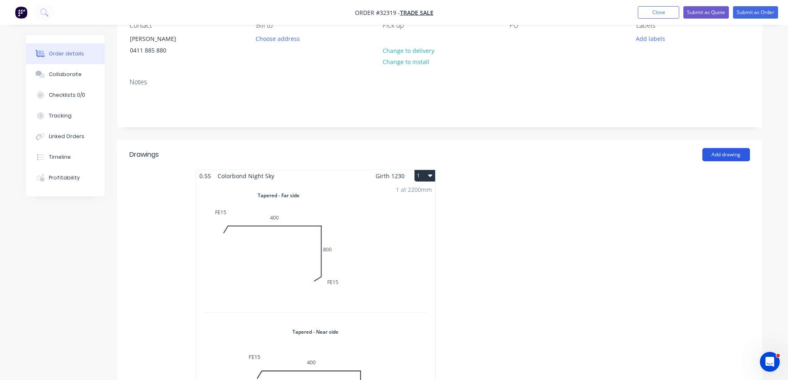
click at [719, 154] on button "Add drawing" at bounding box center [726, 154] width 48 height 13
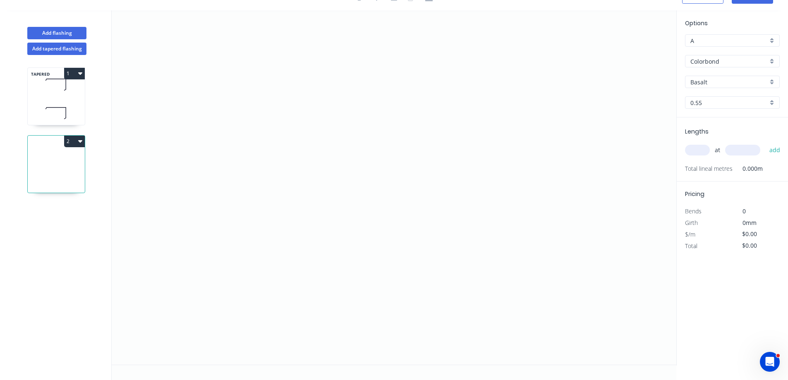
scroll to position [15, 0]
click at [43, 51] on button "Add tapered flashing" at bounding box center [56, 49] width 59 height 12
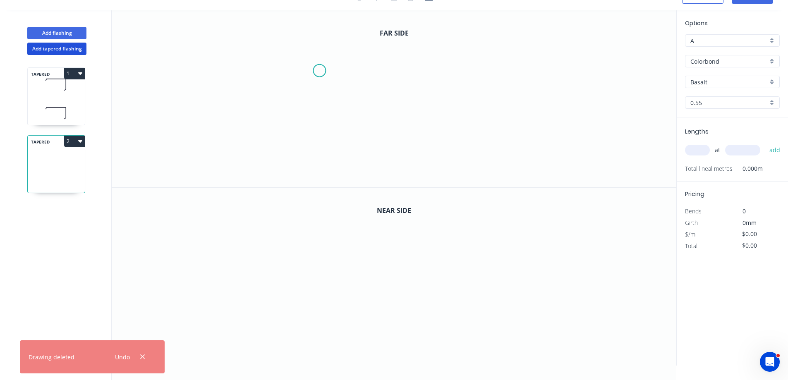
click at [320, 71] on icon "0" at bounding box center [394, 98] width 565 height 177
click at [448, 67] on icon "0" at bounding box center [394, 98] width 565 height 177
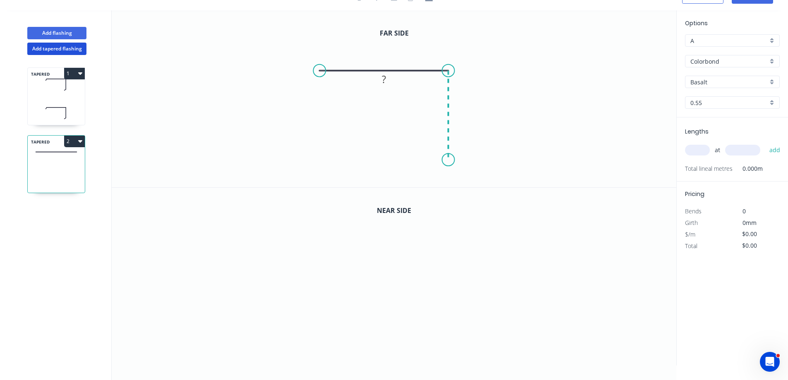
drag, startPoint x: 445, startPoint y: 160, endPoint x: 0, endPoint y: 150, distance: 445.5
click at [445, 160] on icon "0 ?" at bounding box center [394, 98] width 565 height 177
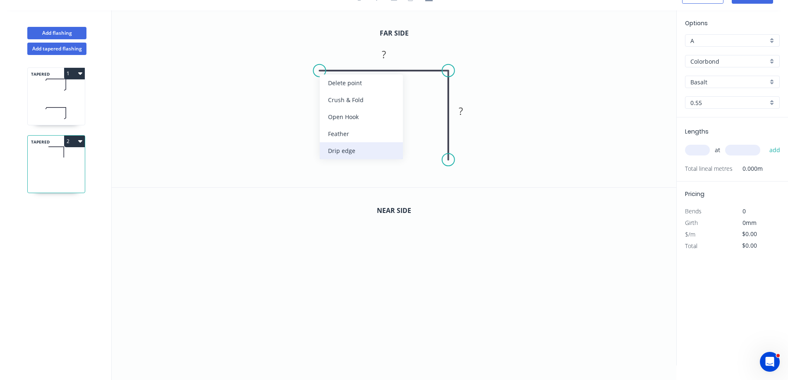
click at [351, 148] on div "Drip edge" at bounding box center [361, 150] width 83 height 17
drag, startPoint x: 346, startPoint y: 120, endPoint x: 343, endPoint y: 115, distance: 5.7
click at [347, 120] on div "Delete bend" at bounding box center [362, 118] width 83 height 17
click at [356, 129] on div "Feather" at bounding box center [361, 132] width 83 height 17
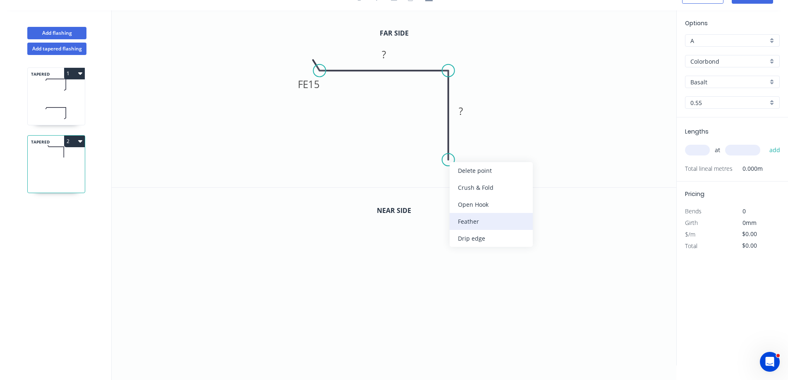
click at [488, 219] on div "Feather" at bounding box center [491, 221] width 83 height 17
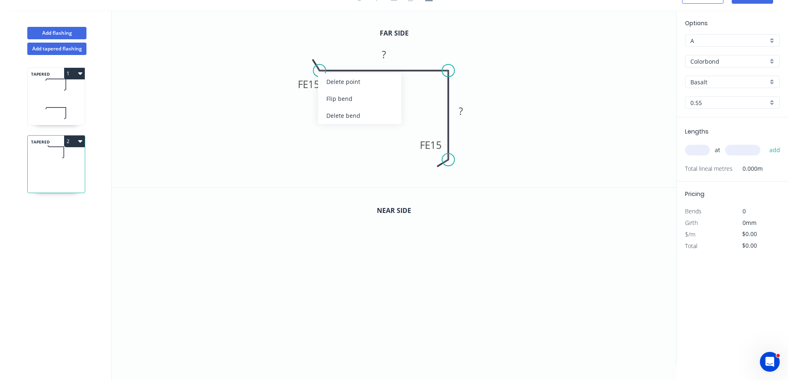
click at [333, 97] on div "Flip bend" at bounding box center [359, 98] width 83 height 17
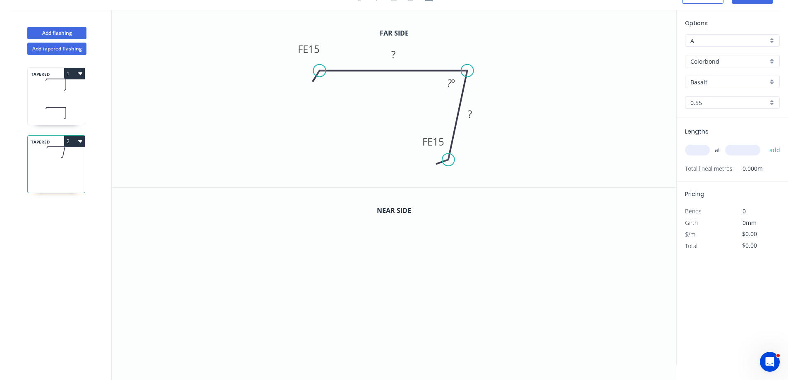
drag, startPoint x: 450, startPoint y: 72, endPoint x: 467, endPoint y: 74, distance: 17.0
click at [467, 74] on circle at bounding box center [467, 71] width 12 height 12
drag, startPoint x: 450, startPoint y: 163, endPoint x: 465, endPoint y: 164, distance: 15.3
click at [465, 164] on circle at bounding box center [467, 164] width 12 height 12
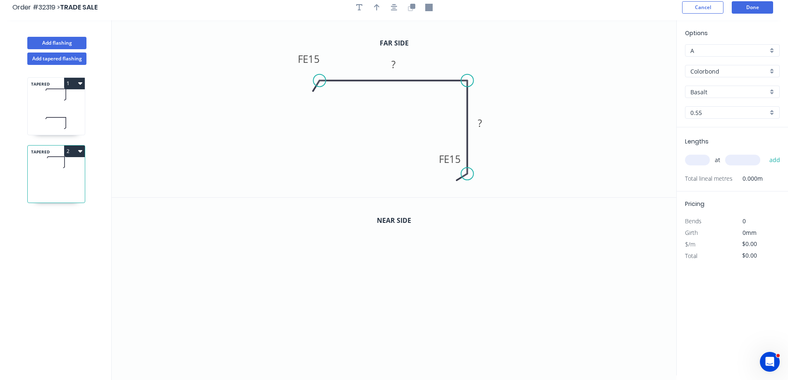
scroll to position [0, 0]
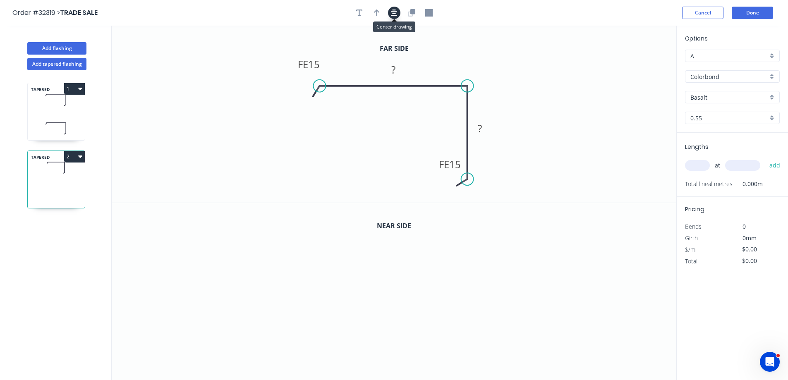
click at [395, 13] on icon "button" at bounding box center [394, 12] width 7 height 7
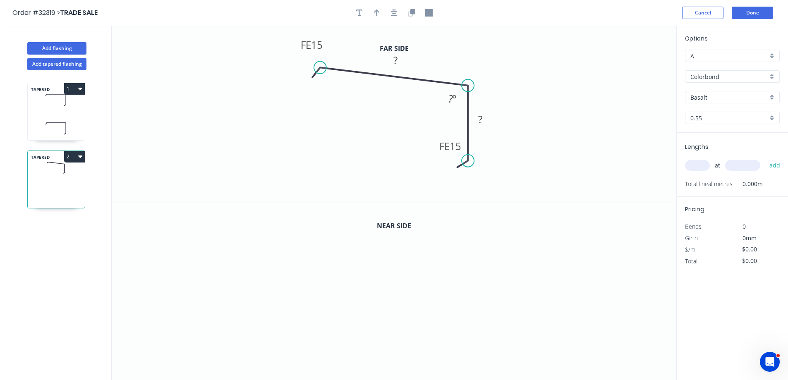
drag, startPoint x: 466, startPoint y: 68, endPoint x: 392, endPoint y: 81, distance: 74.4
click at [469, 85] on circle at bounding box center [468, 85] width 12 height 12
drag, startPoint x: 323, startPoint y: 69, endPoint x: 321, endPoint y: 82, distance: 12.9
click at [321, 82] on circle at bounding box center [321, 85] width 12 height 12
click at [391, 16] on icon "button" at bounding box center [394, 12] width 7 height 7
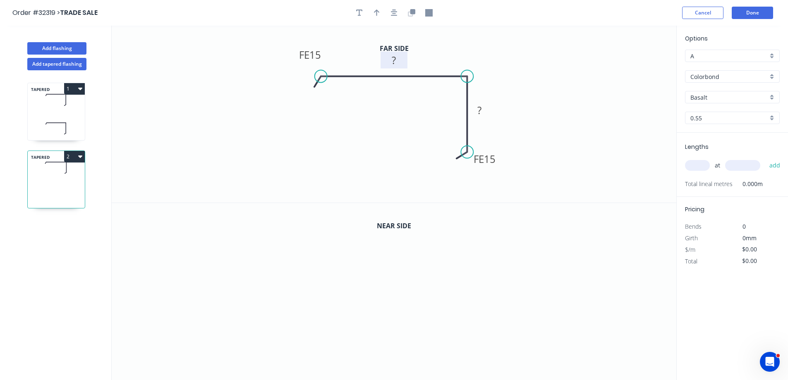
drag, startPoint x: 395, startPoint y: 63, endPoint x: 399, endPoint y: 61, distance: 4.5
click at [396, 62] on g "?" at bounding box center [394, 60] width 17 height 14
click at [409, 12] on icon "button" at bounding box center [410, 13] width 5 height 5
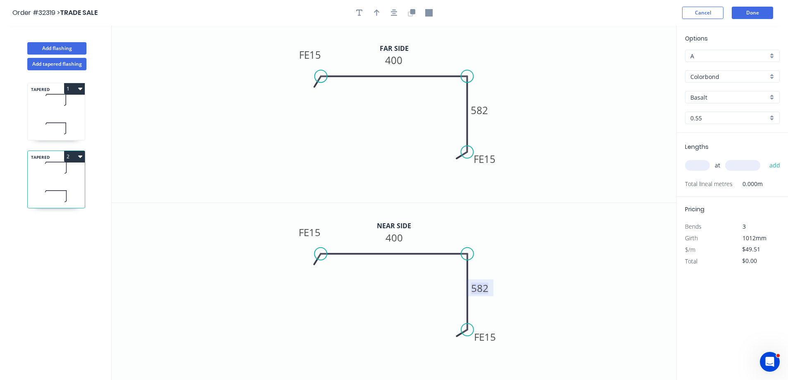
click at [482, 289] on tspan "582" at bounding box center [479, 288] width 17 height 14
type input "$50.51"
click at [393, 15] on icon "button" at bounding box center [394, 13] width 7 height 7
click at [375, 14] on icon "button" at bounding box center [377, 12] width 6 height 7
click at [635, 65] on icon at bounding box center [634, 57] width 7 height 26
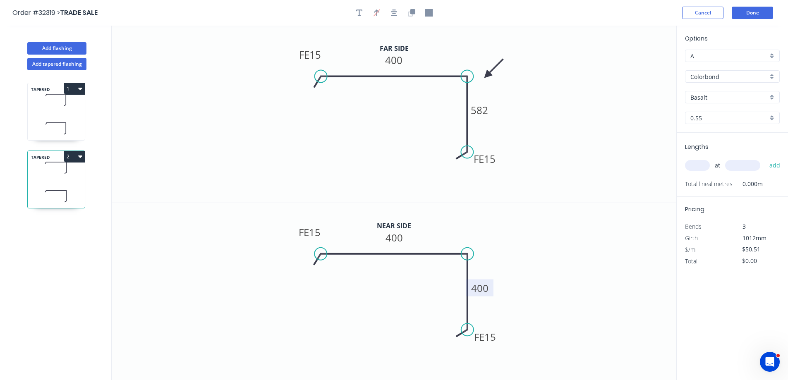
drag, startPoint x: 635, startPoint y: 65, endPoint x: 487, endPoint y: 75, distance: 148.0
click at [487, 75] on icon at bounding box center [494, 69] width 24 height 24
click at [773, 97] on div "Basalt" at bounding box center [732, 97] width 95 height 12
click at [725, 164] on div "Night Sky" at bounding box center [732, 165] width 94 height 14
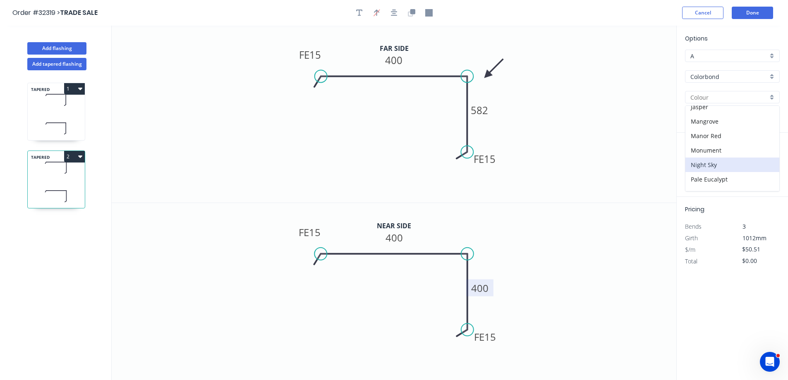
type input "Night Sky"
click at [699, 166] on input "text" at bounding box center [697, 165] width 25 height 11
type input "1"
type input "2200"
click at [765, 158] on button "add" at bounding box center [774, 165] width 19 height 14
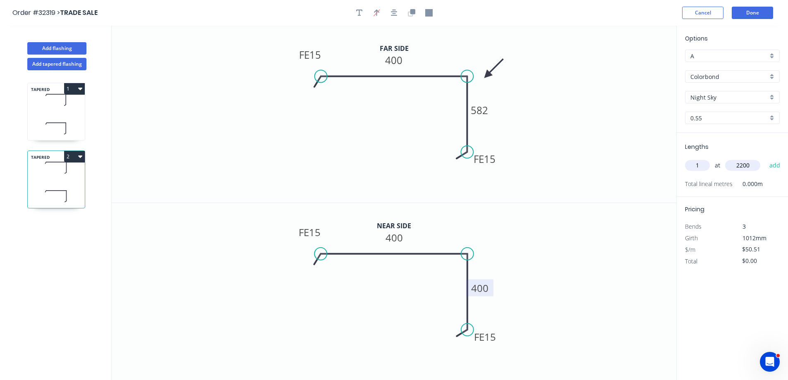
type input "$111.12"
click at [753, 16] on button "Done" at bounding box center [752, 13] width 41 height 12
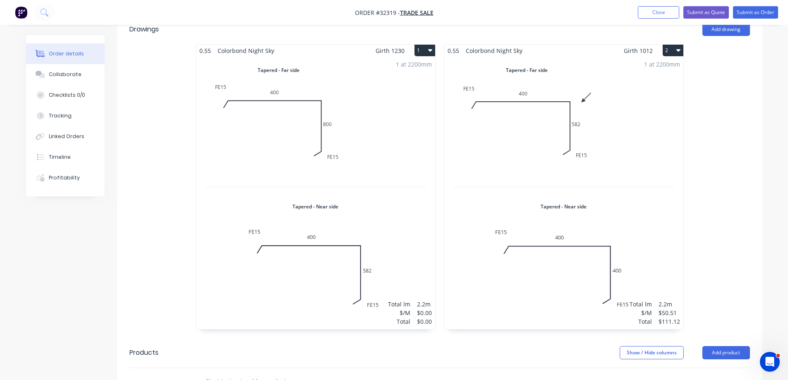
scroll to position [103, 0]
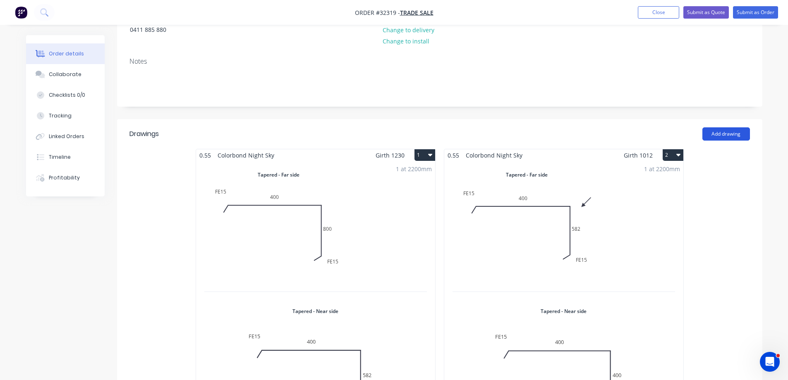
click at [729, 137] on button "Add drawing" at bounding box center [726, 133] width 48 height 13
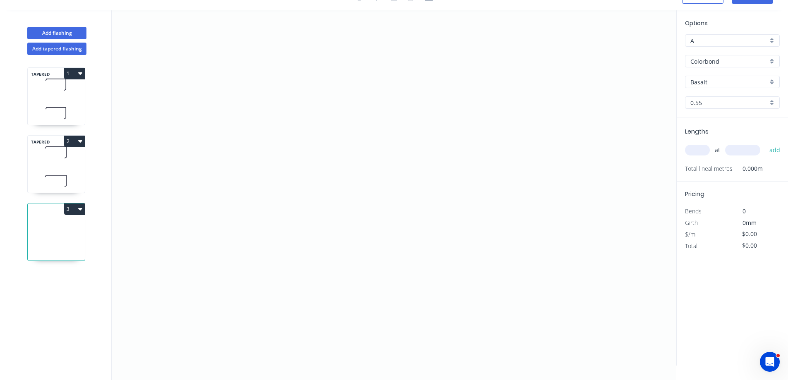
scroll to position [15, 0]
click at [294, 148] on icon "0" at bounding box center [394, 187] width 565 height 354
click at [500, 139] on icon "0" at bounding box center [394, 187] width 565 height 354
drag, startPoint x: 400, startPoint y: 157, endPoint x: 435, endPoint y: 113, distance: 55.9
click at [400, 156] on rect at bounding box center [397, 158] width 17 height 12
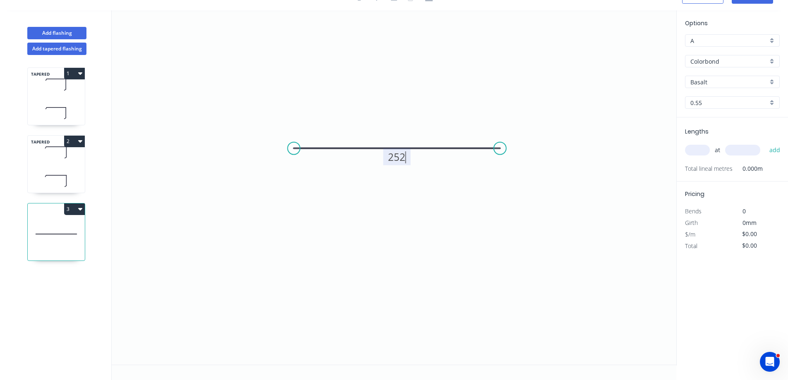
type input "$14.02"
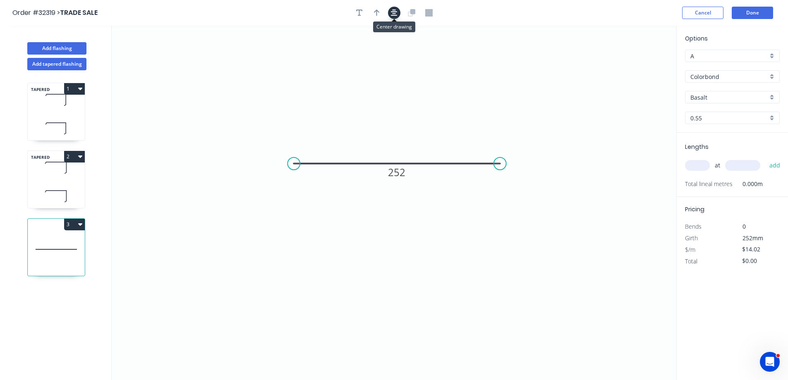
click at [394, 12] on icon "button" at bounding box center [394, 12] width 7 height 7
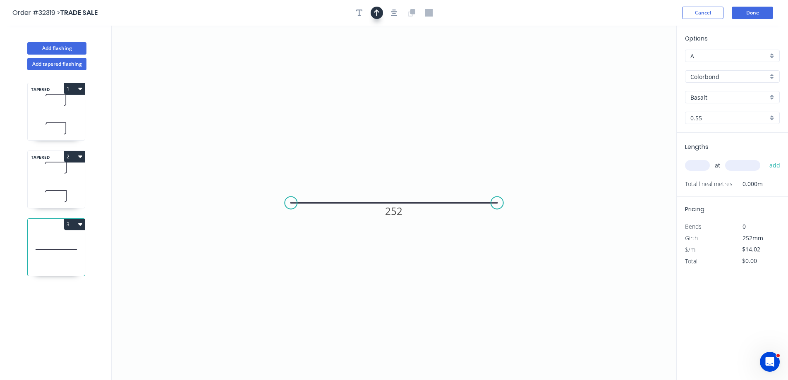
click at [371, 15] on button "button" at bounding box center [377, 13] width 12 height 12
drag, startPoint x: 635, startPoint y: 65, endPoint x: 476, endPoint y: 142, distance: 177.6
click at [405, 172] on icon at bounding box center [402, 161] width 7 height 26
click at [773, 97] on div "Basalt" at bounding box center [732, 97] width 95 height 12
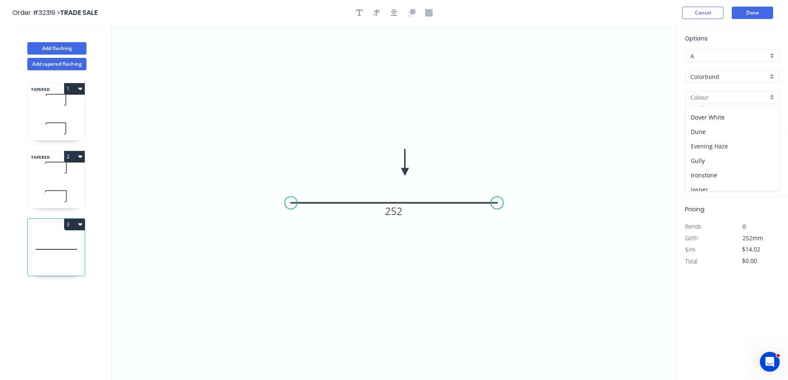
click at [729, 148] on div "Evening Haze" at bounding box center [732, 146] width 94 height 14
type input "Evening Haze"
click at [696, 167] on input "text" at bounding box center [697, 165] width 25 height 11
type input "1"
type input "300"
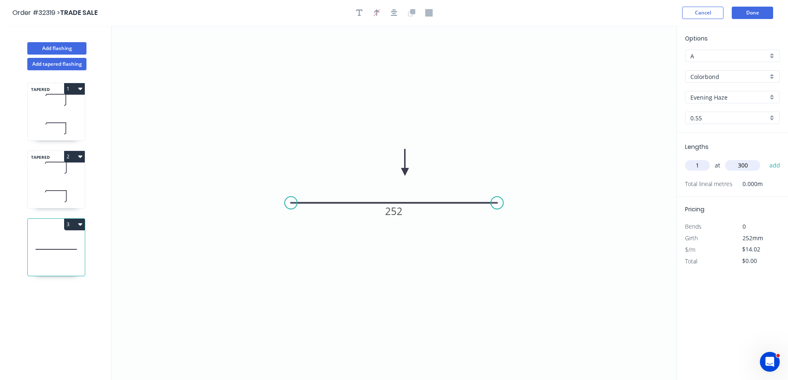
click at [765, 158] on button "add" at bounding box center [774, 165] width 19 height 14
type input "$14.02"
click at [763, 15] on button "Done" at bounding box center [752, 13] width 41 height 12
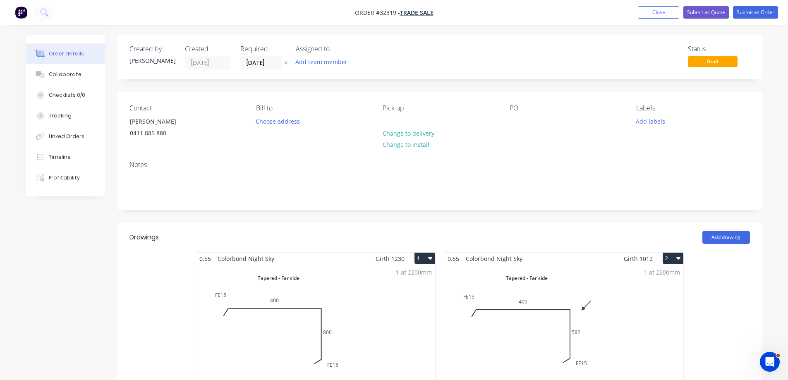
scroll to position [165, 0]
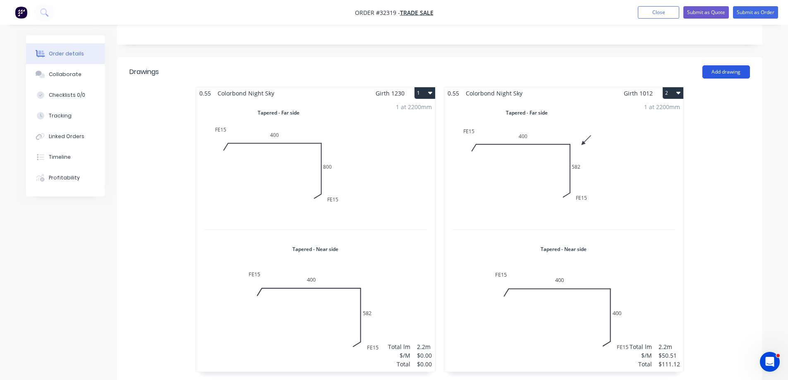
click at [737, 72] on button "Add drawing" at bounding box center [726, 71] width 48 height 13
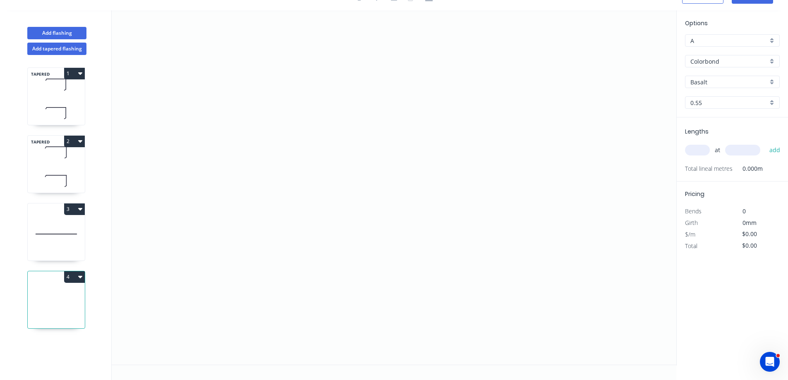
scroll to position [15, 0]
click at [299, 158] on icon "0" at bounding box center [394, 187] width 565 height 354
click at [480, 158] on icon "0" at bounding box center [394, 187] width 565 height 354
drag, startPoint x: 392, startPoint y: 165, endPoint x: 470, endPoint y: 121, distance: 89.7
click at [393, 165] on rect at bounding box center [390, 167] width 17 height 12
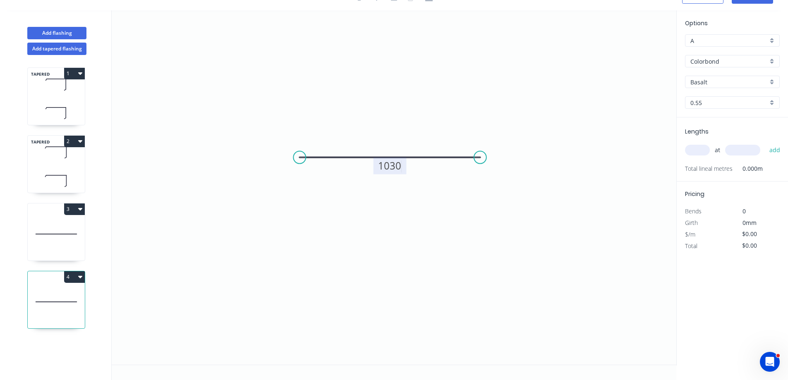
type input "$46.86"
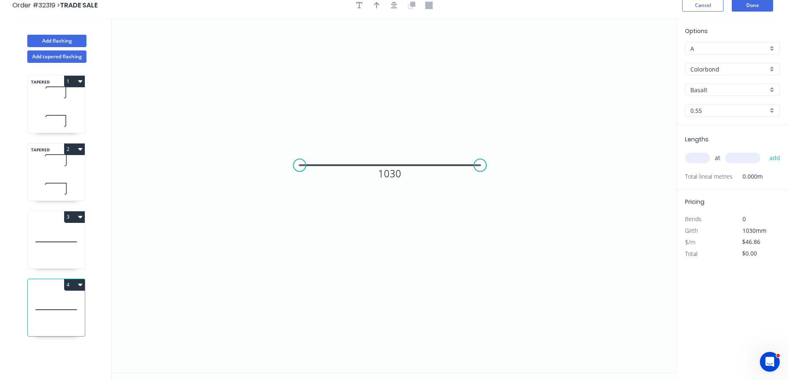
scroll to position [0, 0]
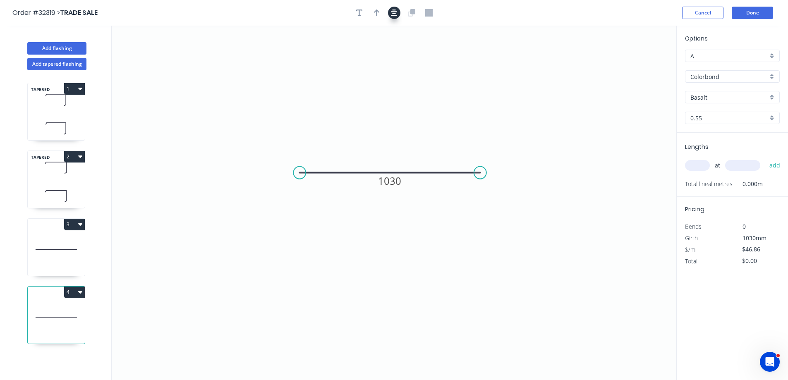
click at [392, 13] on icon "button" at bounding box center [394, 13] width 7 height 7
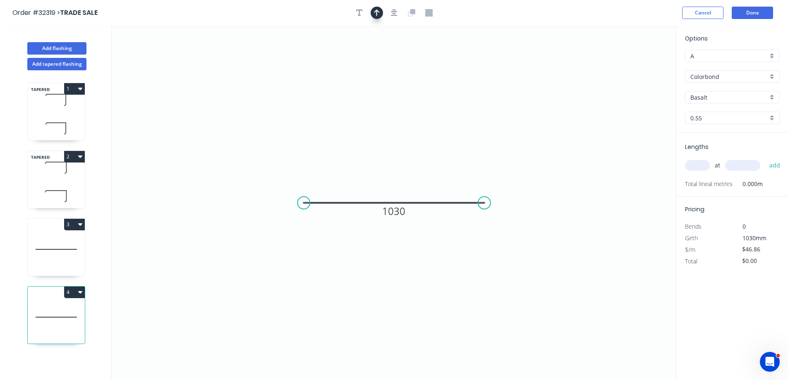
click at [374, 13] on icon "button" at bounding box center [377, 12] width 6 height 7
drag, startPoint x: 483, startPoint y: 205, endPoint x: 531, endPoint y: 174, distance: 56.9
click at [511, 208] on circle at bounding box center [508, 203] width 12 height 12
drag, startPoint x: 635, startPoint y: 65, endPoint x: 484, endPoint y: 153, distance: 174.4
click at [407, 172] on icon at bounding box center [406, 163] width 7 height 26
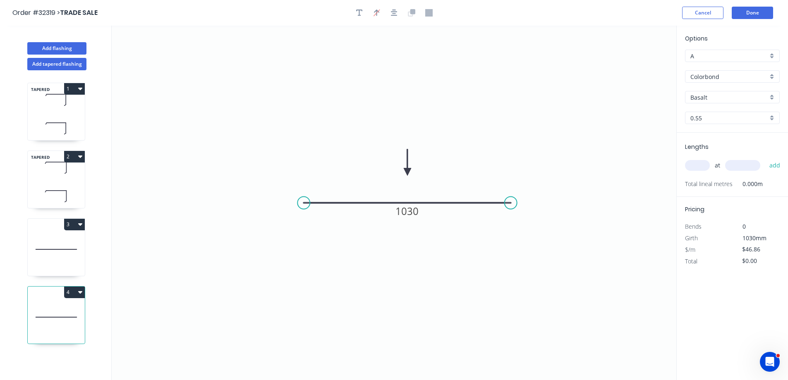
click at [771, 75] on div "Colorbond" at bounding box center [732, 76] width 95 height 12
click at [705, 137] on div "Zinc" at bounding box center [732, 136] width 94 height 14
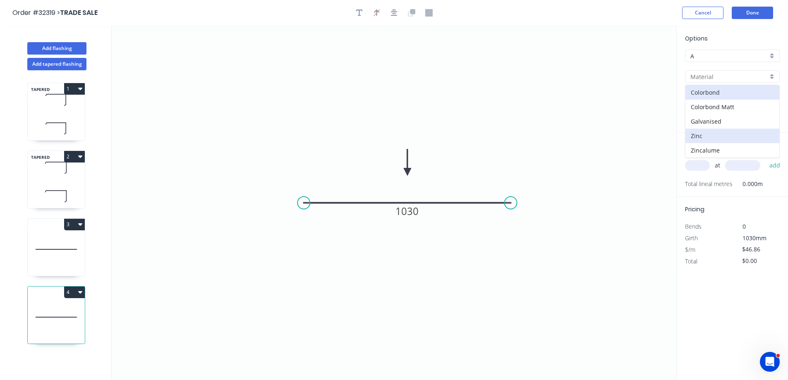
type input "Zinc"
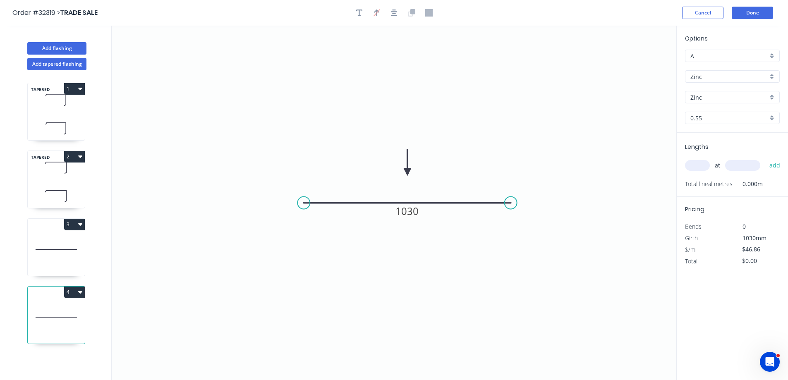
type input "$37.39"
click at [697, 168] on input "text" at bounding box center [697, 165] width 25 height 11
type input "3"
type input "1265"
click at [749, 14] on button "Done" at bounding box center [752, 13] width 41 height 12
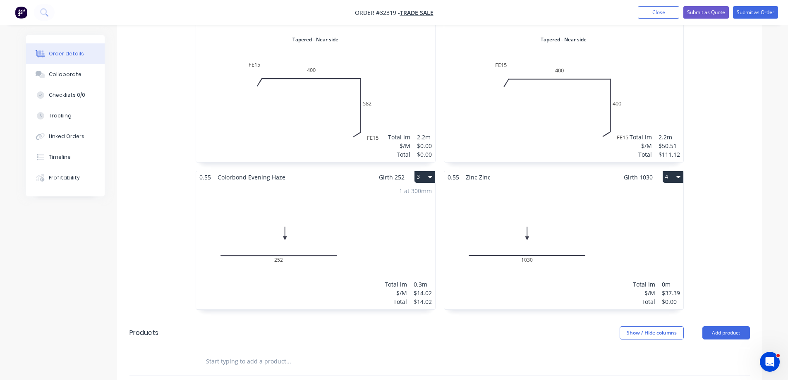
scroll to position [455, 0]
